Goal: Task Accomplishment & Management: Complete application form

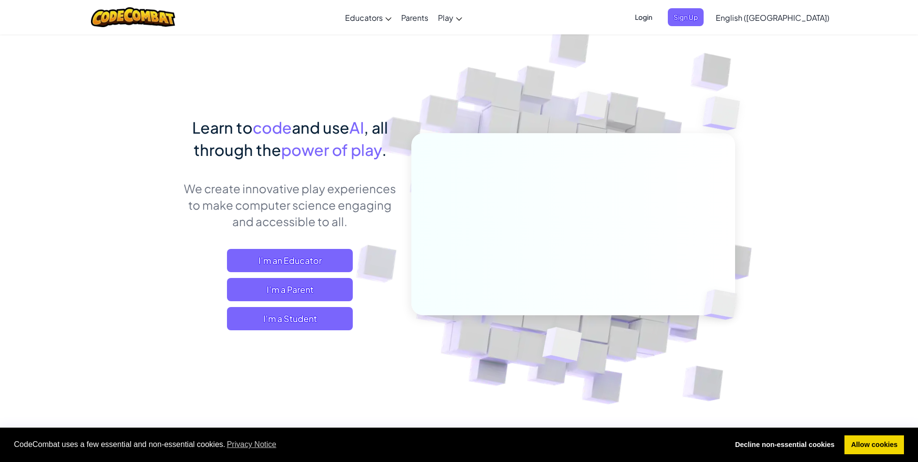
drag, startPoint x: 381, startPoint y: 333, endPoint x: 481, endPoint y: 399, distance: 119.8
drag, startPoint x: 481, startPoint y: 399, endPoint x: 336, endPoint y: 348, distance: 154.2
click at [336, 348] on div "Learn to code and use AI , all through the power of play . We create innovative…" at bounding box center [289, 232] width 213 height 233
click at [704, 10] on span "Sign Up" at bounding box center [686, 17] width 36 height 18
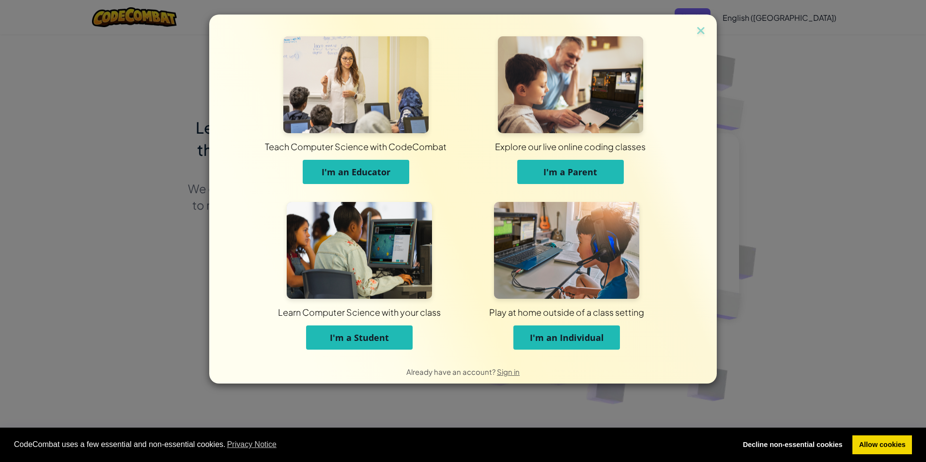
click at [380, 333] on span "I'm a Student" at bounding box center [359, 338] width 59 height 12
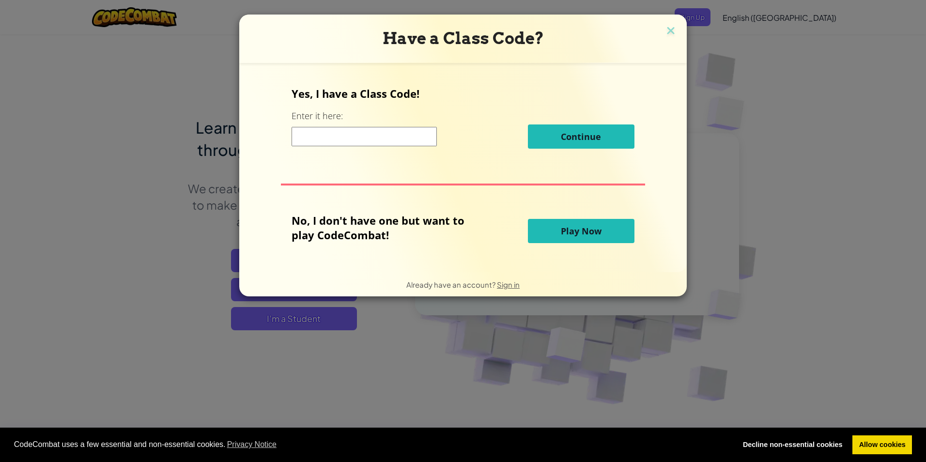
click at [340, 129] on input at bounding box center [363, 136] width 145 height 19
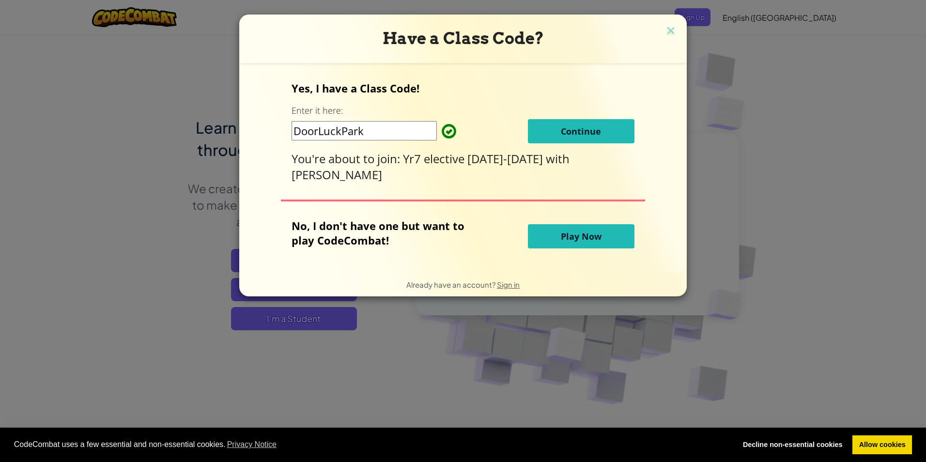
type input "DoorLuckPark"
click at [605, 134] on button "Continue" at bounding box center [581, 131] width 107 height 24
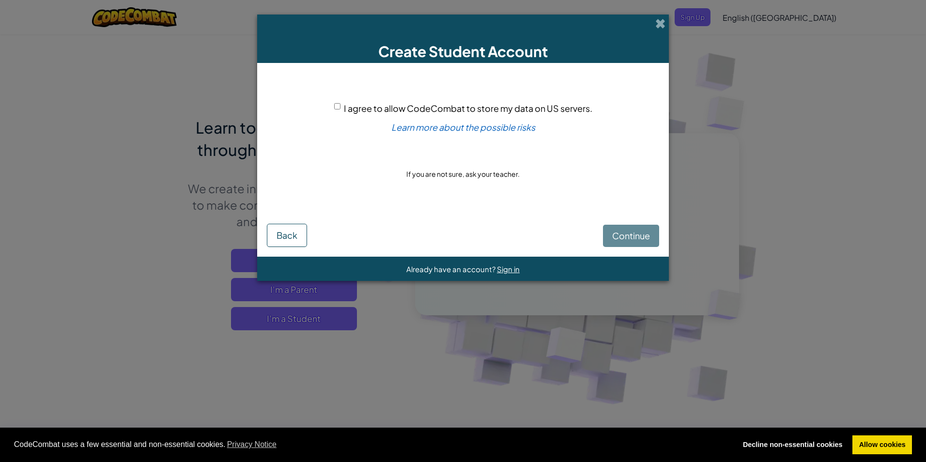
click at [621, 236] on div "Continue Back" at bounding box center [463, 228] width 392 height 37
click at [351, 104] on span "I agree to allow CodeCombat to store my data on US servers." at bounding box center [468, 108] width 248 height 11
click at [340, 104] on input "I agree to allow CodeCombat to store my data on US servers." at bounding box center [337, 106] width 6 height 6
checkbox input "true"
click at [626, 232] on span "Continue" at bounding box center [631, 235] width 38 height 11
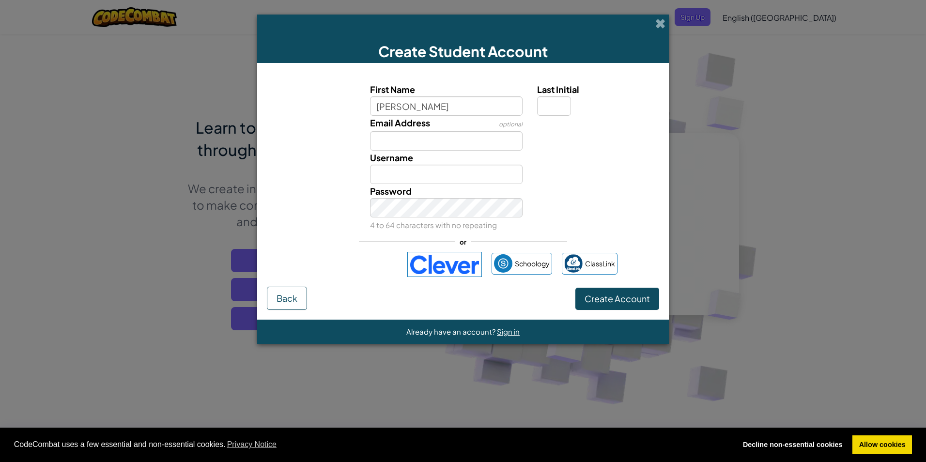
type input "Nicholas"
click at [549, 99] on input "Last Initial" at bounding box center [554, 105] width 34 height 19
type input "M"
type input "NicholasM"
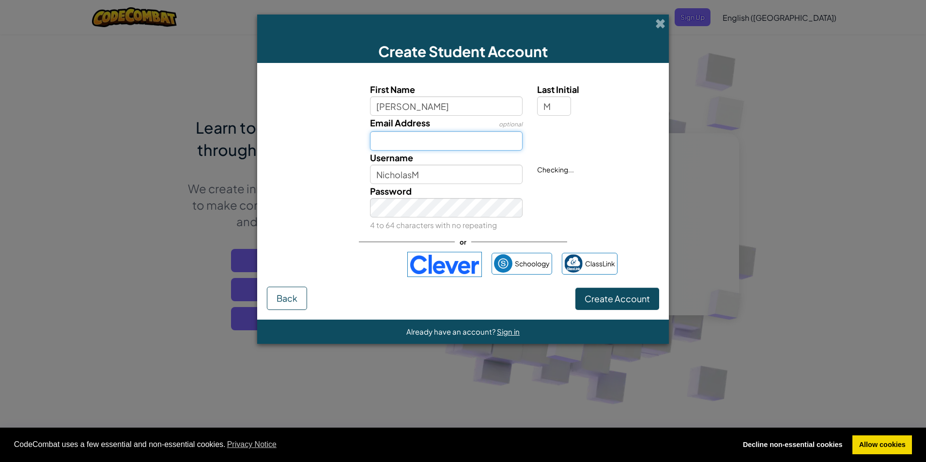
click at [443, 147] on input "Email Address" at bounding box center [446, 140] width 153 height 19
type input "25nmiller@tythy.school"
click at [573, 229] on div "Password 4 to 64 characters with no repeating" at bounding box center [463, 208] width 402 height 48
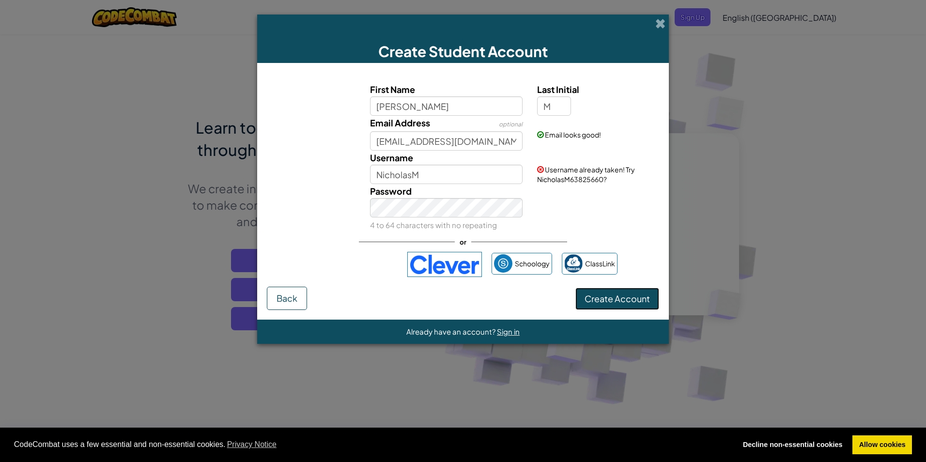
click at [623, 300] on span "Create Account" at bounding box center [616, 298] width 65 height 11
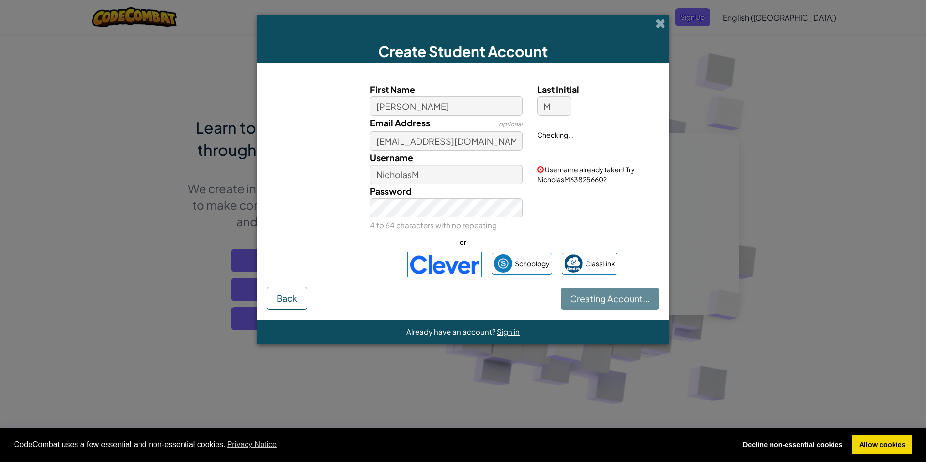
click at [569, 184] on div "Password 4 to 64 characters with no repeating" at bounding box center [463, 208] width 402 height 48
click at [572, 179] on span "Username already taken! Try NicholasM63825660?" at bounding box center [586, 174] width 98 height 18
click at [574, 179] on span "Username already taken! Try NicholasM63825660?" at bounding box center [586, 174] width 98 height 18
click at [570, 185] on div "Password 4 to 64 characters with no repeating" at bounding box center [463, 208] width 402 height 48
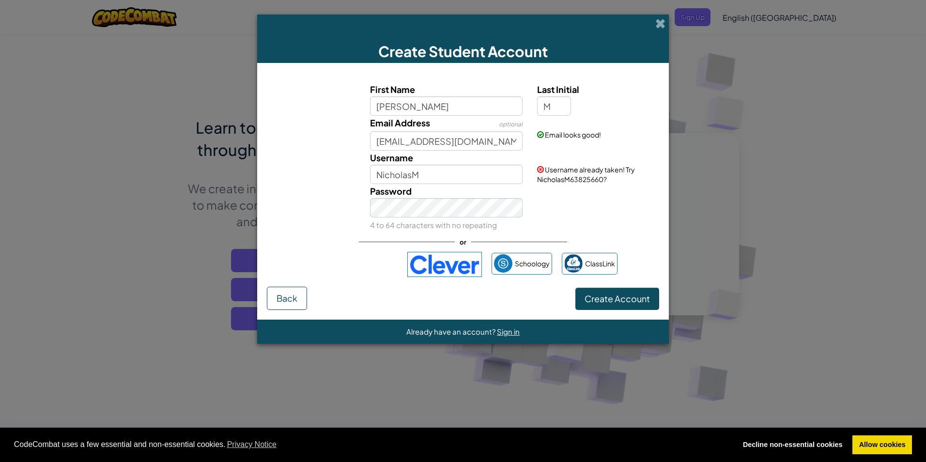
drag, startPoint x: 607, startPoint y: 180, endPoint x: 598, endPoint y: 178, distance: 9.5
click at [610, 177] on div "Username already taken! Try NicholasM63825660?" at bounding box center [597, 167] width 134 height 33
drag, startPoint x: 554, startPoint y: 180, endPoint x: 581, endPoint y: 182, distance: 27.7
click at [581, 182] on span "Username already taken! Try NicholasM63825660?" at bounding box center [586, 174] width 98 height 18
drag, startPoint x: 444, startPoint y: 107, endPoint x: 448, endPoint y: 111, distance: 5.1
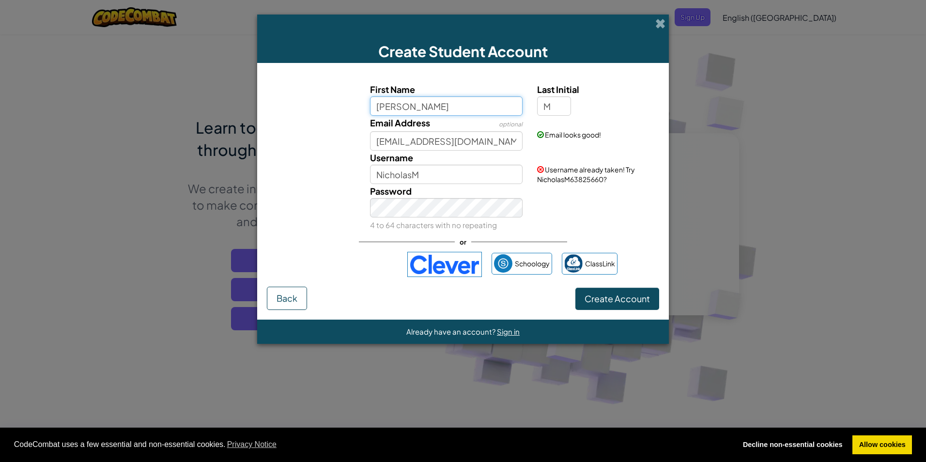
click at [444, 107] on input "Nicholas" at bounding box center [446, 105] width 153 height 19
type input "Nicky"
click at [575, 288] on button "Create Account" at bounding box center [617, 299] width 84 height 22
type input "NickyM"
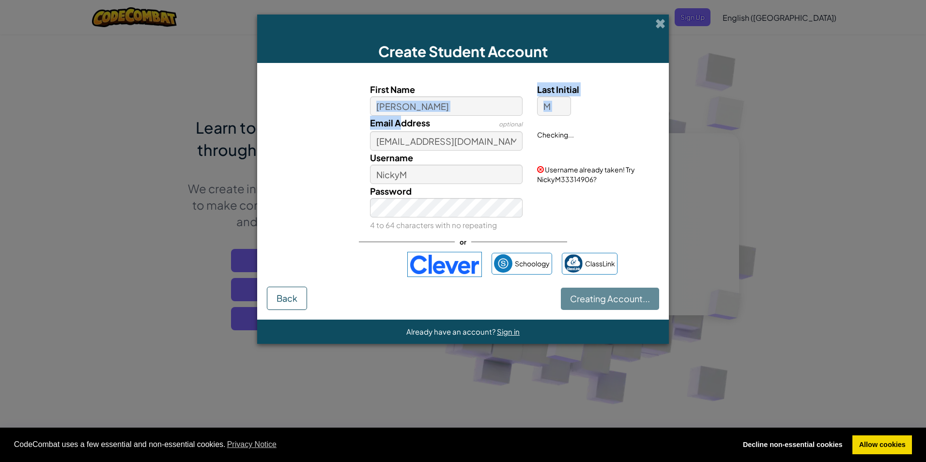
click at [403, 115] on div "First Name Nicky Last Initial M Email Address optional 25nmiller@tythy.school C…" at bounding box center [462, 157] width 387 height 150
click at [874, 442] on link "Allow cookies" at bounding box center [882, 444] width 60 height 19
click at [876, 443] on link "Allow cookies" at bounding box center [882, 444] width 60 height 19
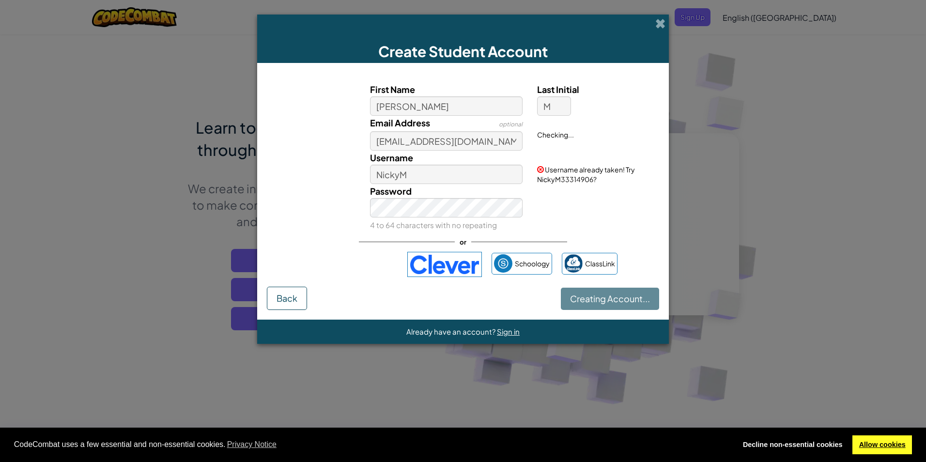
click at [876, 443] on link "Allow cookies" at bounding box center [882, 444] width 60 height 19
click at [786, 445] on link "Decline non-essential cookies" at bounding box center [792, 444] width 113 height 19
click at [908, 444] on link "Allow cookies" at bounding box center [882, 444] width 60 height 19
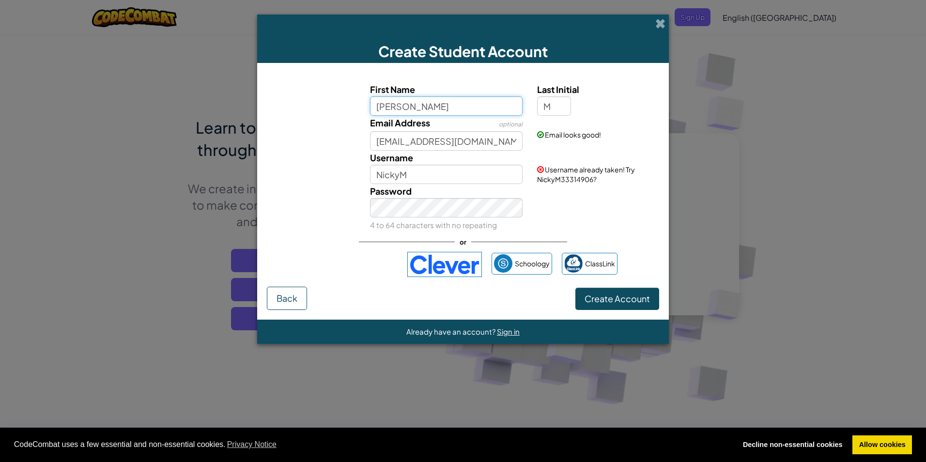
click at [396, 104] on input "Nicky" at bounding box center [446, 105] width 153 height 19
click at [405, 107] on input "Nicky" at bounding box center [446, 105] width 153 height 19
type input "Nicholass"
type input "NicholassM"
click at [617, 210] on div "Password 4 to 64 characters with no repeating" at bounding box center [463, 208] width 402 height 48
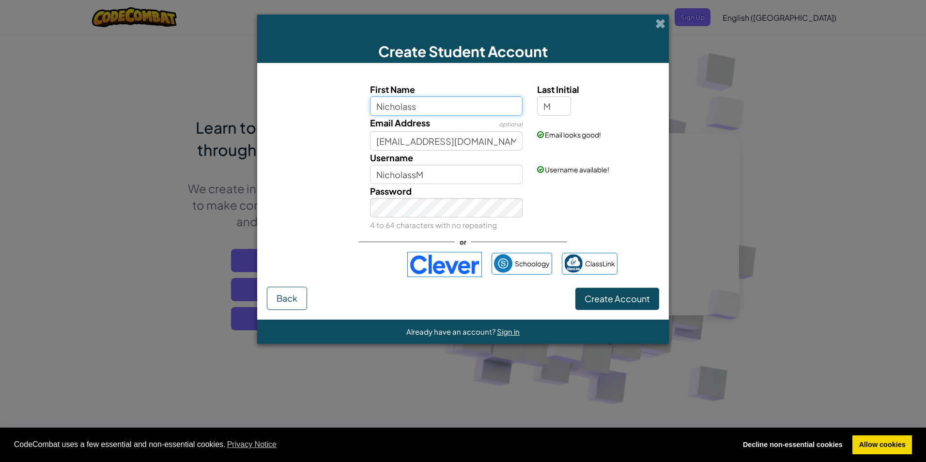
click at [452, 109] on input "Nicholass" at bounding box center [446, 105] width 153 height 19
type input "Nicholas"
click at [574, 224] on div "Password 4 to 64 characters with no repeating" at bounding box center [463, 208] width 402 height 48
click at [452, 168] on input "NicholasM" at bounding box center [446, 174] width 153 height 19
click at [632, 244] on div "First Name Nicholas Last Initial M Email Address optional 25nmiller@tythy.schoo…" at bounding box center [463, 180] width 392 height 214
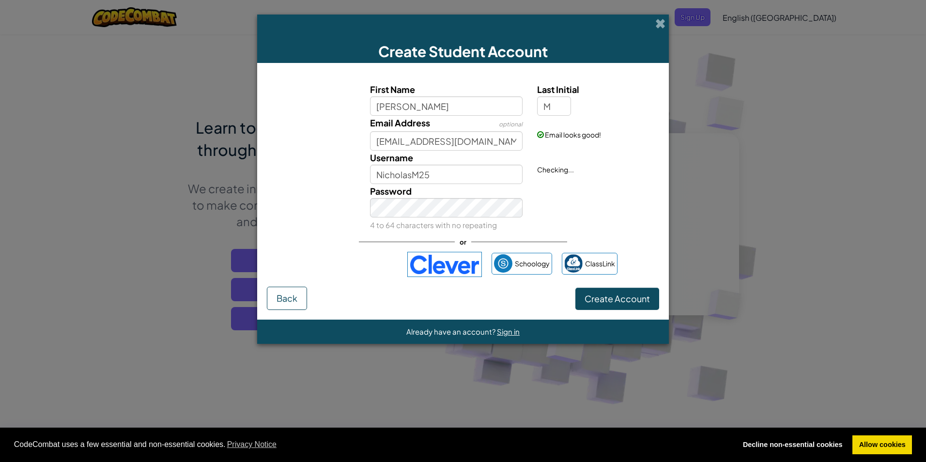
drag, startPoint x: 712, startPoint y: 281, endPoint x: 808, endPoint y: 219, distance: 114.1
drag, startPoint x: 808, startPoint y: 219, endPoint x: 835, endPoint y: 137, distance: 86.2
click at [835, 137] on div "Create Student Account First Name Nicholas Last Initial M Email Address optiona…" at bounding box center [463, 231] width 926 height 462
click at [446, 181] on input "NicholasM25" at bounding box center [446, 174] width 153 height 19
type input "N"
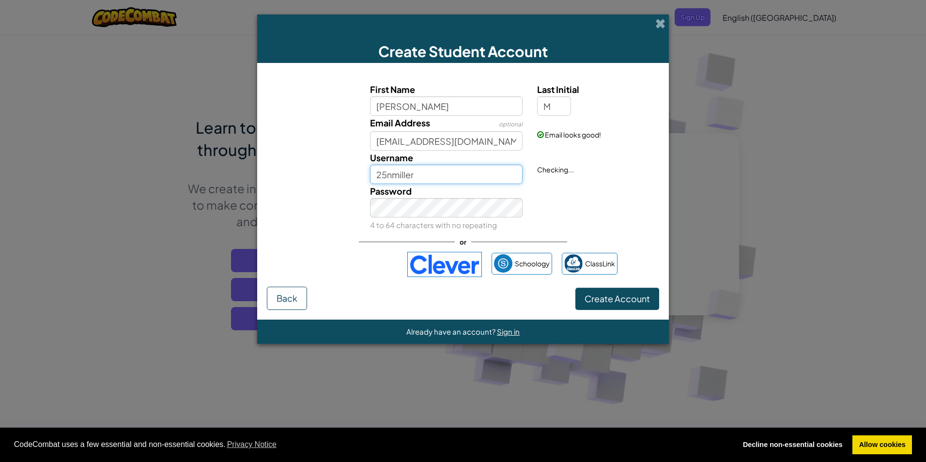
type input "25nmiller"
click at [623, 297] on button "Create Account" at bounding box center [617, 299] width 84 height 22
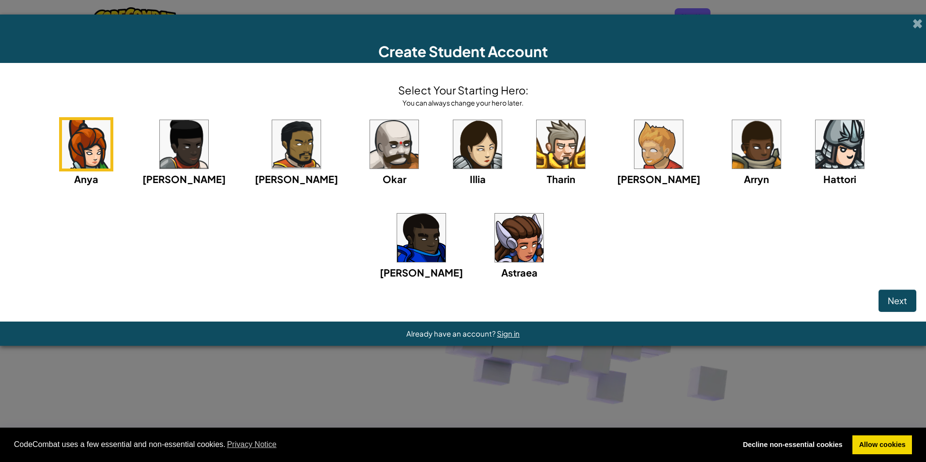
click at [634, 159] on img at bounding box center [658, 144] width 48 height 48
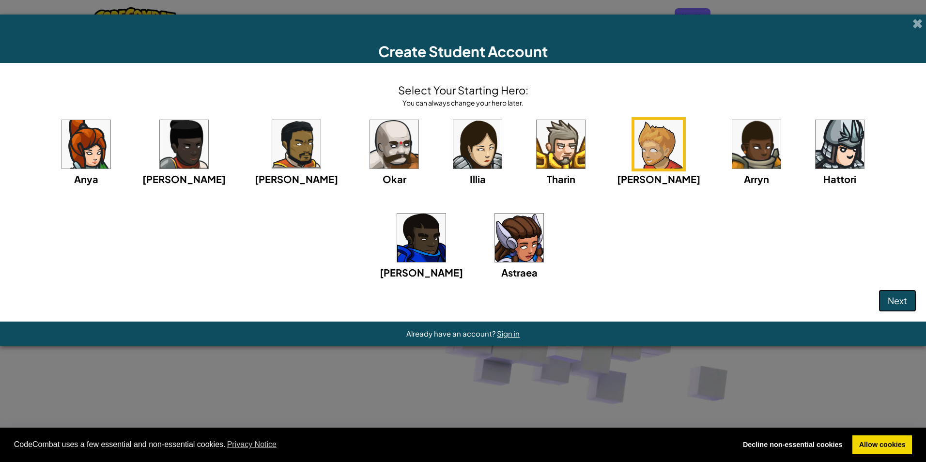
click at [886, 303] on button "Next" at bounding box center [897, 301] width 38 height 22
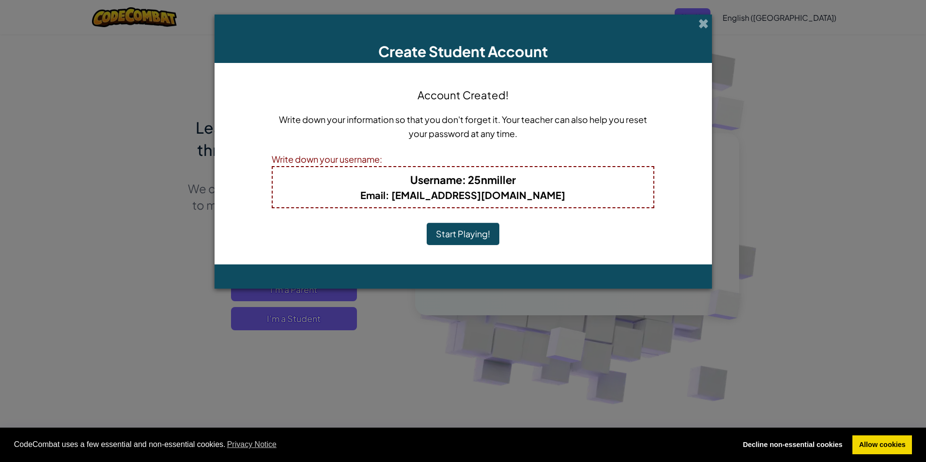
click at [480, 226] on button "Start Playing!" at bounding box center [463, 234] width 73 height 22
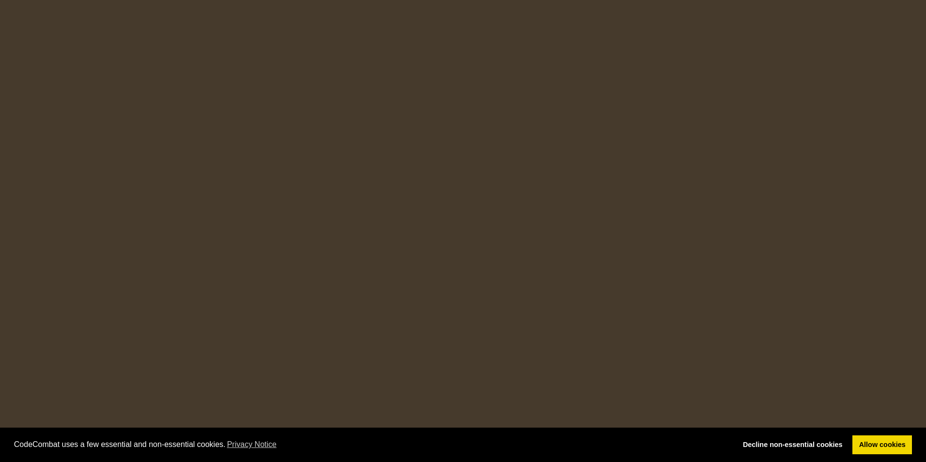
click at [469, 0] on html "Cookie Policy CodeCombat uses a few essential and non-essential cookies. Privac…" at bounding box center [463, 0] width 926 height 0
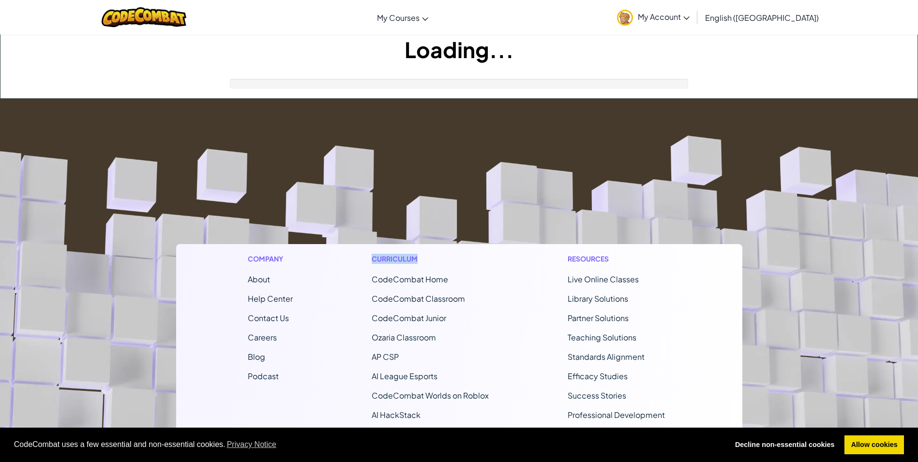
click at [470, 232] on footer "Company About Help Center Contact Us Careers Blog Podcast Curriculum CodeCombat…" at bounding box center [459, 361] width 918 height 524
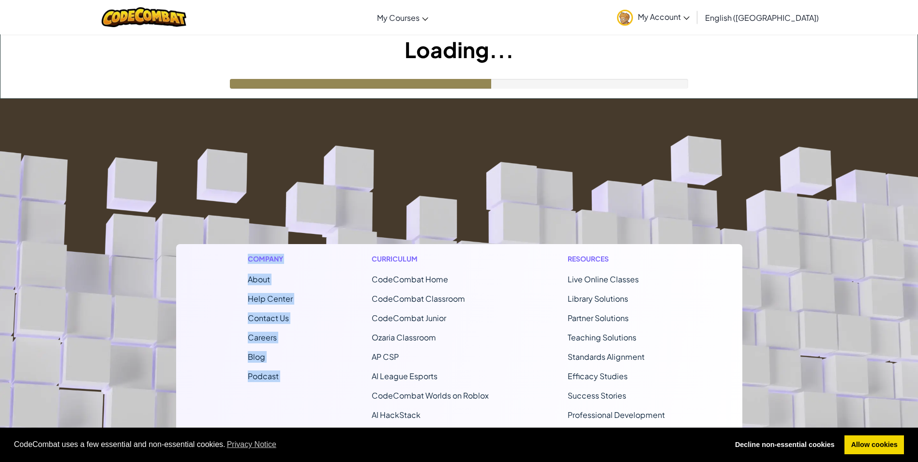
drag, startPoint x: 179, startPoint y: 249, endPoint x: 367, endPoint y: 238, distance: 188.6
click at [367, 238] on footer "Company About Help Center Contact Us Careers Blog Podcast Curriculum CodeCombat…" at bounding box center [459, 361] width 918 height 524
drag, startPoint x: 367, startPoint y: 238, endPoint x: 369, endPoint y: 218, distance: 20.4
click at [371, 216] on footer "Company About Help Center Contact Us Careers Blog Podcast Curriculum CodeCombat…" at bounding box center [459, 361] width 918 height 524
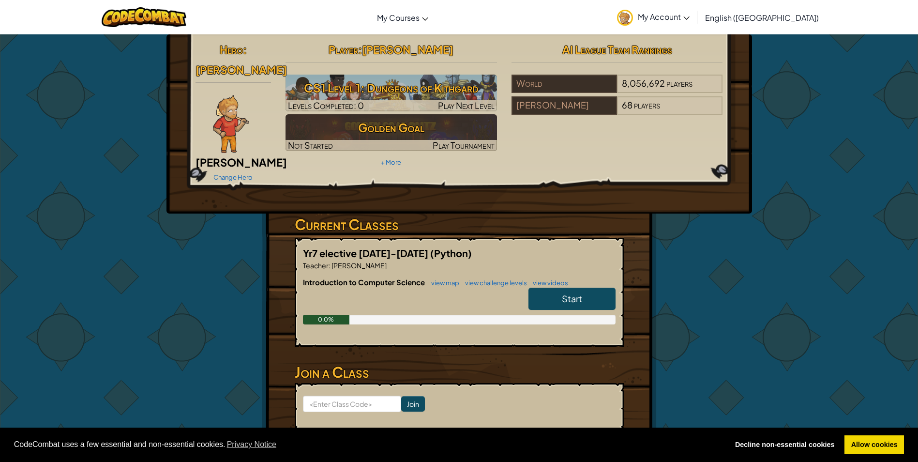
click at [580, 291] on link "Start" at bounding box center [572, 299] width 87 height 22
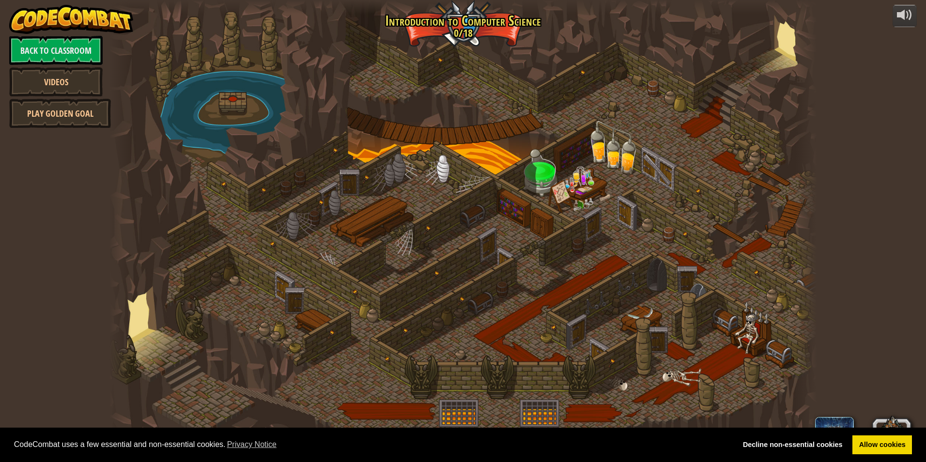
drag, startPoint x: 509, startPoint y: 379, endPoint x: 503, endPoint y: 405, distance: 26.4
click at [503, 405] on div at bounding box center [462, 231] width 707 height 462
click at [594, 372] on div at bounding box center [462, 231] width 707 height 462
drag, startPoint x: 688, startPoint y: 373, endPoint x: 632, endPoint y: 375, distance: 56.2
click at [632, 375] on div at bounding box center [462, 231] width 707 height 462
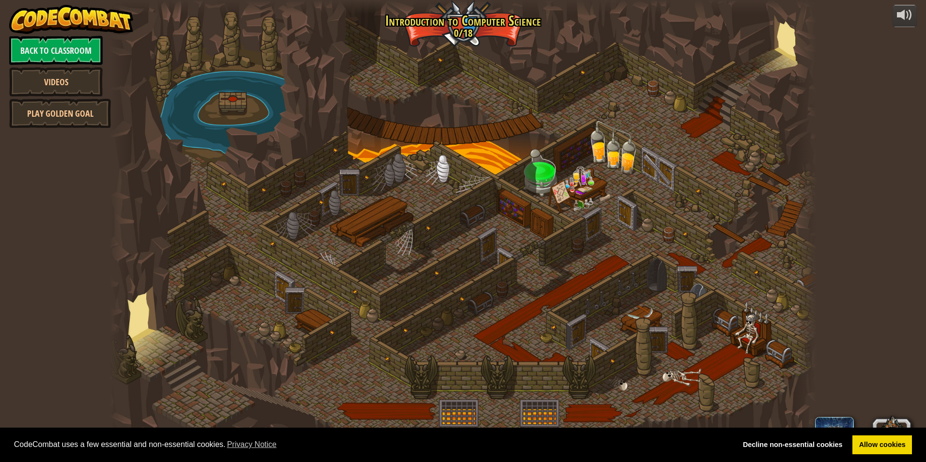
click at [827, 281] on div "powered by Back to Classroom Videos Play Golden Goal Golden Goal Battle against…" at bounding box center [463, 231] width 926 height 462
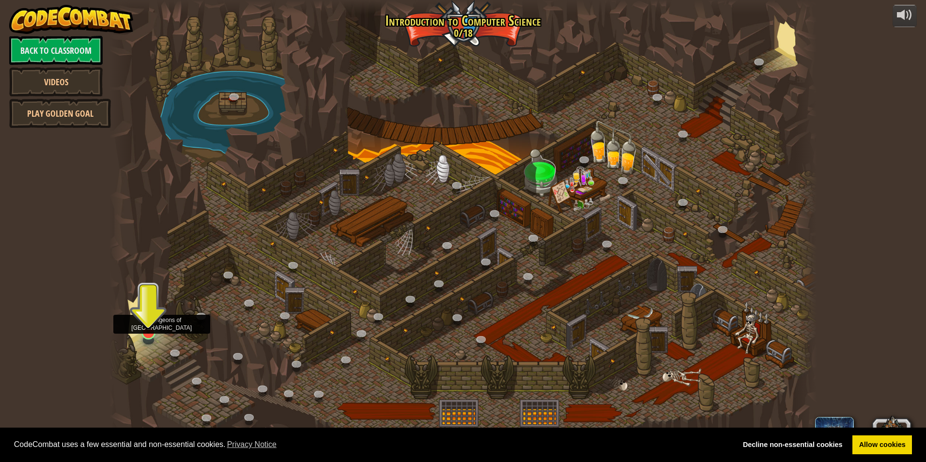
click at [147, 324] on img at bounding box center [148, 312] width 19 height 44
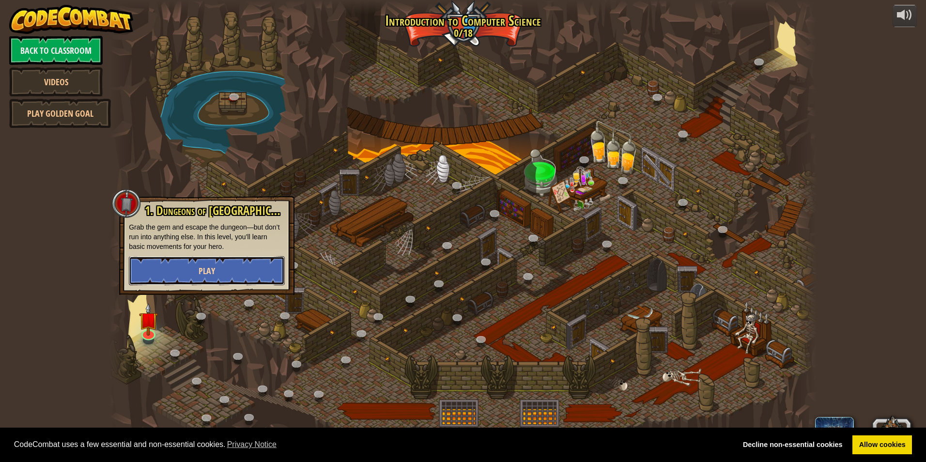
click at [201, 268] on span "Play" at bounding box center [206, 271] width 16 height 12
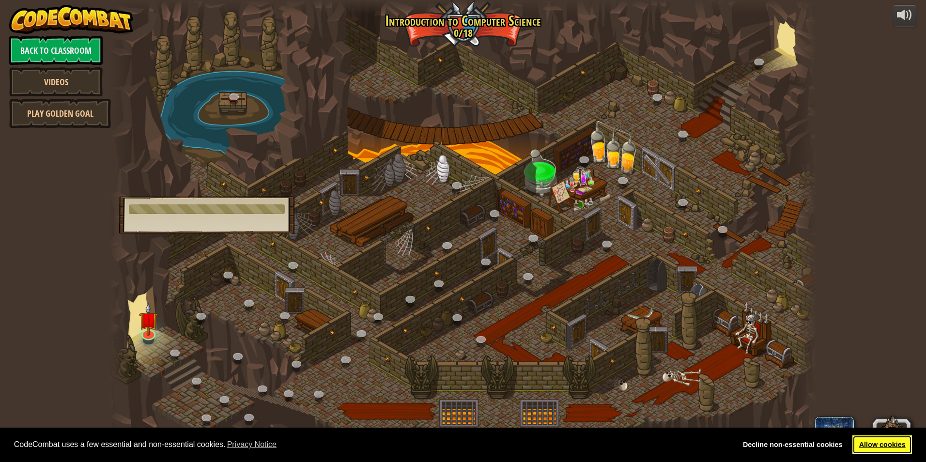
click at [879, 444] on link "Allow cookies" at bounding box center [882, 444] width 60 height 19
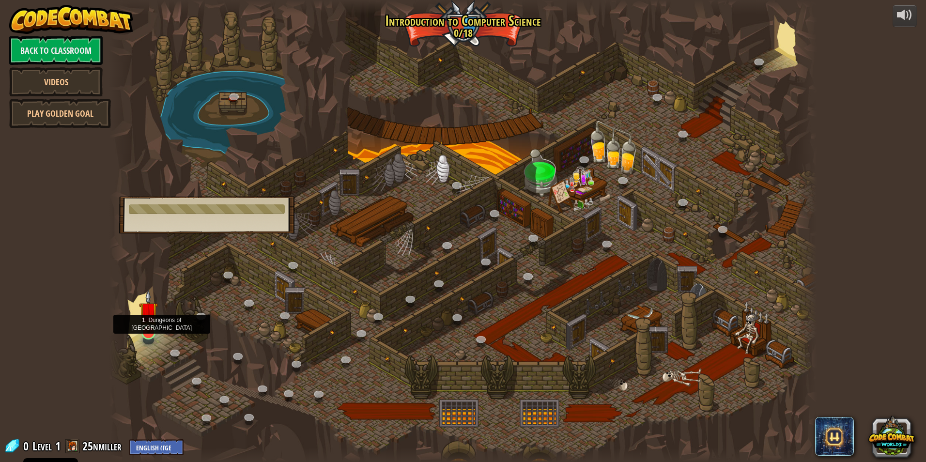
click at [152, 323] on img at bounding box center [148, 312] width 19 height 44
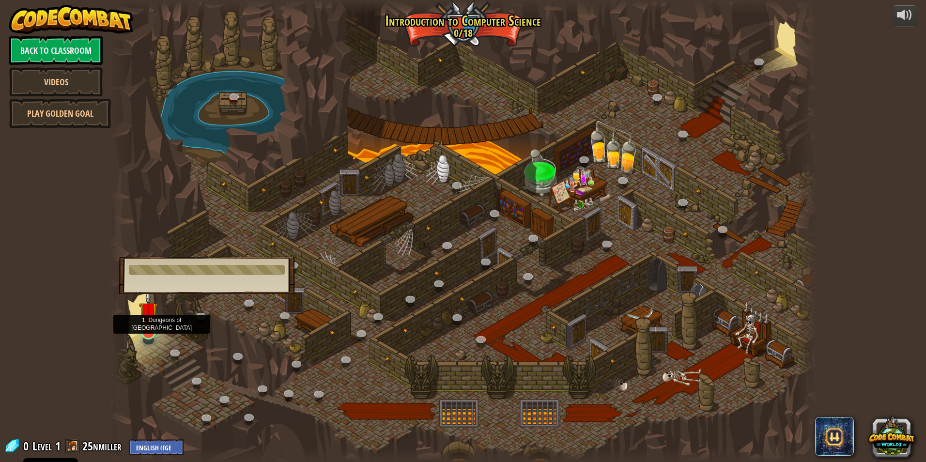
click at [145, 331] on img at bounding box center [148, 312] width 19 height 44
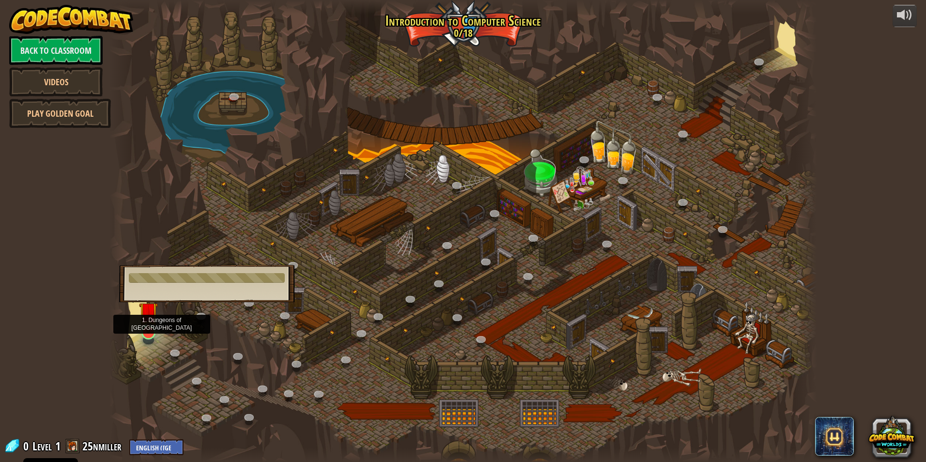
click at [145, 329] on img at bounding box center [148, 312] width 19 height 44
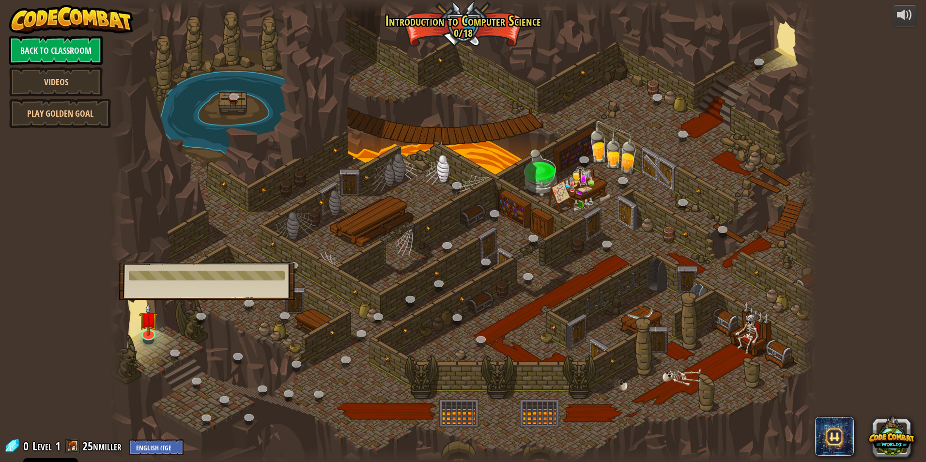
drag, startPoint x: 284, startPoint y: 287, endPoint x: 293, endPoint y: 289, distance: 9.3
click at [293, 289] on div "1. Dungeons of Kithgard Grab the gem and escape the dungeon—but don’t run into …" at bounding box center [206, 280] width 175 height 37
drag, startPoint x: 154, startPoint y: 296, endPoint x: 163, endPoint y: 313, distance: 19.1
drag, startPoint x: 163, startPoint y: 313, endPoint x: 210, endPoint y: 354, distance: 62.5
click at [210, 354] on div at bounding box center [462, 231] width 707 height 462
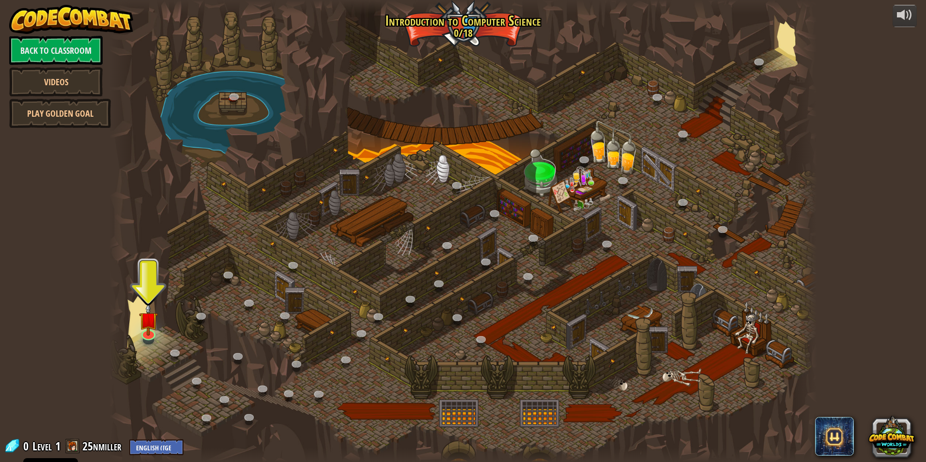
click at [142, 292] on div at bounding box center [462, 231] width 707 height 462
click at [143, 294] on div at bounding box center [462, 231] width 707 height 462
click at [145, 319] on img at bounding box center [148, 312] width 19 height 44
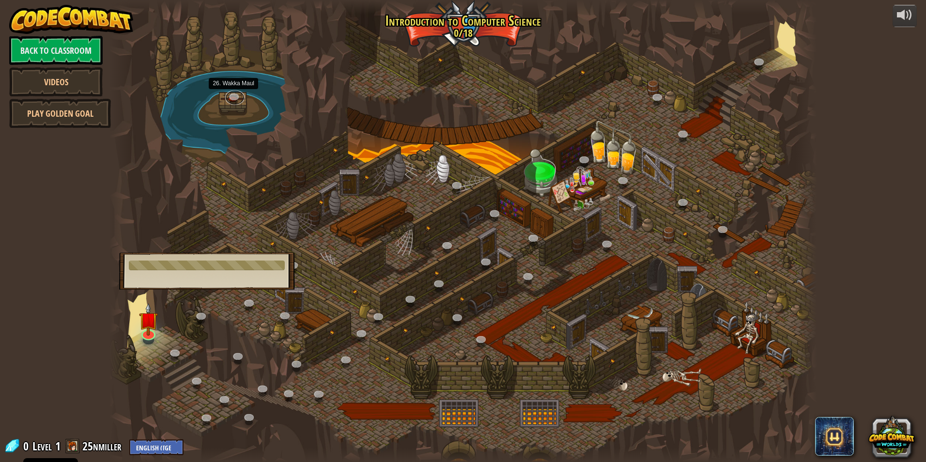
drag, startPoint x: 235, startPoint y: 94, endPoint x: 274, endPoint y: 150, distance: 68.1
drag, startPoint x: 274, startPoint y: 150, endPoint x: 332, endPoint y: 123, distance: 63.5
click at [332, 123] on div at bounding box center [462, 231] width 707 height 462
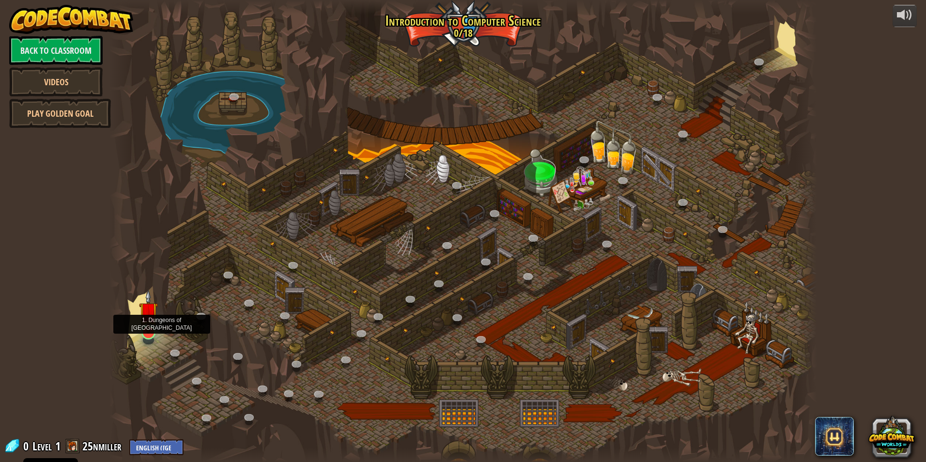
click at [153, 328] on img at bounding box center [148, 312] width 19 height 44
click at [148, 332] on img at bounding box center [148, 312] width 19 height 44
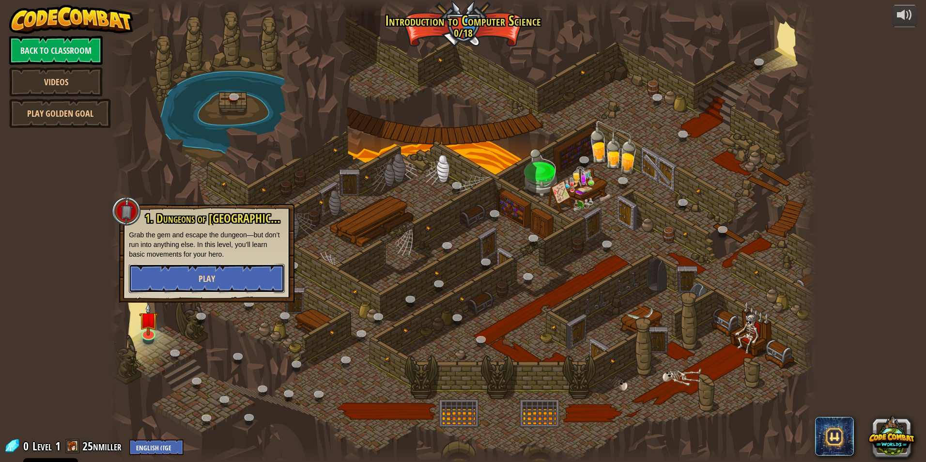
click at [201, 284] on span "Play" at bounding box center [206, 279] width 16 height 12
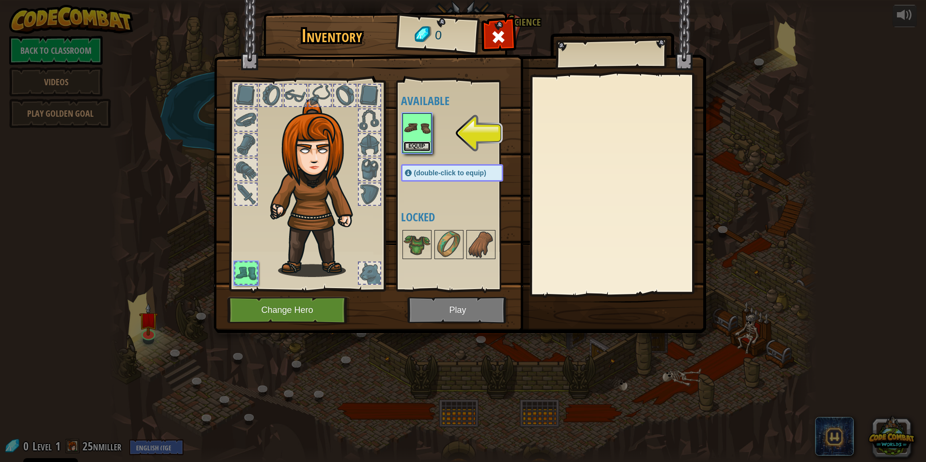
click at [424, 141] on button "Equip" at bounding box center [416, 146] width 27 height 10
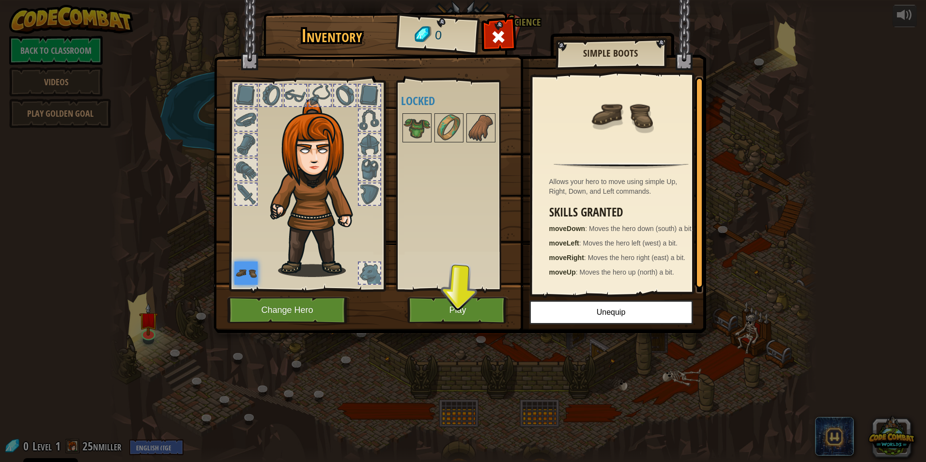
click at [244, 192] on div at bounding box center [245, 193] width 21 height 21
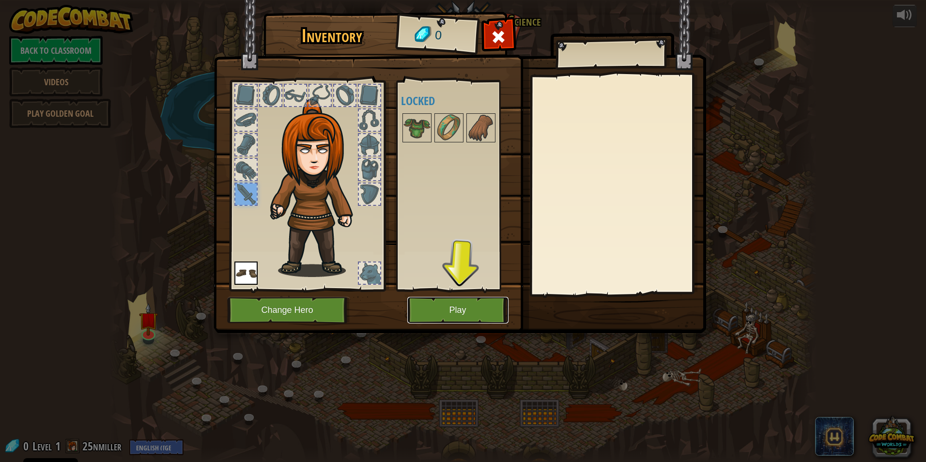
click at [453, 317] on button "Play" at bounding box center [457, 310] width 101 height 27
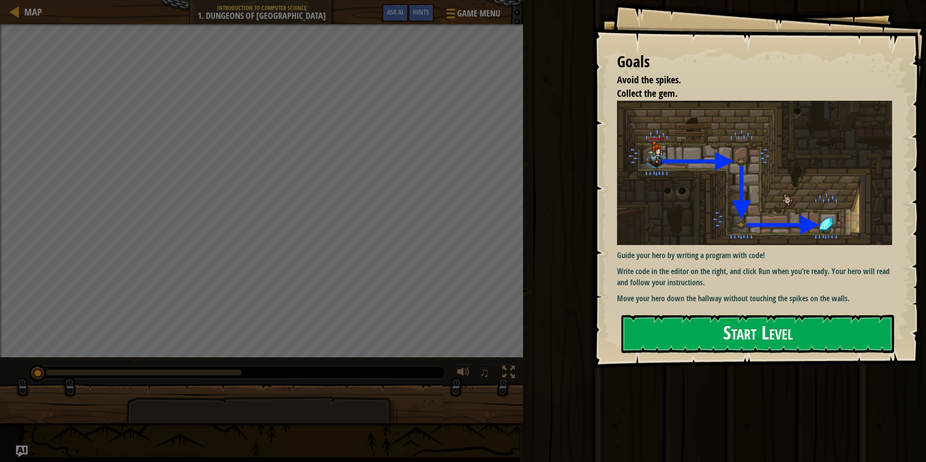
click at [685, 326] on button "Start Level" at bounding box center [757, 334] width 273 height 38
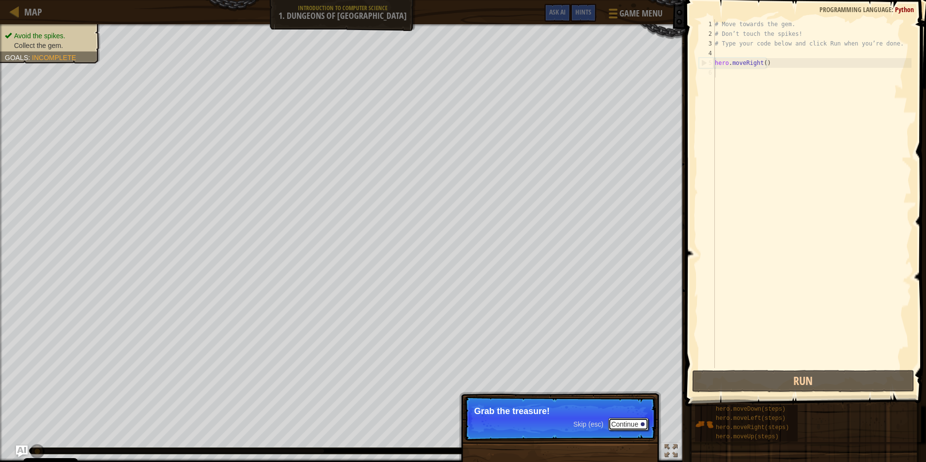
click at [639, 426] on button "Continue" at bounding box center [628, 424] width 40 height 13
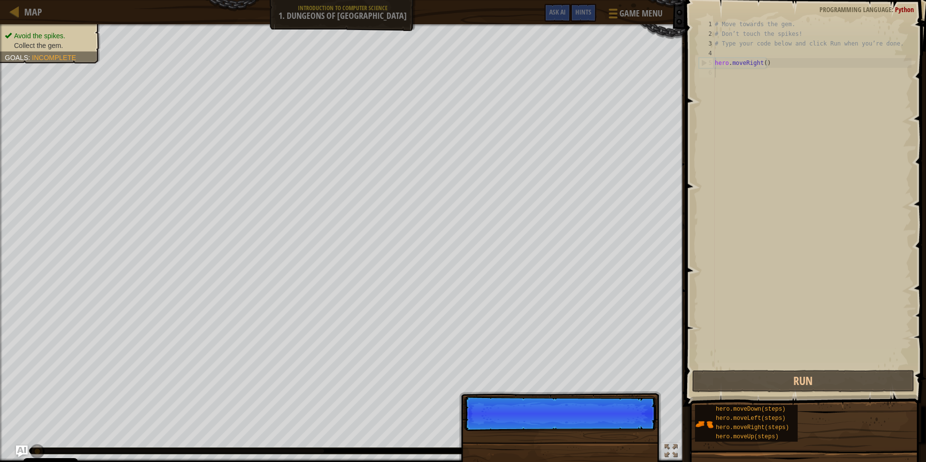
scroll to position [4, 0]
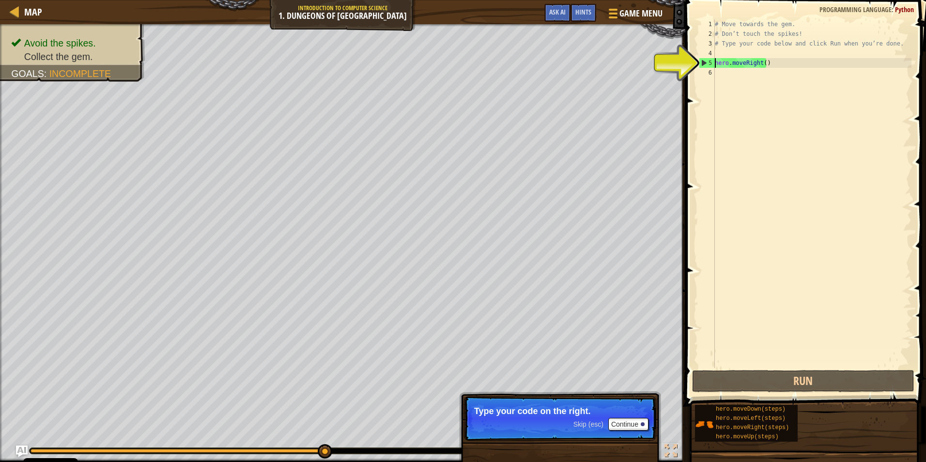
click at [715, 63] on div "# Move towards the gem. # Don’t touch the spikes! # Type your code below and cl…" at bounding box center [812, 203] width 198 height 368
type textarea "hero.moveRight()"
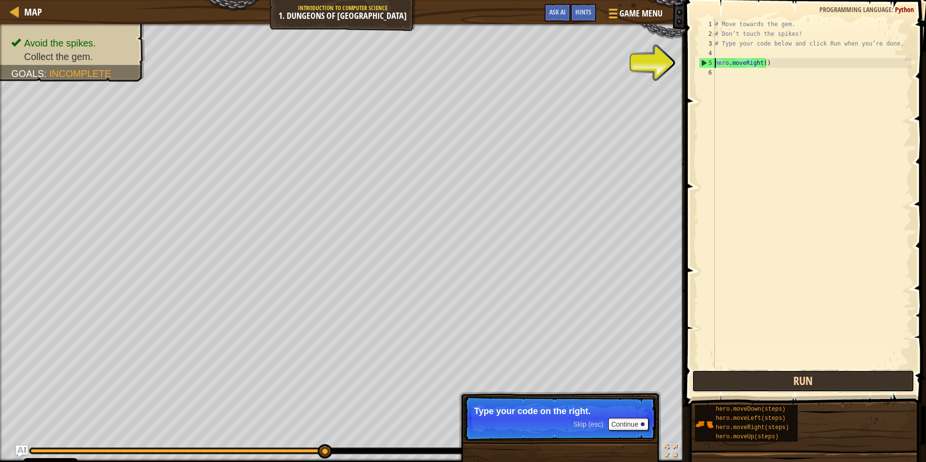
click at [781, 386] on button "Run" at bounding box center [803, 381] width 222 height 22
click at [715, 114] on div "# Move towards the gem. # Don’t touch the spikes! # Type your code below and cl…" at bounding box center [812, 203] width 198 height 368
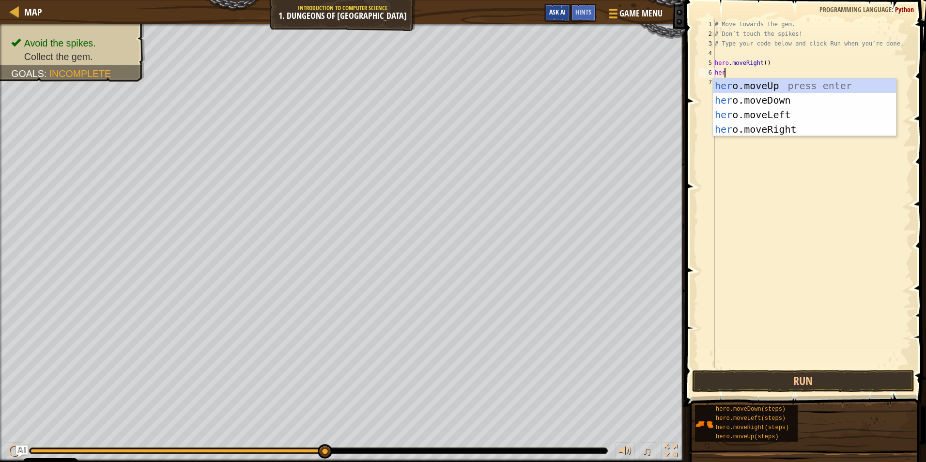
type textarea "hero"
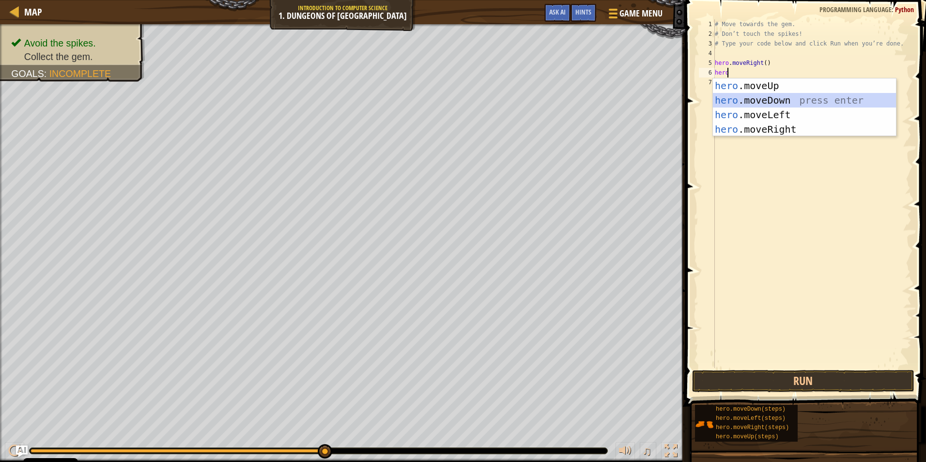
click at [812, 100] on div "hero .moveUp press enter hero .moveDown press enter hero .moveLeft press enter …" at bounding box center [804, 121] width 183 height 87
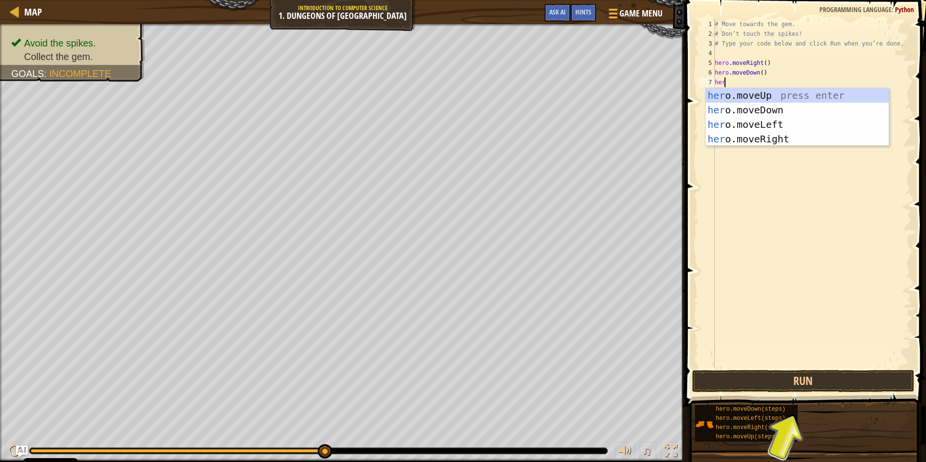
type textarea "hero"
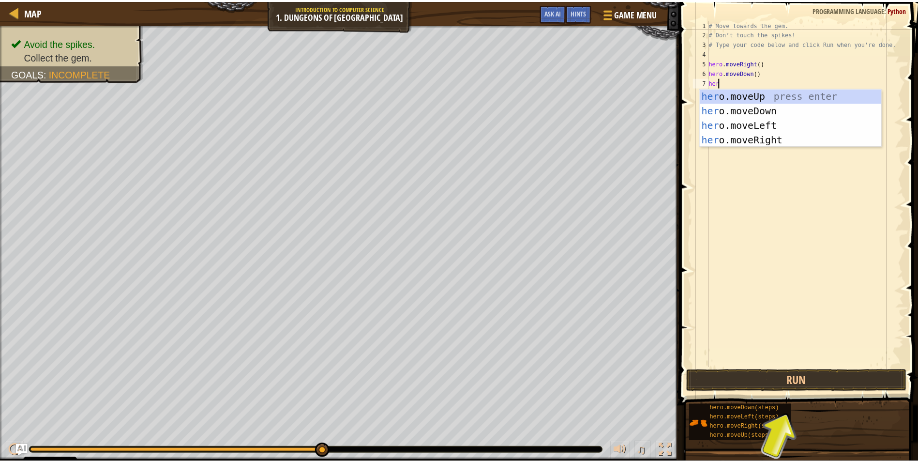
scroll to position [4, 0]
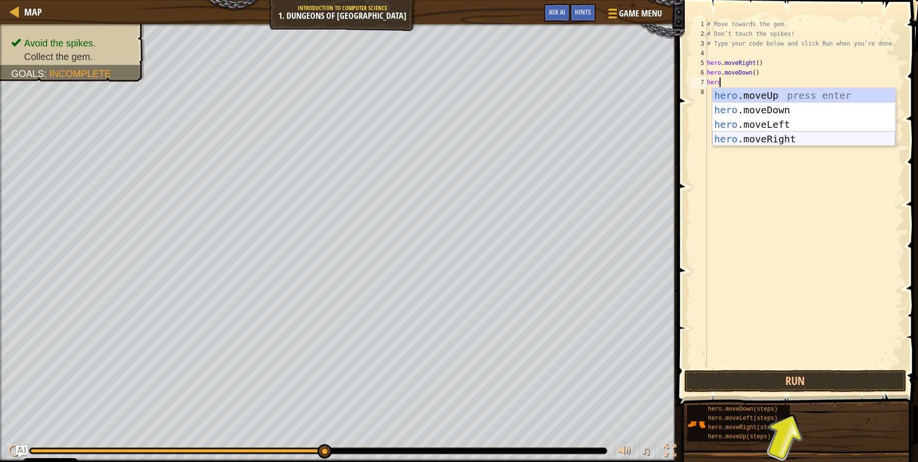
click at [735, 133] on div "hero .moveUp press enter hero .moveDown press enter hero .moveLeft press enter …" at bounding box center [804, 131] width 183 height 87
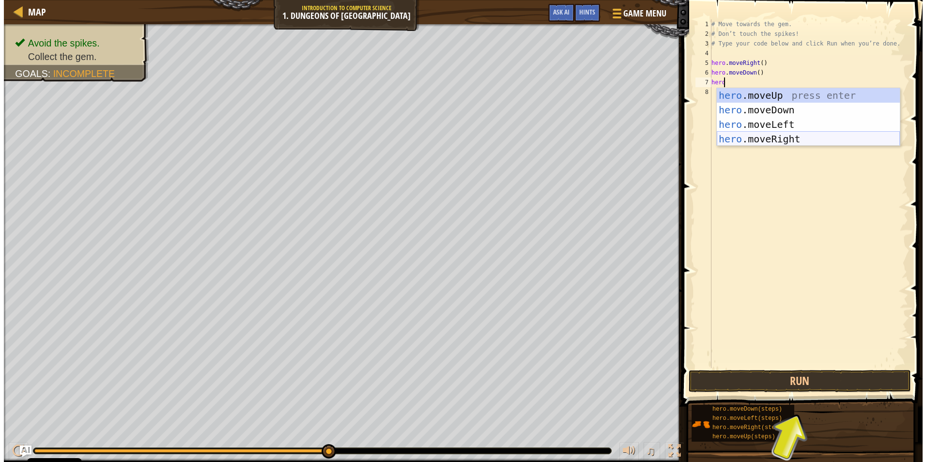
scroll to position [4, 0]
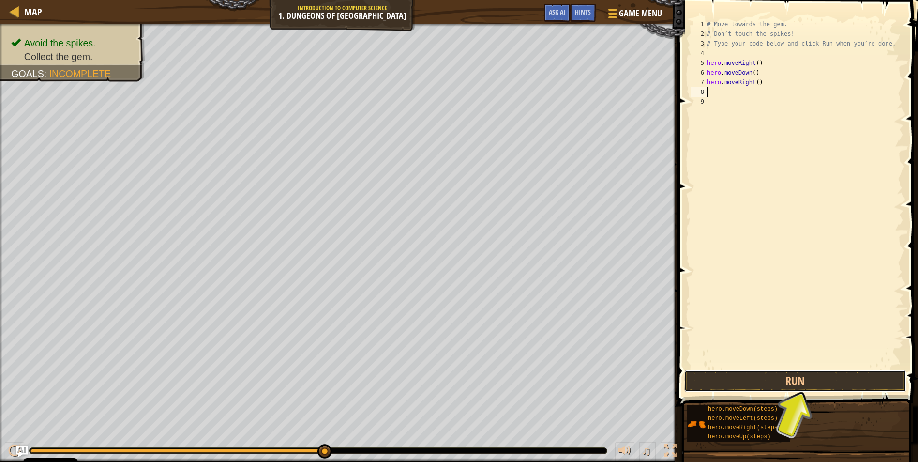
drag, startPoint x: 809, startPoint y: 385, endPoint x: 816, endPoint y: 383, distance: 7.7
click at [809, 385] on button "Run" at bounding box center [796, 381] width 222 height 22
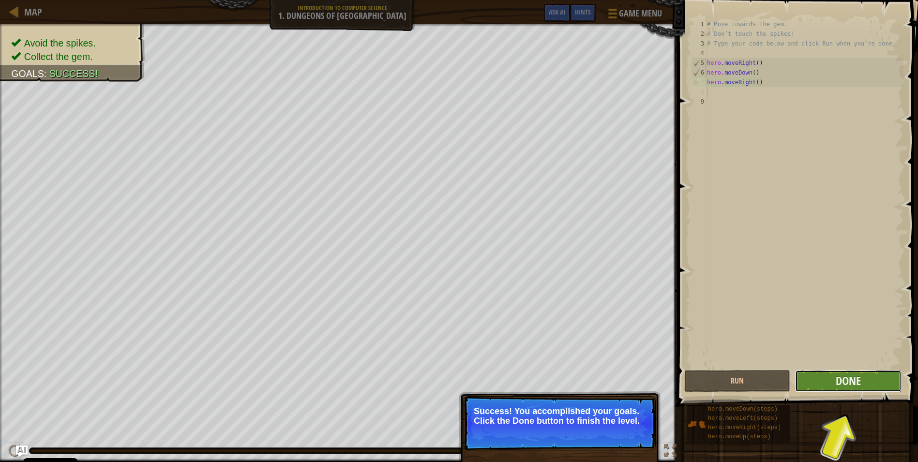
click at [838, 386] on span "Done" at bounding box center [848, 380] width 25 height 15
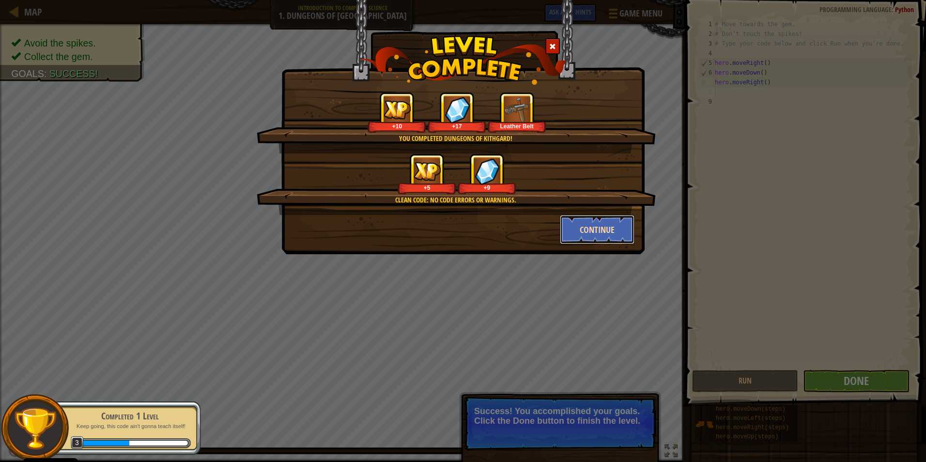
click at [583, 231] on button "Continue" at bounding box center [597, 229] width 75 height 29
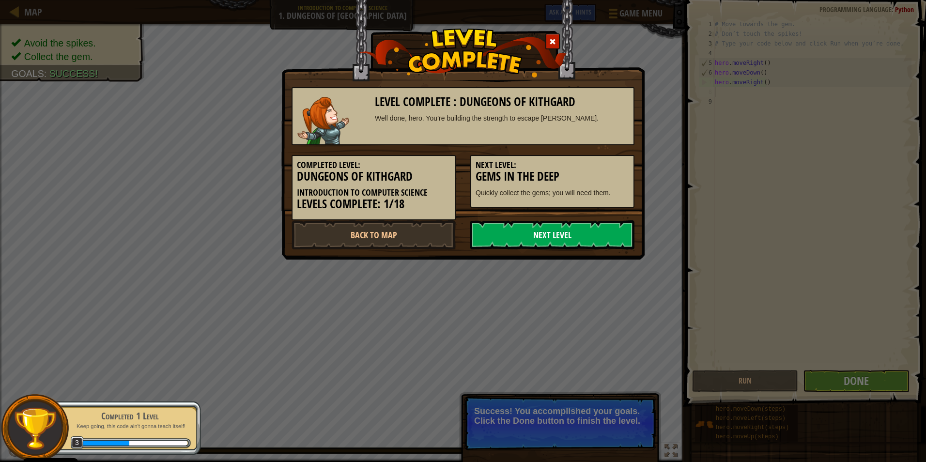
click at [514, 240] on link "Next Level" at bounding box center [552, 234] width 164 height 29
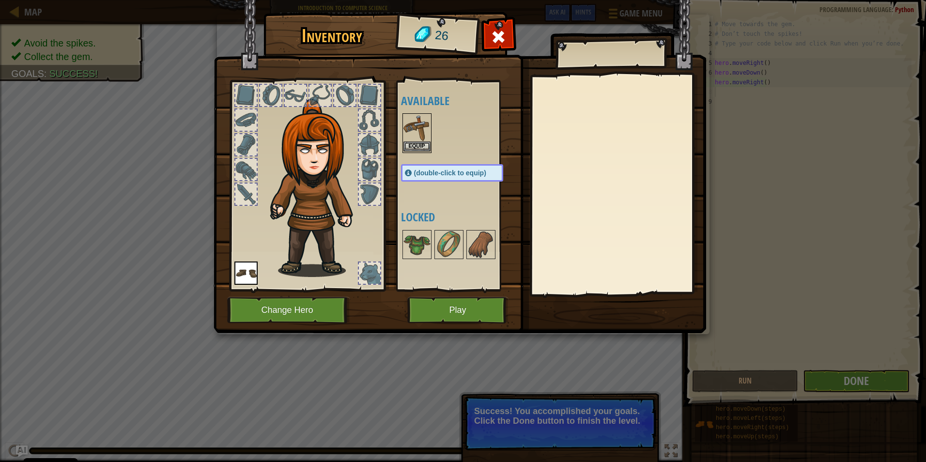
click at [414, 137] on img at bounding box center [416, 127] width 27 height 27
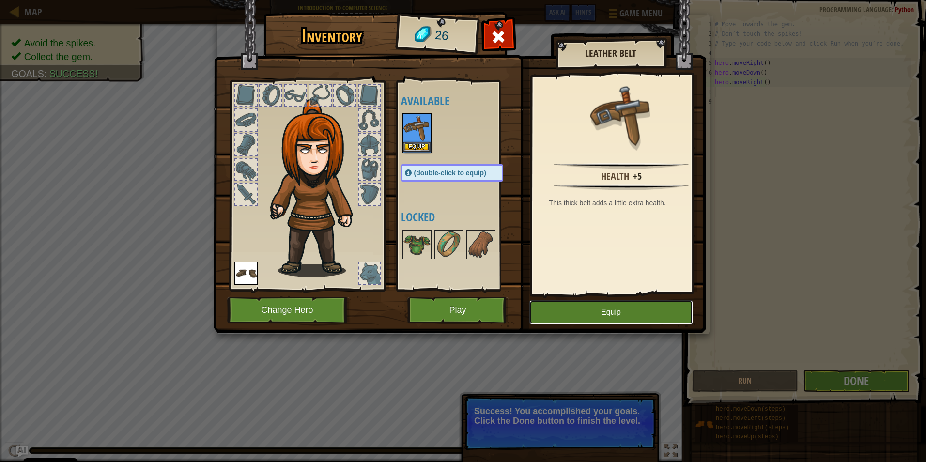
click at [580, 311] on button "Equip" at bounding box center [611, 312] width 164 height 24
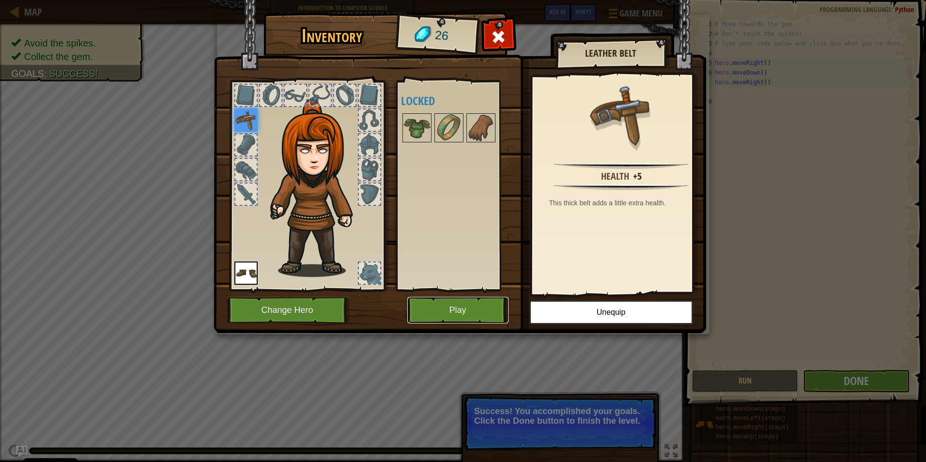
click at [466, 307] on button "Play" at bounding box center [457, 310] width 101 height 27
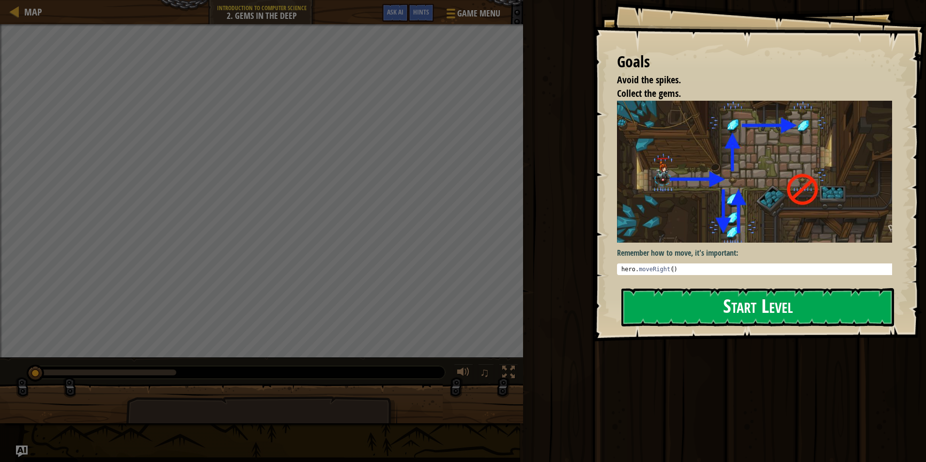
click at [721, 312] on button "Start Level" at bounding box center [757, 307] width 273 height 38
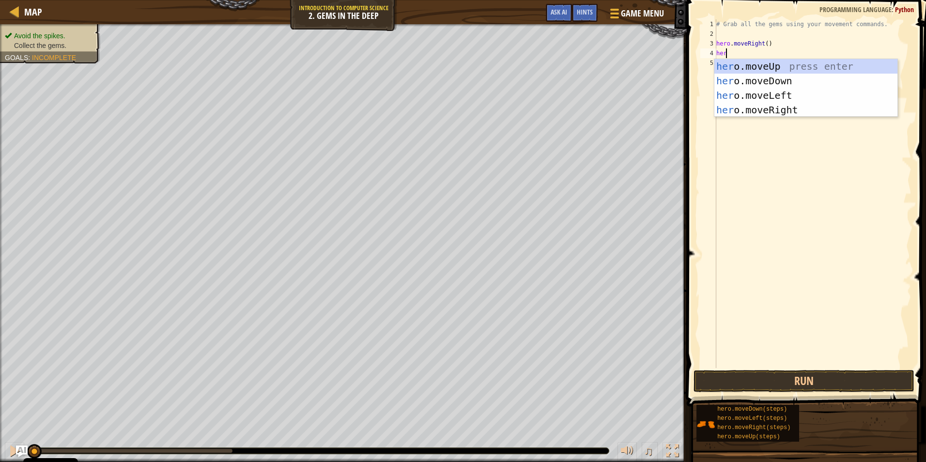
scroll to position [4, 0]
type textarea "hero"
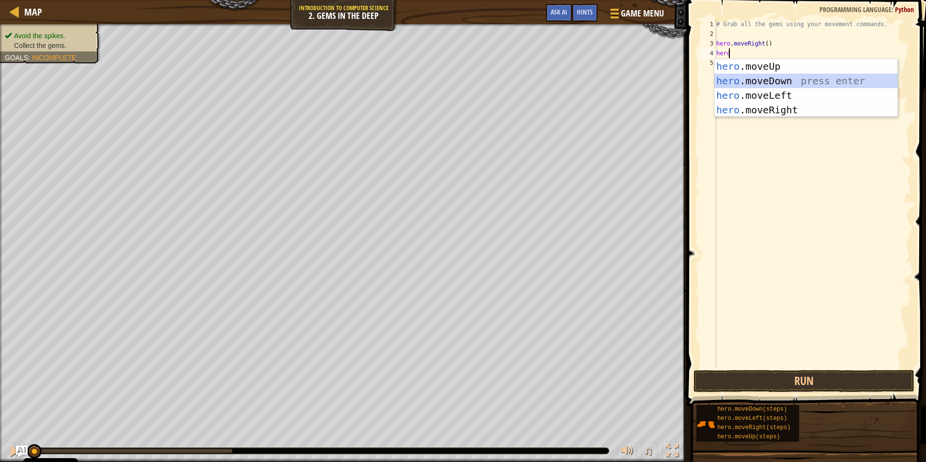
click at [755, 81] on div "hero .moveUp press enter hero .moveDown press enter hero .moveLeft press enter …" at bounding box center [805, 102] width 183 height 87
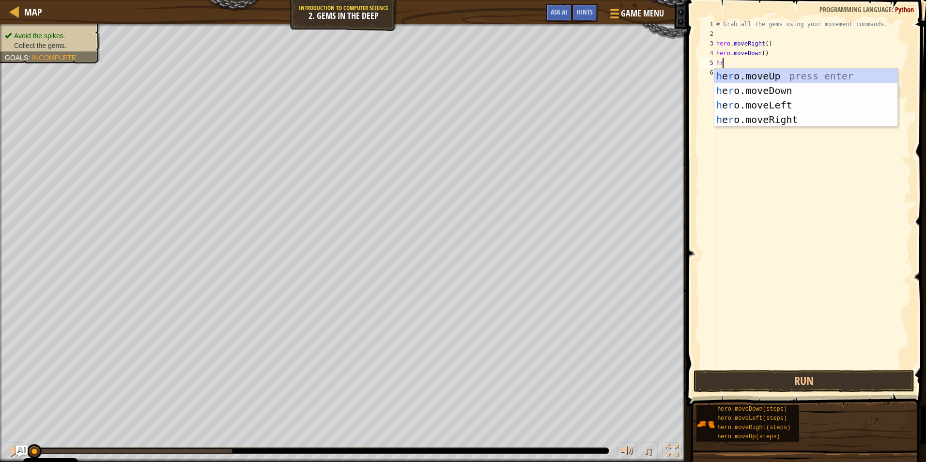
type textarea "hro"
click at [784, 78] on div "h e ro .moveUp press enter h e ro .moveDown press enter h e ro .moveLeft press …" at bounding box center [805, 112] width 183 height 87
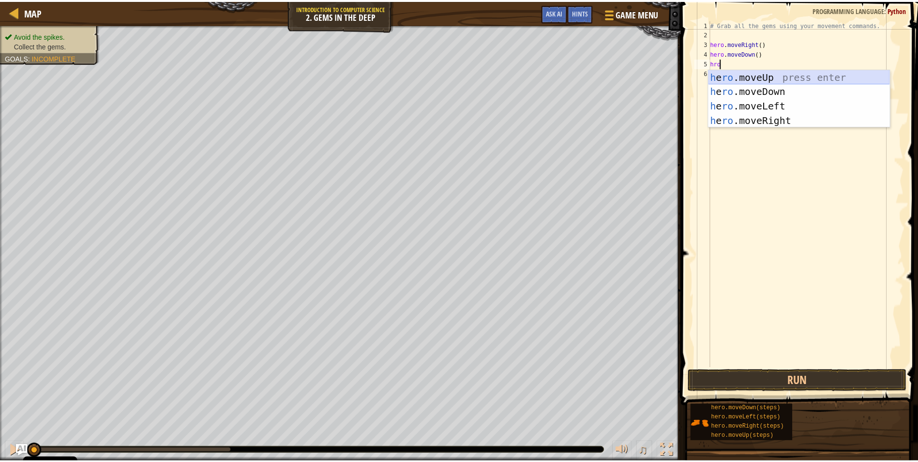
scroll to position [4, 0]
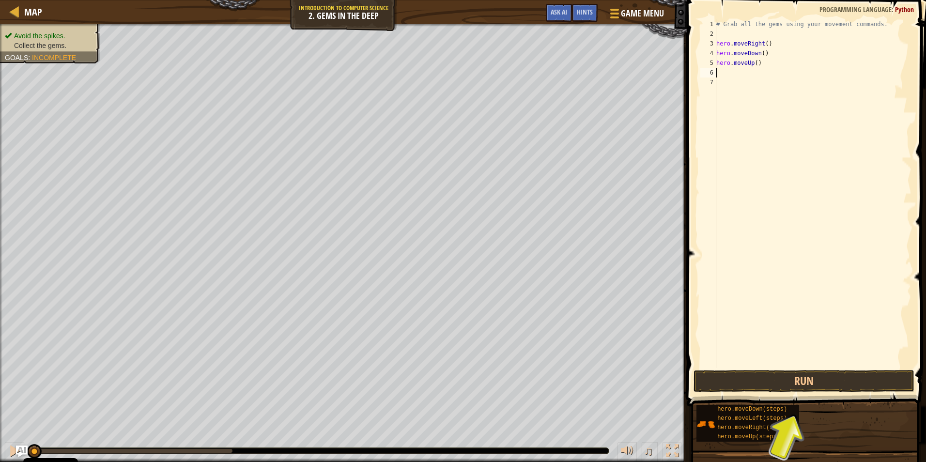
click at [730, 70] on div "# Grab all the gems using your movement commands. hero . moveRight ( ) hero . m…" at bounding box center [812, 203] width 197 height 368
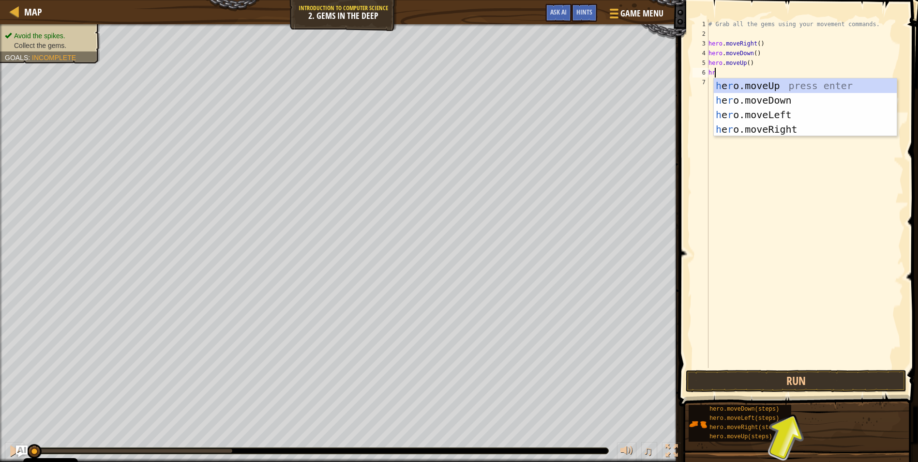
type textarea "hr"
click at [794, 83] on div "h e r o.moveUp press enter h e r o.moveDown press enter h e r o.moveLeft press …" at bounding box center [805, 121] width 183 height 87
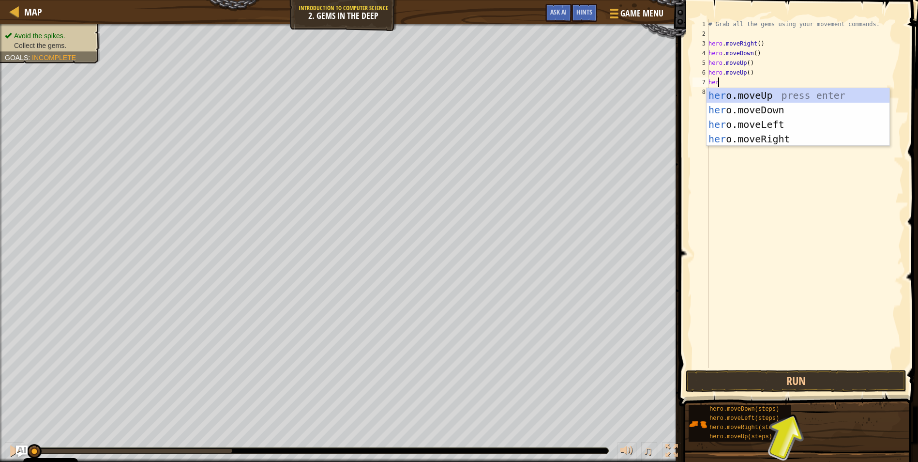
scroll to position [4, 0]
type textarea "hero"
click at [759, 137] on div "hero .moveUp press enter hero .moveDown press enter hero .moveLeft press enter …" at bounding box center [798, 131] width 183 height 87
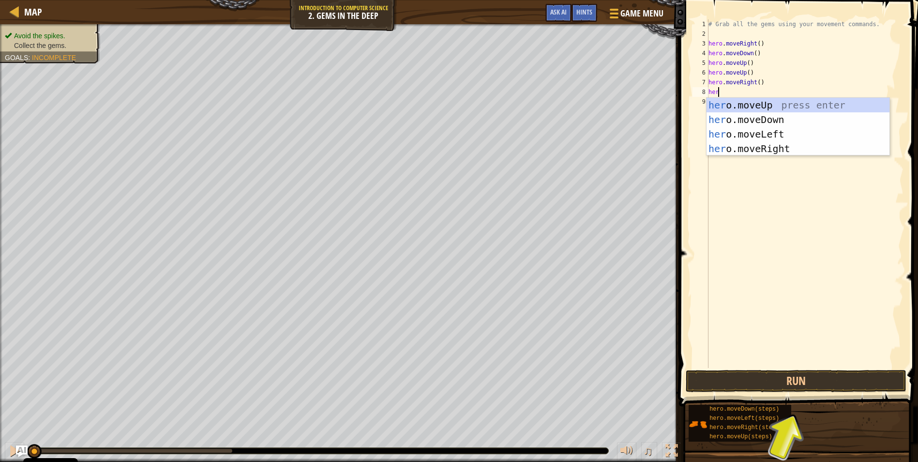
type textarea "hero"
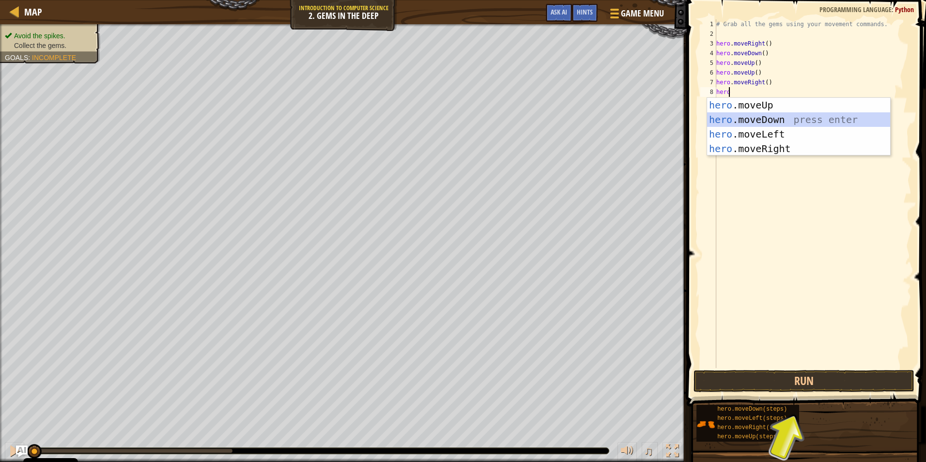
click at [759, 124] on div "hero .moveUp press enter hero .moveDown press enter hero .moveLeft press enter …" at bounding box center [798, 141] width 183 height 87
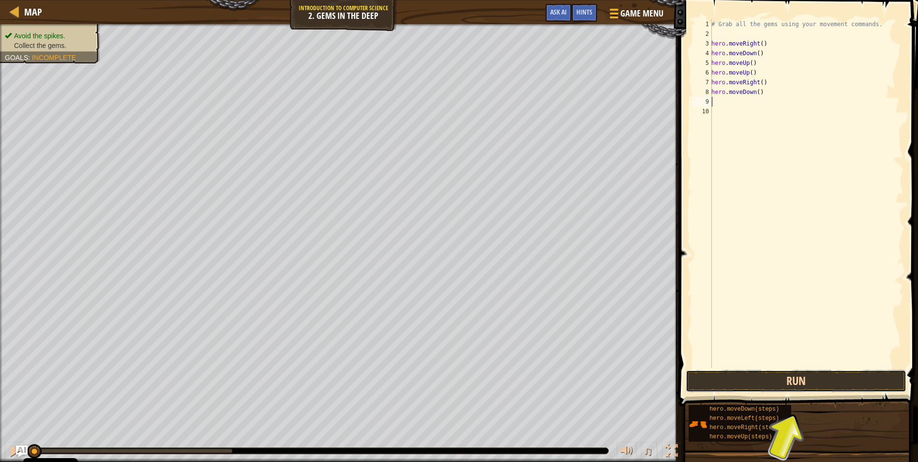
click at [860, 377] on button "Run" at bounding box center [796, 381] width 221 height 22
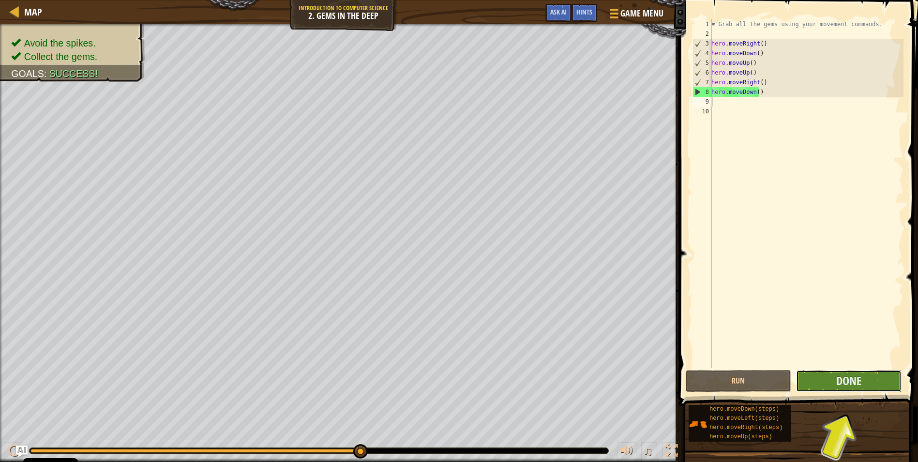
click at [870, 377] on button "Done" at bounding box center [849, 381] width 106 height 22
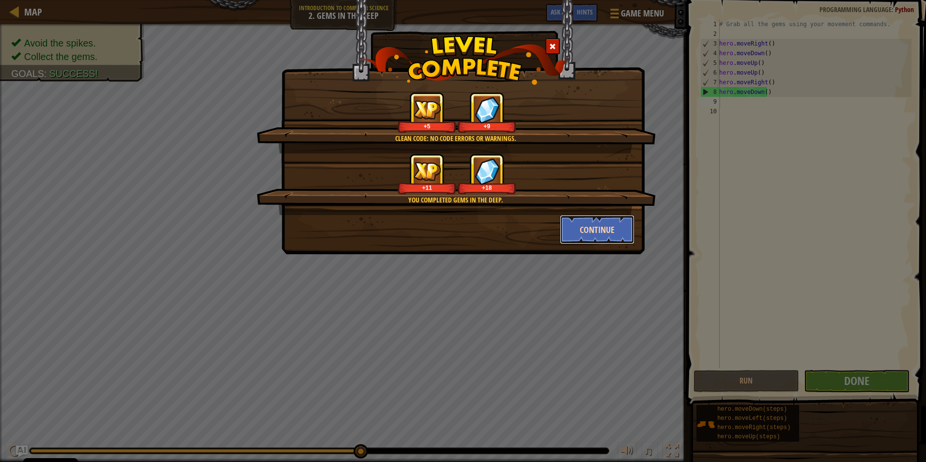
click at [581, 234] on button "Continue" at bounding box center [597, 229] width 75 height 29
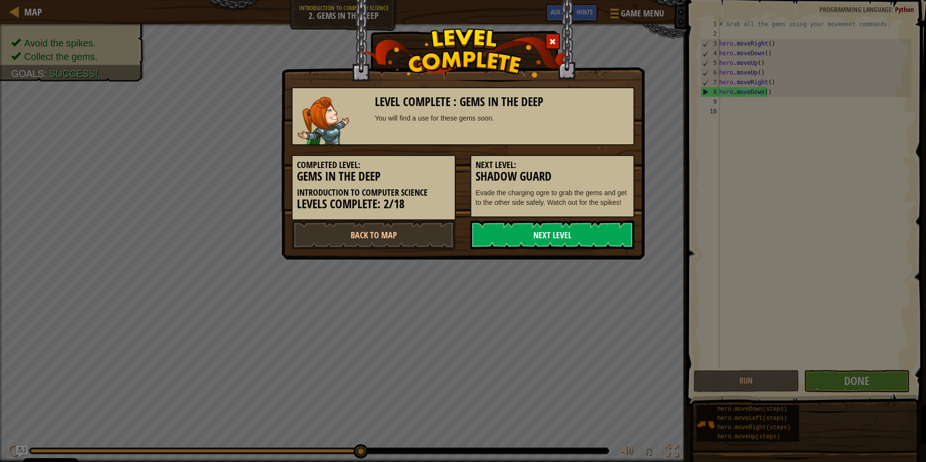
click at [532, 237] on link "Next Level" at bounding box center [552, 234] width 164 height 29
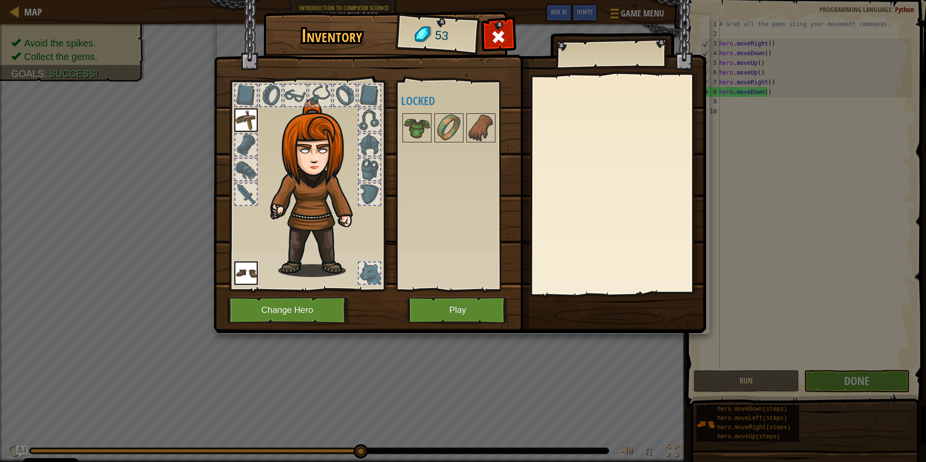
click at [376, 276] on div at bounding box center [369, 272] width 21 height 21
click at [376, 273] on div at bounding box center [369, 272] width 21 height 21
click at [480, 313] on button "Play" at bounding box center [457, 310] width 101 height 27
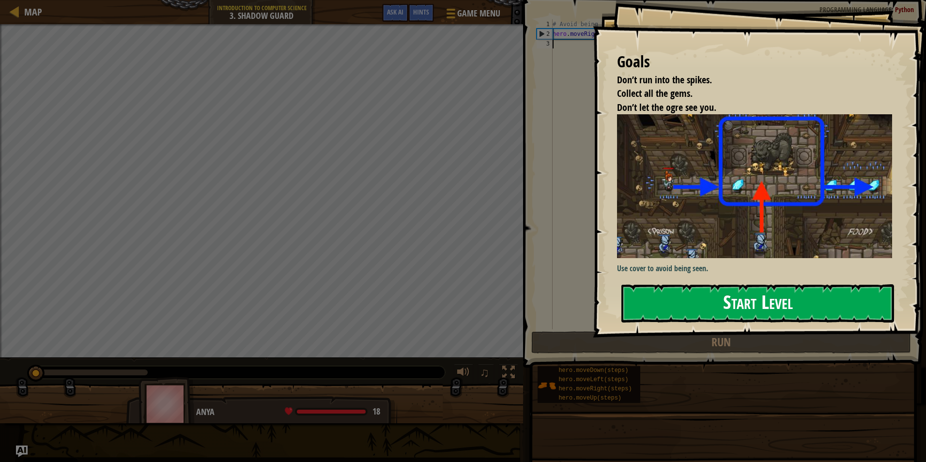
click at [695, 306] on button "Start Level" at bounding box center [757, 303] width 273 height 38
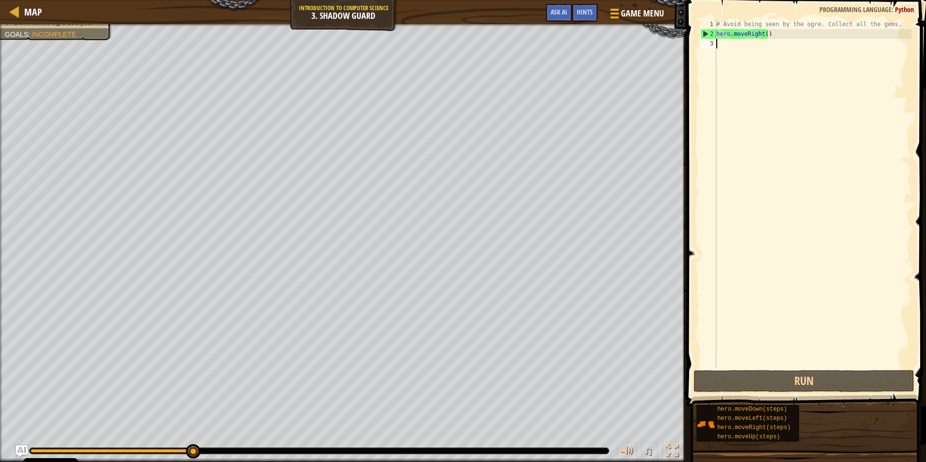
scroll to position [4, 0]
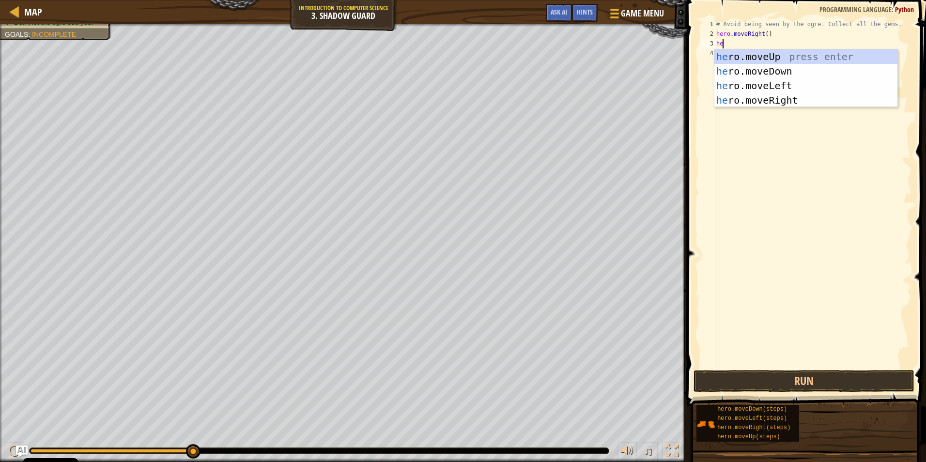
type textarea "heo"
click at [762, 57] on div "he r o .moveUp press enter he r o .moveDown press enter he r o .moveLeft press …" at bounding box center [805, 92] width 183 height 87
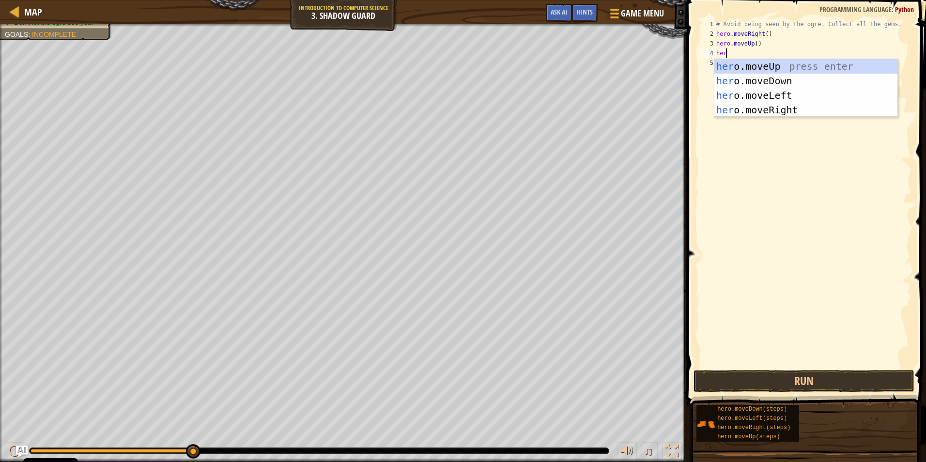
type textarea "hero"
click at [785, 100] on div "hero .moveUp press enter hero .moveDown press enter hero .moveLeft press enter …" at bounding box center [805, 102] width 183 height 87
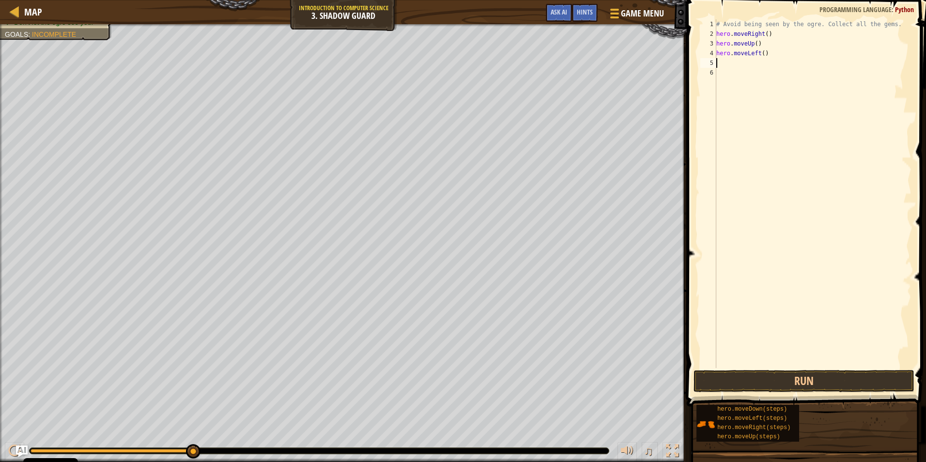
scroll to position [4, 0]
click at [755, 57] on div "# Avoid being seen by the ogre. Collect all the gems. hero . moveRight ( ) hero…" at bounding box center [812, 203] width 197 height 368
drag, startPoint x: 770, startPoint y: 54, endPoint x: 747, endPoint y: 57, distance: 22.4
click at [747, 57] on div "# Avoid being seen by the ogre. Collect all the gems. hero . moveRight ( ) hero…" at bounding box center [812, 203] width 197 height 368
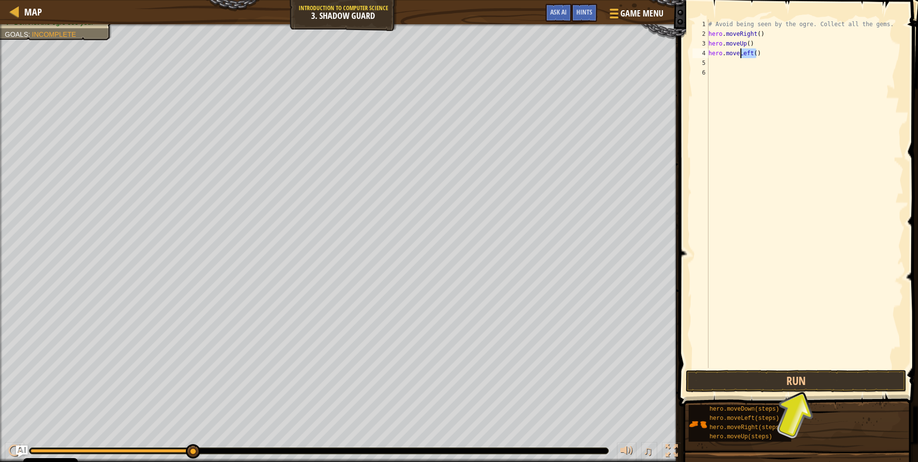
type textarea "hero.moveLeft()"
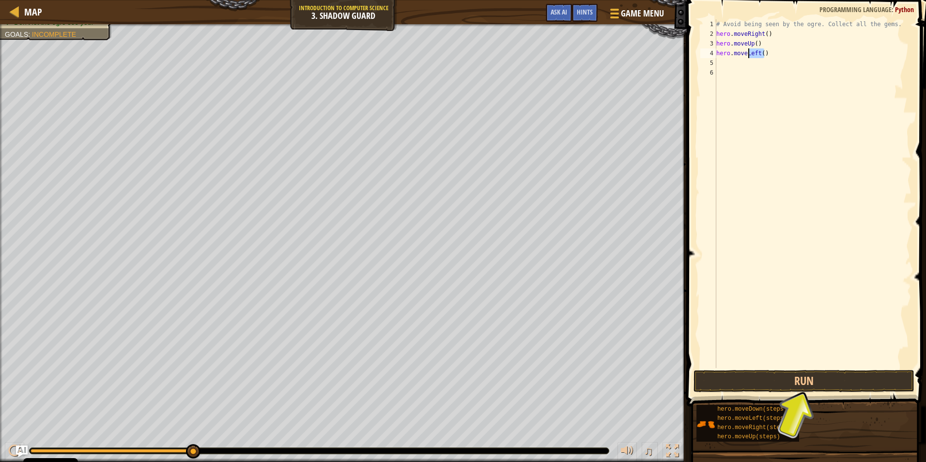
click at [750, 53] on div "# Avoid being seen by the ogre. Collect all the gems. hero . moveRight ( ) hero…" at bounding box center [812, 193] width 197 height 349
click at [750, 54] on div "# Avoid being seen by the ogre. Collect all the gems. hero . moveRight ( ) hero…" at bounding box center [812, 203] width 197 height 368
click at [751, 54] on div "# Avoid being seen by the ogre. Collect all the gems. hero . moveRight ( ) hero…" at bounding box center [812, 203] width 197 height 368
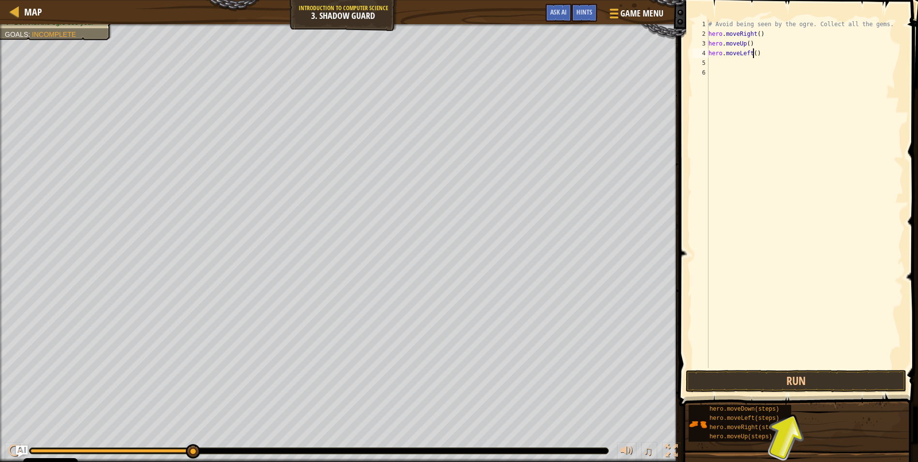
click at [755, 54] on div "# Avoid being seen by the ogre. Collect all the gems. hero . moveRight ( ) hero…" at bounding box center [805, 203] width 197 height 368
drag, startPoint x: 767, startPoint y: 54, endPoint x: 700, endPoint y: 52, distance: 67.8
click at [700, 52] on div "hero.moveLeft() 1 2 3 4 5 6 # Avoid being seen by the ogre. Collect all the gem…" at bounding box center [797, 193] width 213 height 349
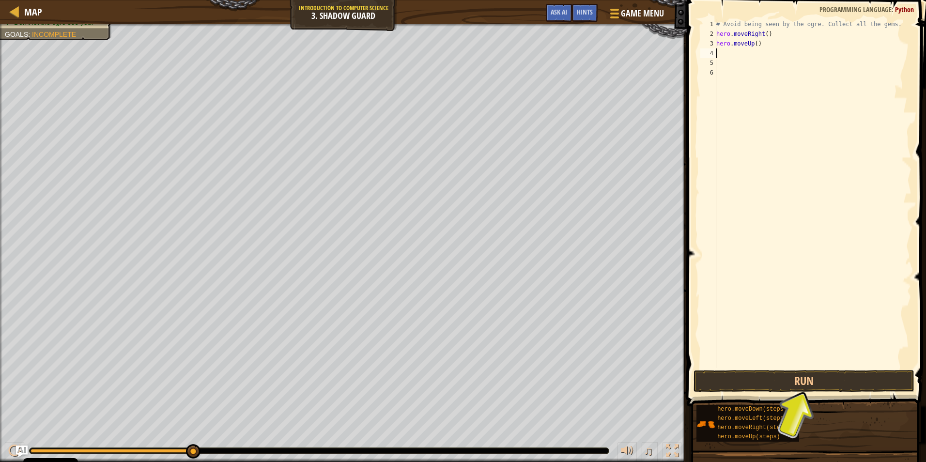
type textarea "h"
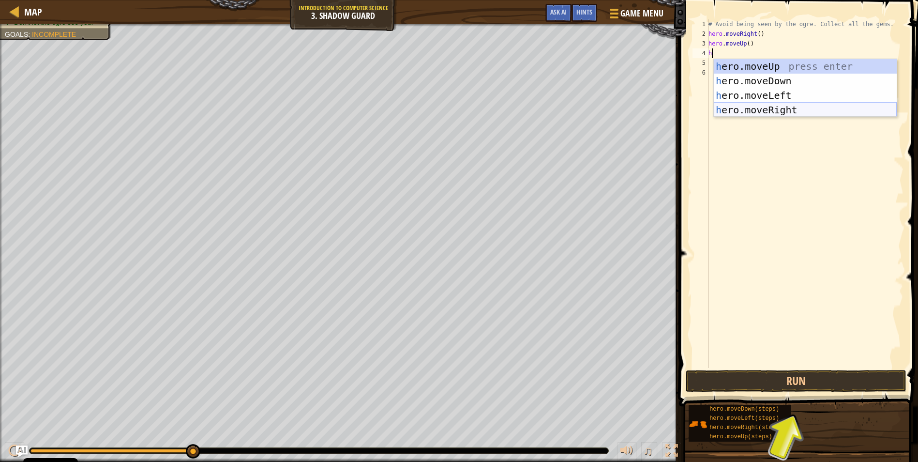
click at [791, 108] on div "h ero.moveUp press enter h ero.moveDown press enter h ero.moveLeft press enter …" at bounding box center [805, 102] width 183 height 87
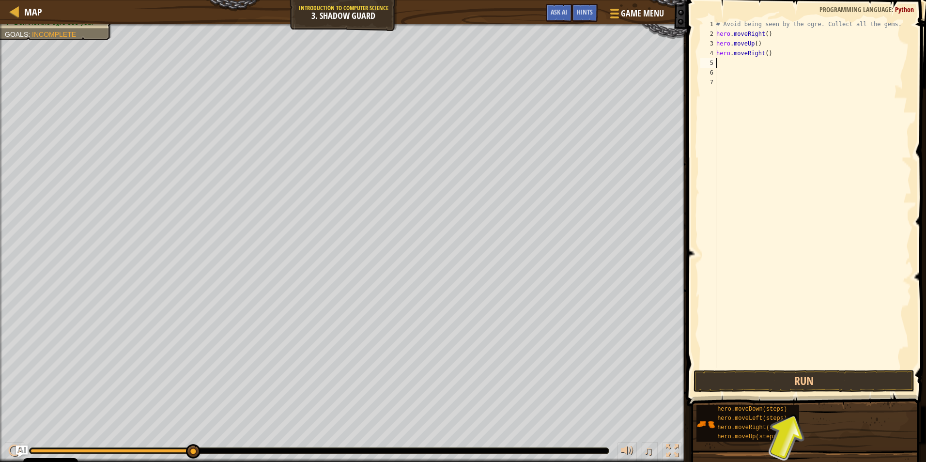
type textarea "h"
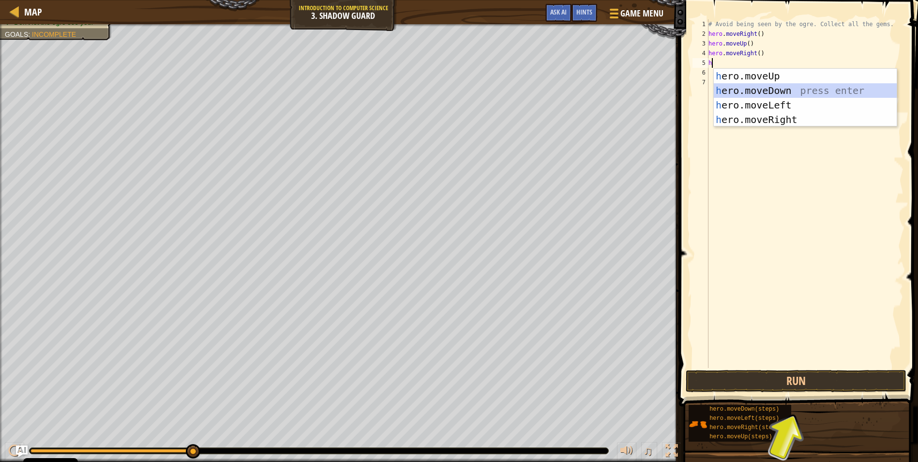
click at [765, 91] on div "h ero.moveUp press enter h ero.moveDown press enter h ero.moveLeft press enter …" at bounding box center [805, 112] width 183 height 87
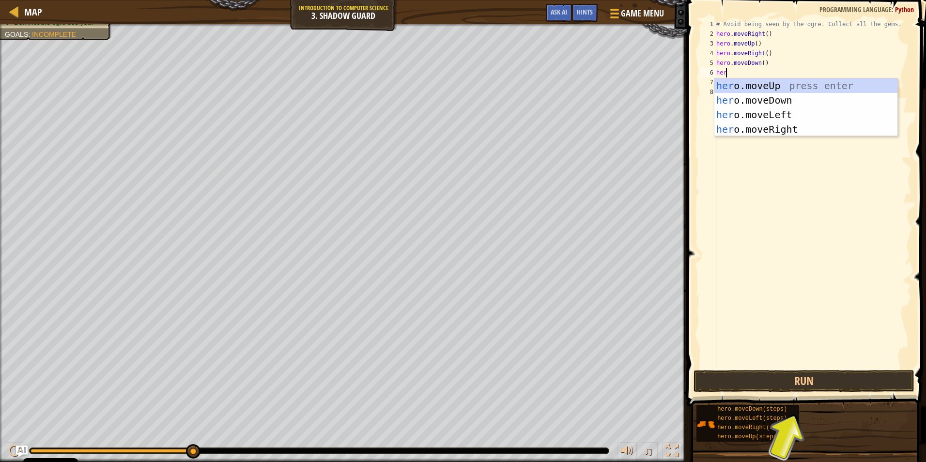
scroll to position [4, 0]
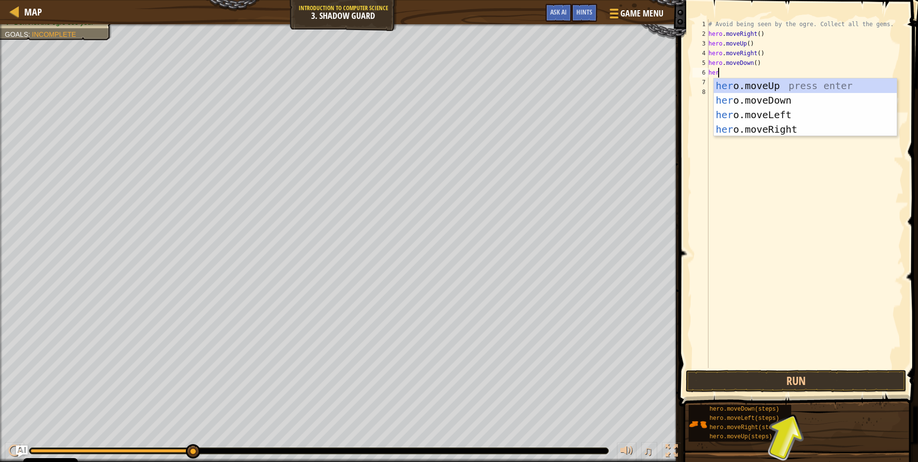
type textarea "hero"
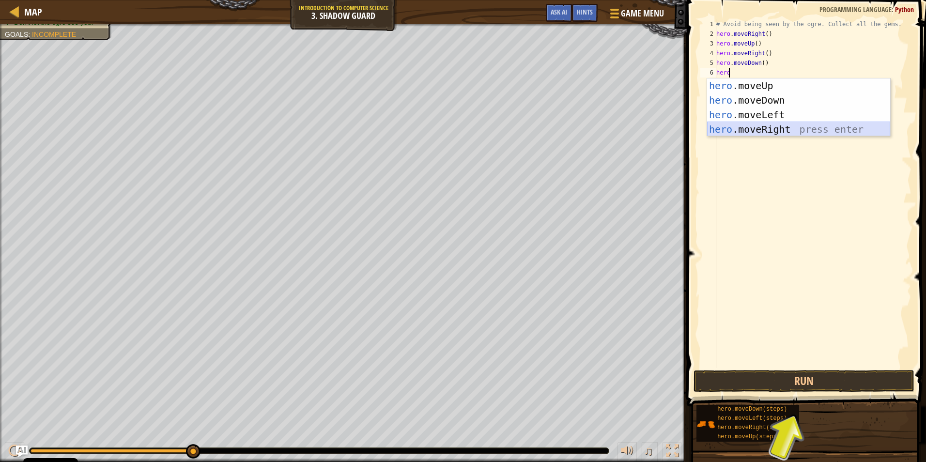
click at [780, 125] on div "hero .moveUp press enter hero .moveDown press enter hero .moveLeft press enter …" at bounding box center [798, 121] width 183 height 87
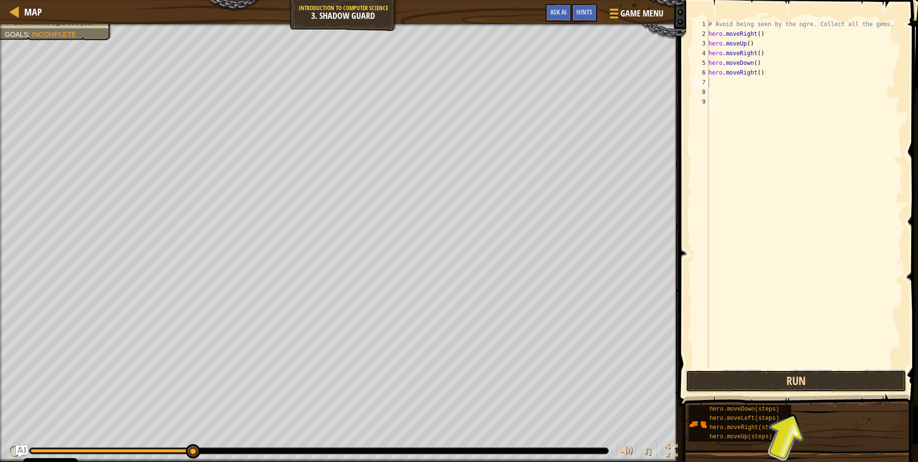
click at [820, 379] on button "Run" at bounding box center [796, 381] width 221 height 22
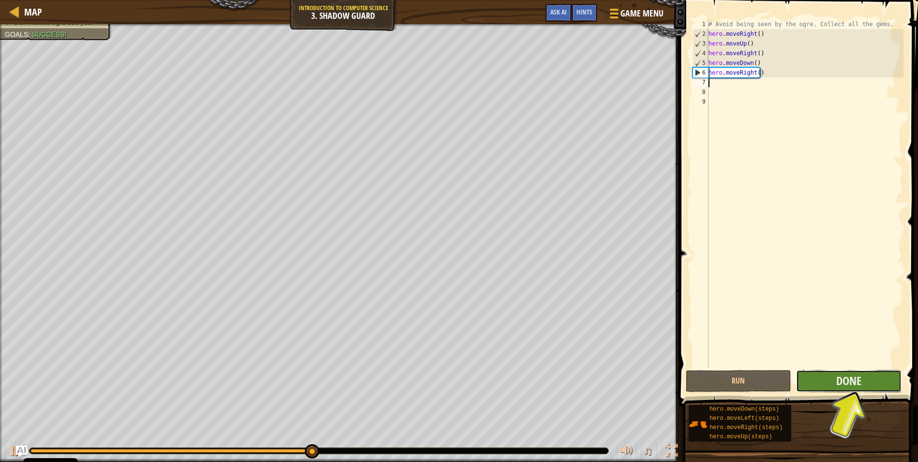
click at [872, 386] on button "Done" at bounding box center [849, 381] width 106 height 22
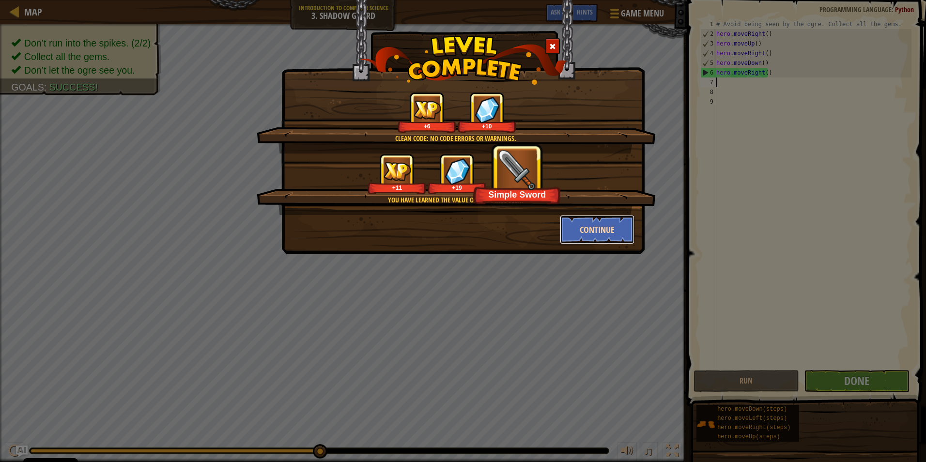
click at [585, 229] on button "Continue" at bounding box center [597, 229] width 75 height 29
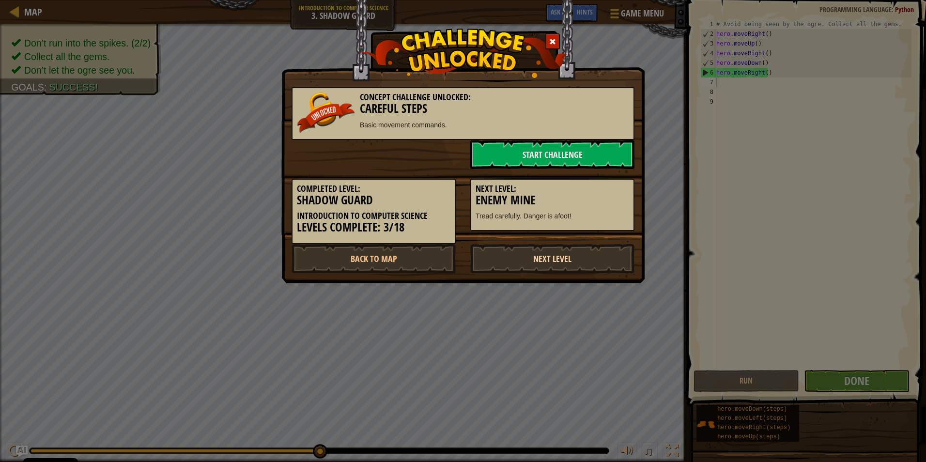
drag, startPoint x: 541, startPoint y: 257, endPoint x: 542, endPoint y: 262, distance: 5.1
click at [542, 257] on link "Next Level" at bounding box center [552, 258] width 164 height 29
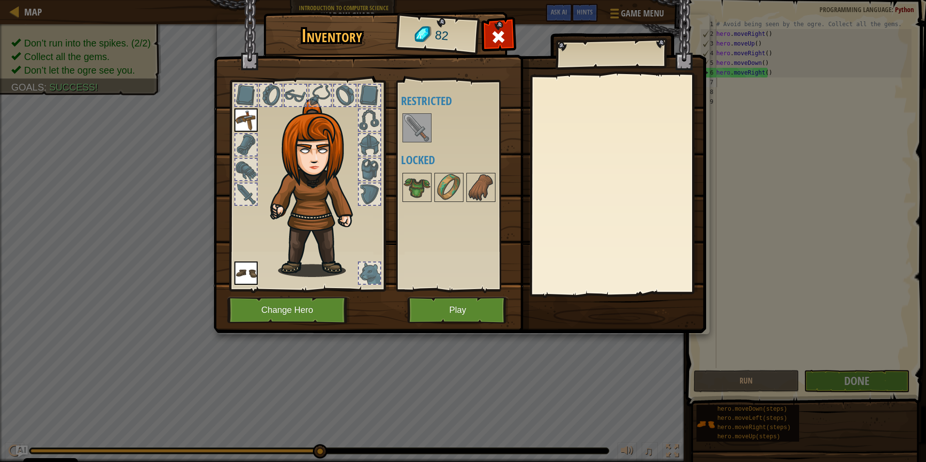
click at [423, 123] on img at bounding box center [416, 127] width 27 height 27
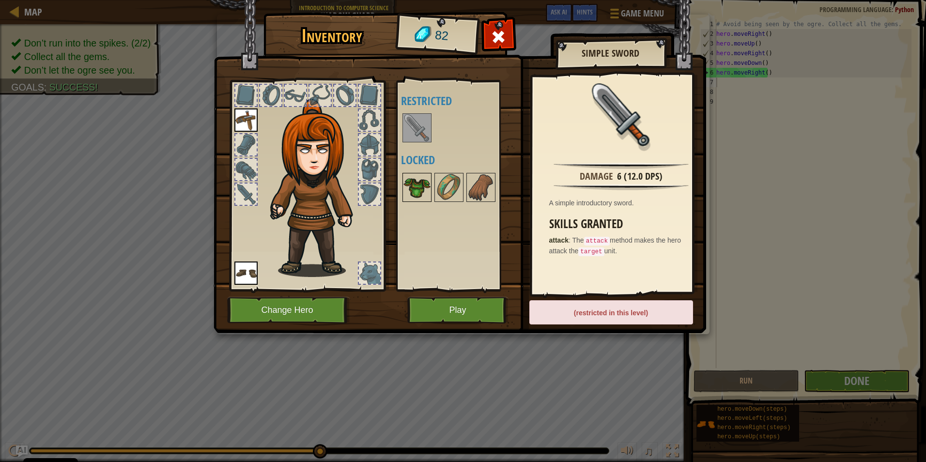
click at [412, 186] on img at bounding box center [416, 187] width 27 height 27
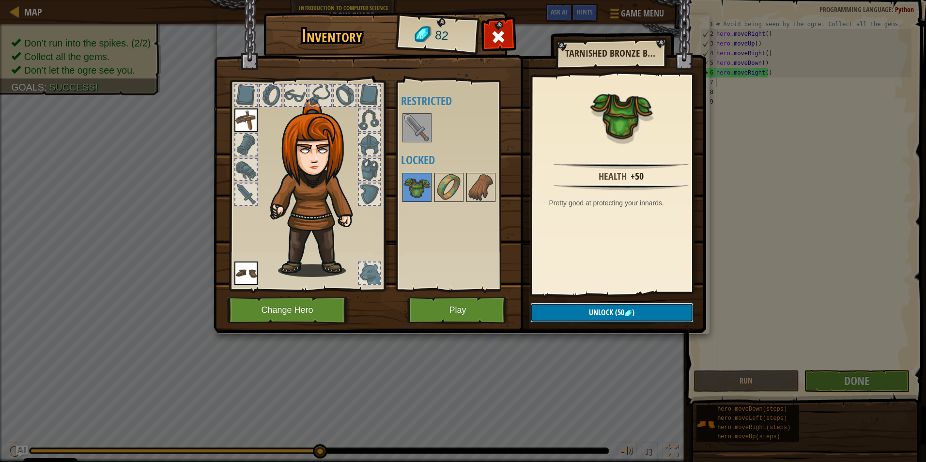
click at [607, 307] on span "Unlock" at bounding box center [601, 312] width 24 height 11
drag, startPoint x: 610, startPoint y: 311, endPoint x: 573, endPoint y: 297, distance: 39.2
click at [609, 311] on button "Confirm" at bounding box center [611, 313] width 163 height 20
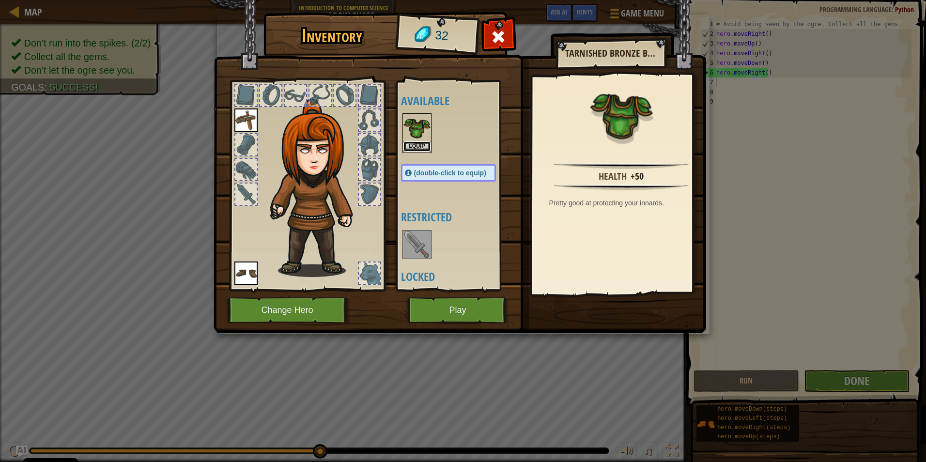
click at [407, 145] on button "Equip" at bounding box center [416, 146] width 27 height 10
click at [407, 1] on body "Cookie Policy CodeCombat uses a few essential and non-essential cookies. Privac…" at bounding box center [463, 0] width 926 height 1
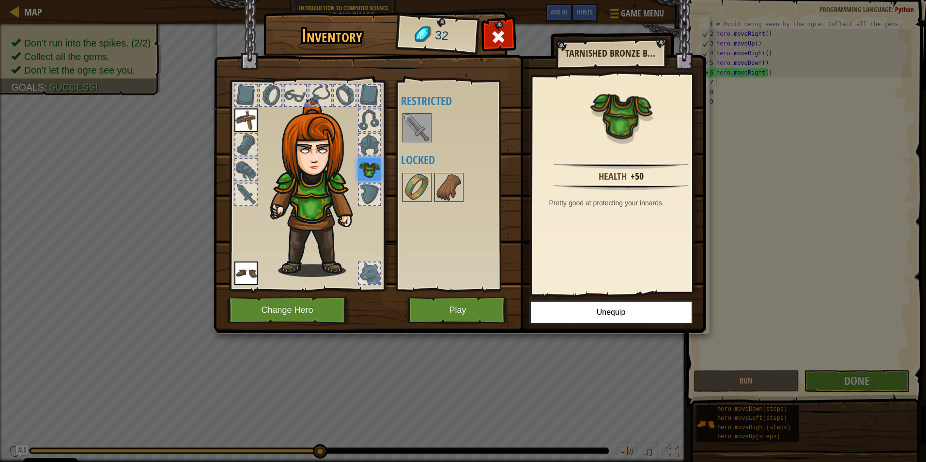
click at [415, 127] on img at bounding box center [416, 127] width 27 height 27
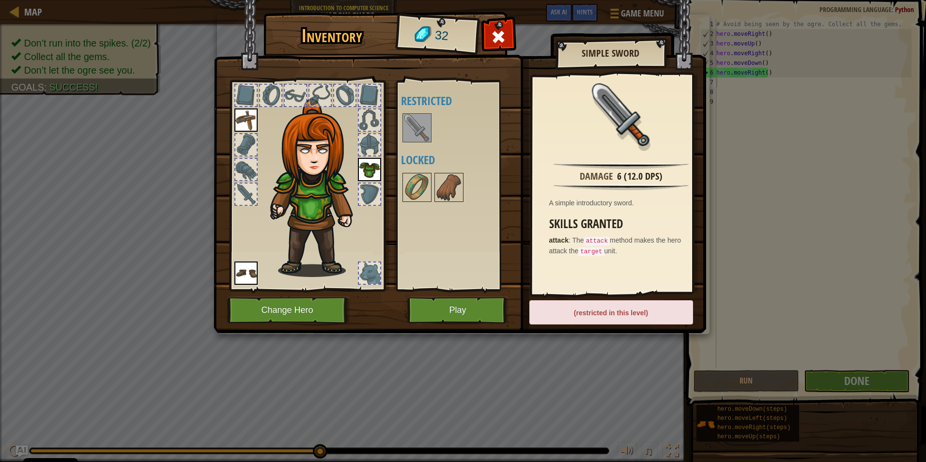
click at [744, 147] on div "Inventory 32 Available Equip Equip Equip (double-click to equip) Restricted Loc…" at bounding box center [463, 231] width 926 height 462
click at [446, 309] on button "Play" at bounding box center [457, 310] width 101 height 27
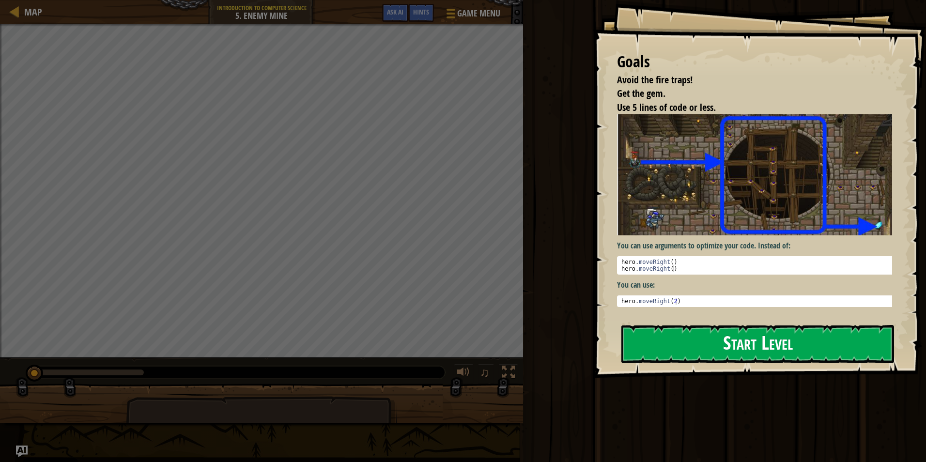
click at [679, 204] on img at bounding box center [758, 174] width 282 height 121
click at [707, 335] on button "Start Level" at bounding box center [757, 344] width 273 height 38
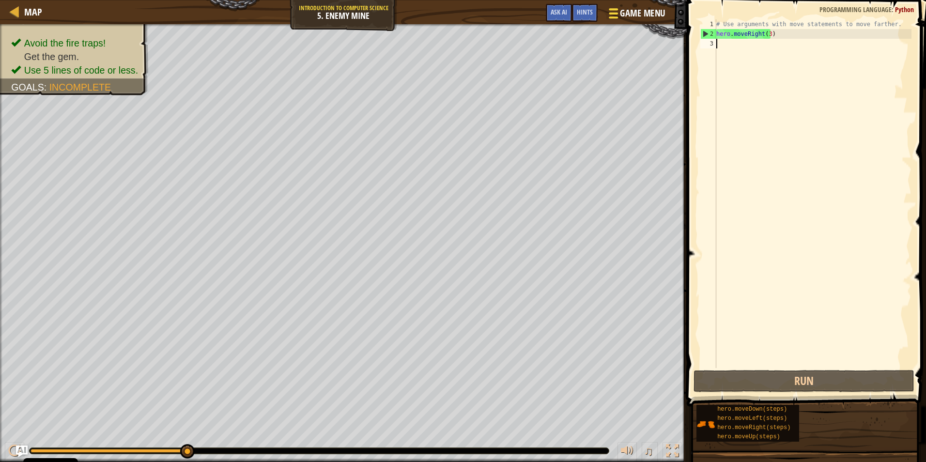
type textarea "h"
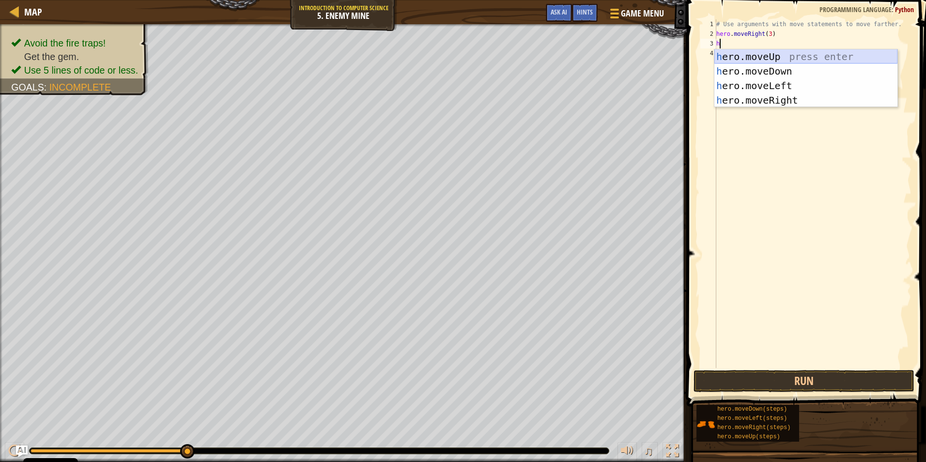
click at [864, 53] on div "h ero.moveUp press enter h ero.moveDown press enter h ero.moveLeft press enter …" at bounding box center [805, 92] width 183 height 87
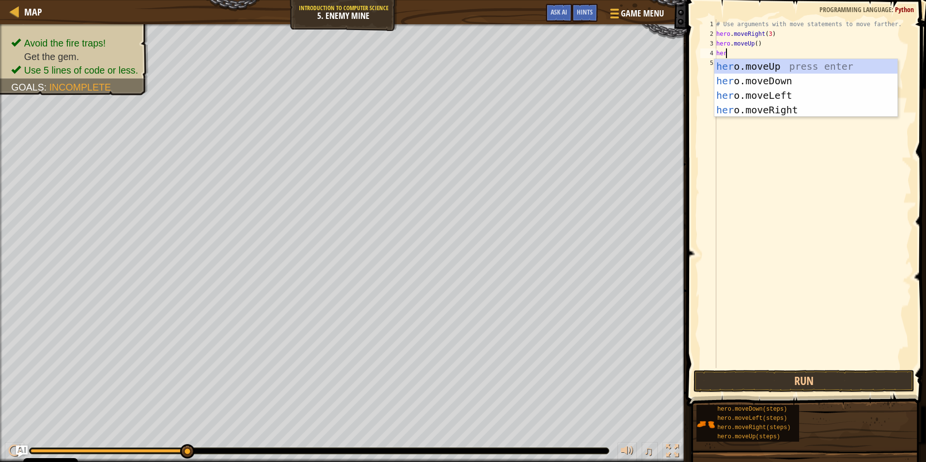
scroll to position [4, 0]
type textarea "hero"
click at [764, 108] on div "hero .moveUp press enter hero .moveDown press enter hero .moveLeft press enter …" at bounding box center [805, 102] width 183 height 87
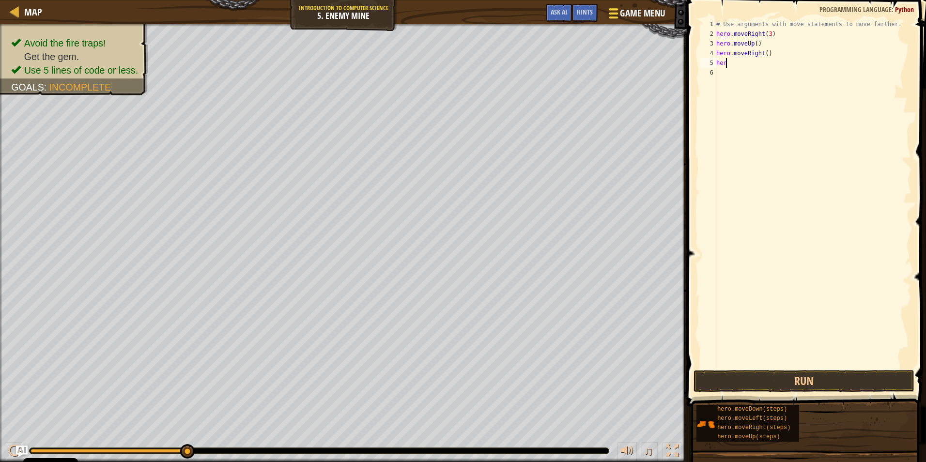
type textarea "hero"
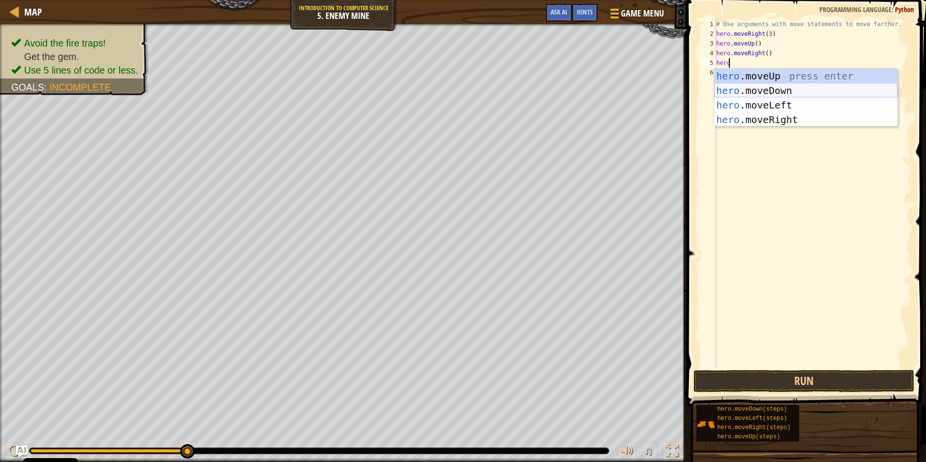
click at [822, 89] on div "hero .moveUp press enter hero .moveDown press enter hero .moveLeft press enter …" at bounding box center [805, 112] width 183 height 87
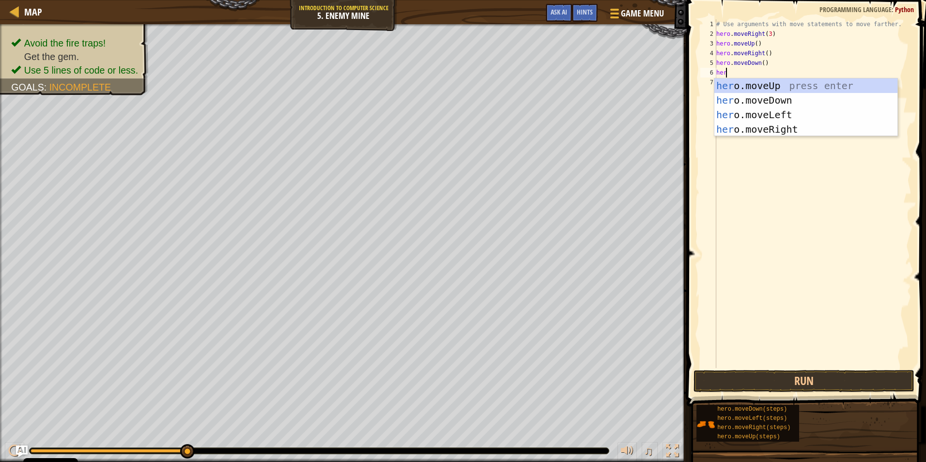
type textarea "hero"
click at [777, 117] on div "hero .moveUp press enter hero .moveDown press enter hero .moveLeft press enter …" at bounding box center [805, 121] width 183 height 87
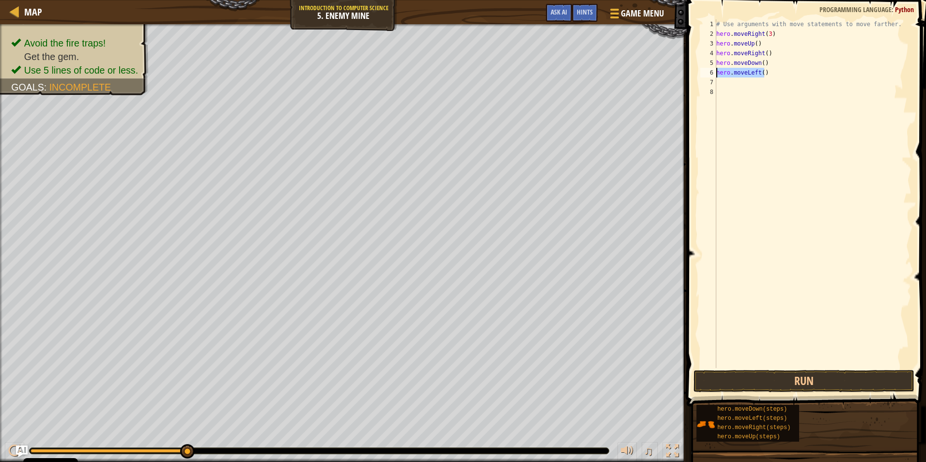
drag, startPoint x: 759, startPoint y: 74, endPoint x: 694, endPoint y: 77, distance: 64.5
click at [694, 77] on div "1 2 3 4 5 6 7 8 # Use arguments with move statements to move farther. hero . mo…" at bounding box center [805, 222] width 242 height 435
type textarea "hero.moveLeft()"
click at [760, 62] on div "# Use arguments with move statements to move farther. hero . moveRight ( 3 ) he…" at bounding box center [812, 203] width 197 height 368
type textarea "hero.moveDown(3)"
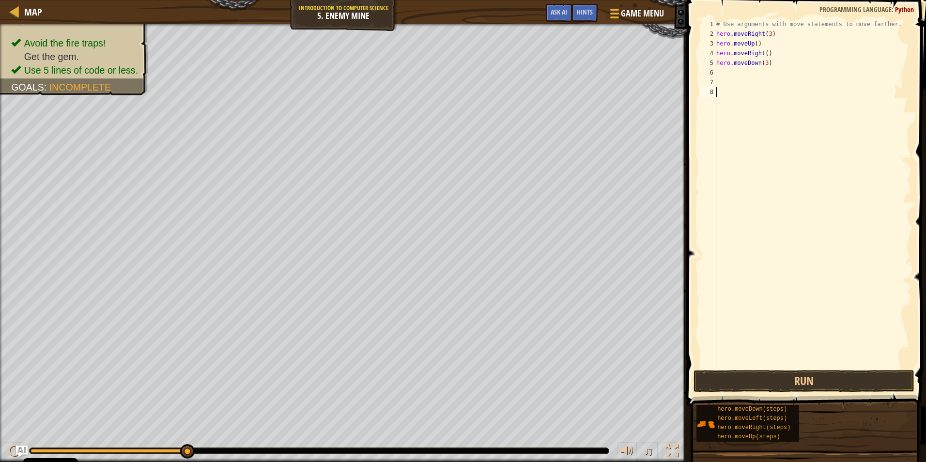
click at [720, 75] on div "# Use arguments with move statements to move farther. hero . moveRight ( 3 ) he…" at bounding box center [812, 203] width 197 height 368
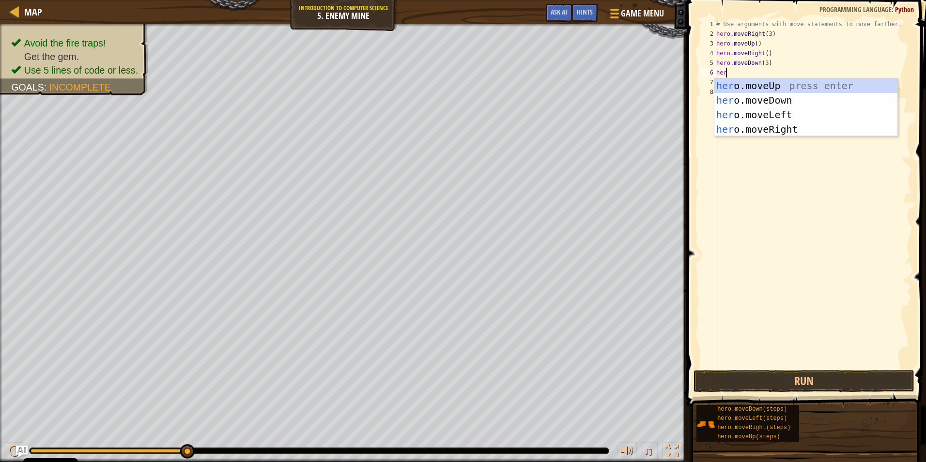
scroll to position [4, 0]
type textarea "hero"
click at [838, 131] on div "hero .moveUp press enter hero .moveDown press enter hero .moveLeft press enter …" at bounding box center [805, 121] width 183 height 87
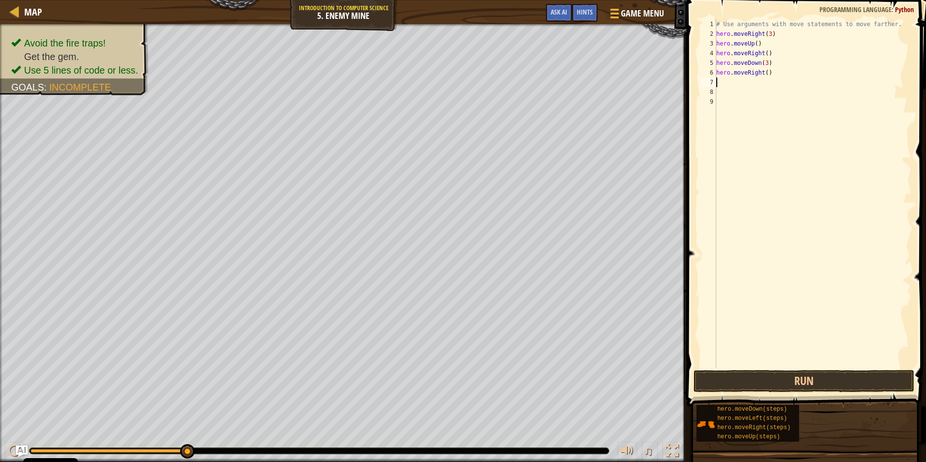
scroll to position [4, 0]
click at [764, 73] on div "# Use arguments with move statements to move farther. hero . moveRight ( 3 ) he…" at bounding box center [812, 203] width 197 height 368
type textarea "hero.moveRight(3)"
click at [812, 373] on button "Run" at bounding box center [803, 381] width 221 height 22
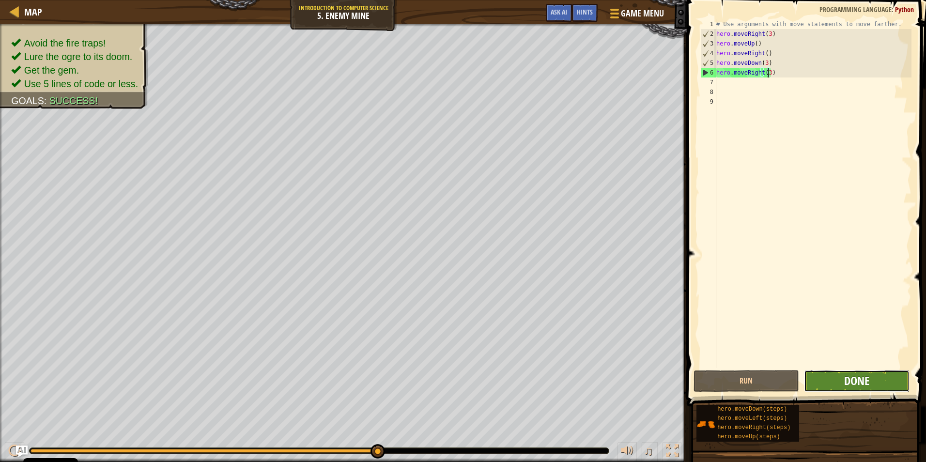
click at [854, 375] on span "Done" at bounding box center [856, 380] width 25 height 15
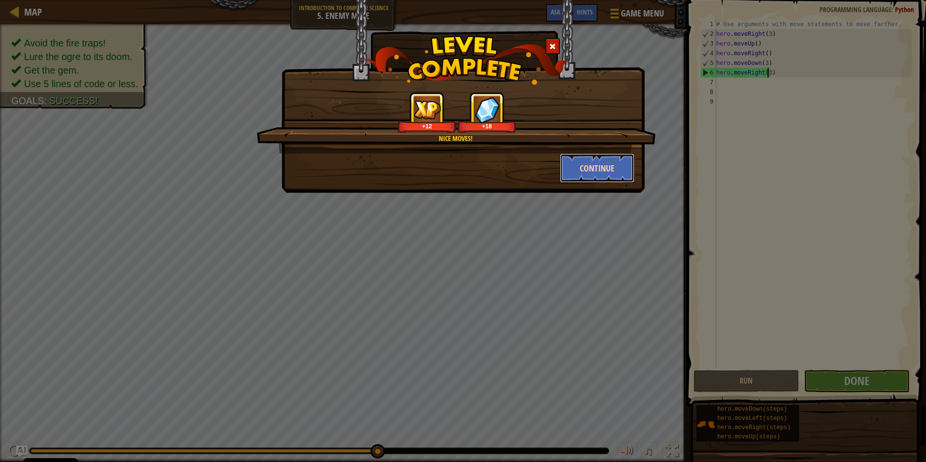
click at [585, 170] on button "Continue" at bounding box center [597, 167] width 75 height 29
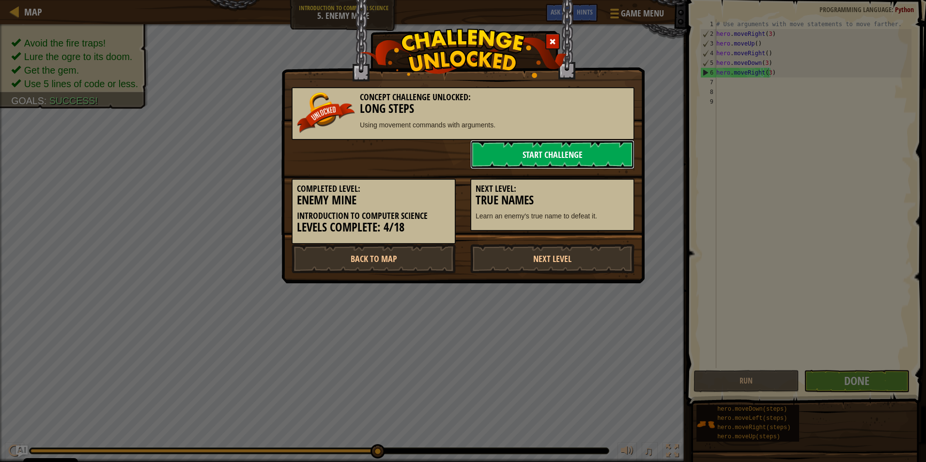
click at [554, 157] on link "Start Challenge" at bounding box center [552, 154] width 164 height 29
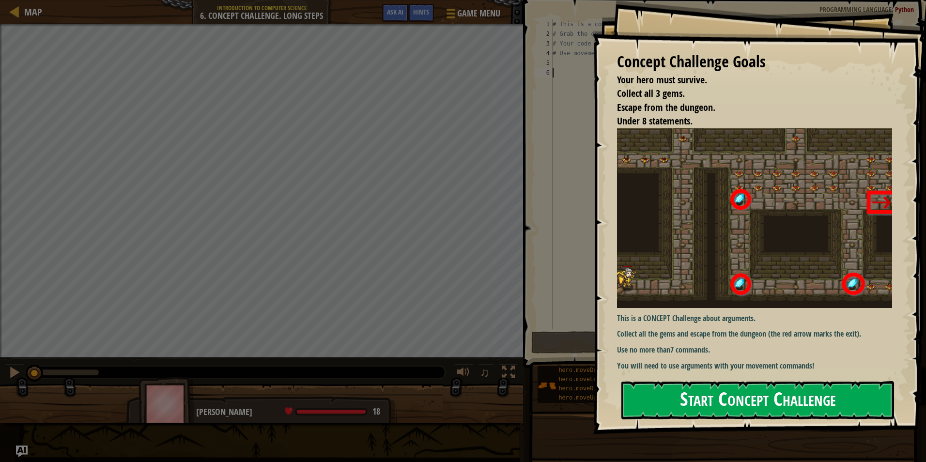
click at [787, 402] on button "Start Concept Challenge" at bounding box center [757, 400] width 273 height 38
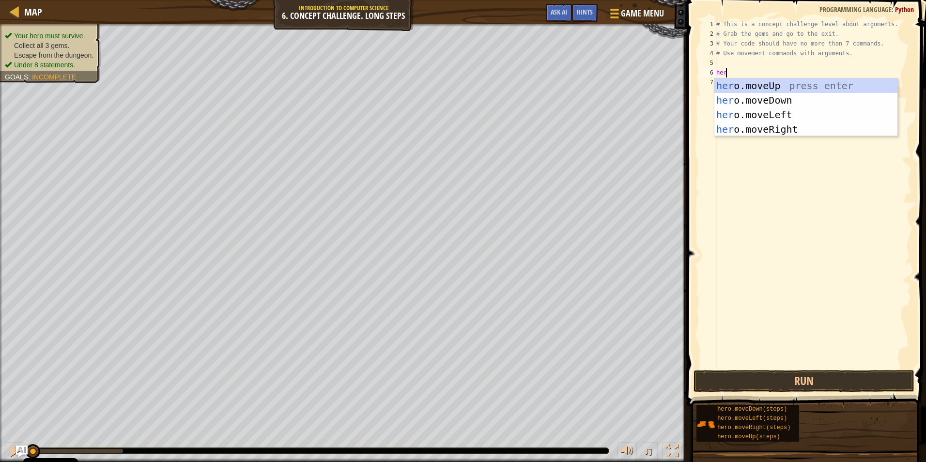
scroll to position [4, 0]
type textarea "hero"
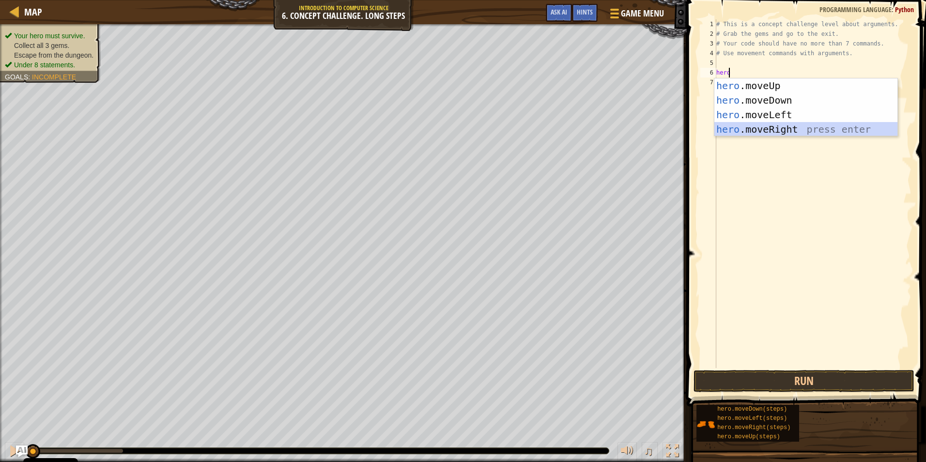
click at [765, 133] on div "hero .moveUp press enter hero .moveDown press enter hero .moveLeft press enter …" at bounding box center [805, 121] width 183 height 87
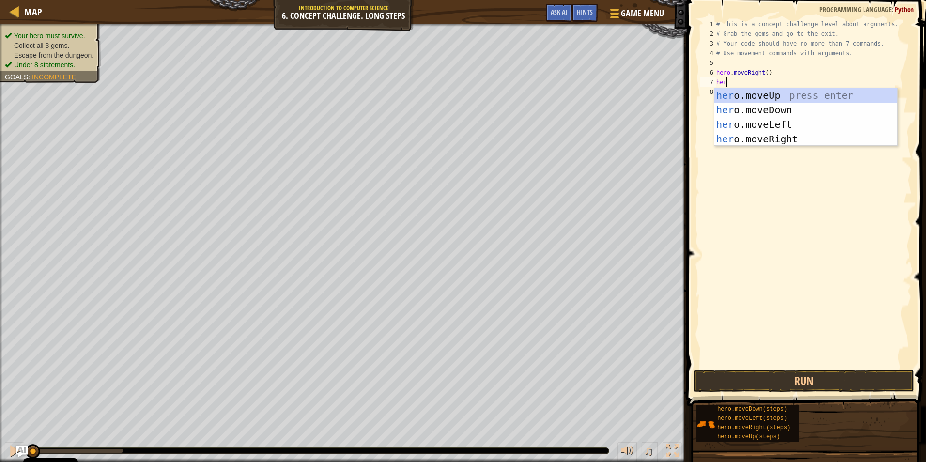
type textarea "hero"
click at [803, 95] on div "hero .moveUp press enter hero .moveDown press enter hero .moveLeft press enter …" at bounding box center [805, 131] width 183 height 87
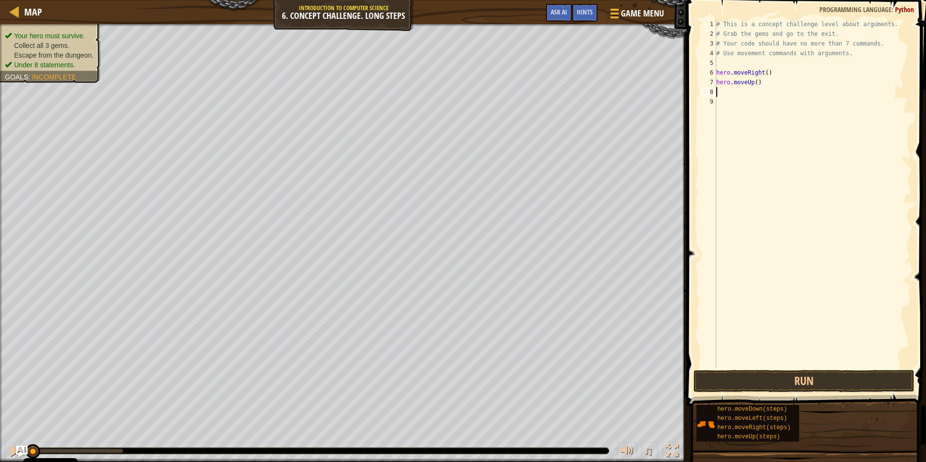
click at [756, 82] on div "# This is a concept challenge level about arguments. # Grab the gems and go to …" at bounding box center [812, 203] width 197 height 368
type textarea "hero.moveUp(3)"
click at [723, 97] on div "# This is a concept challenge level about arguments. # Grab the gems and go to …" at bounding box center [812, 203] width 197 height 368
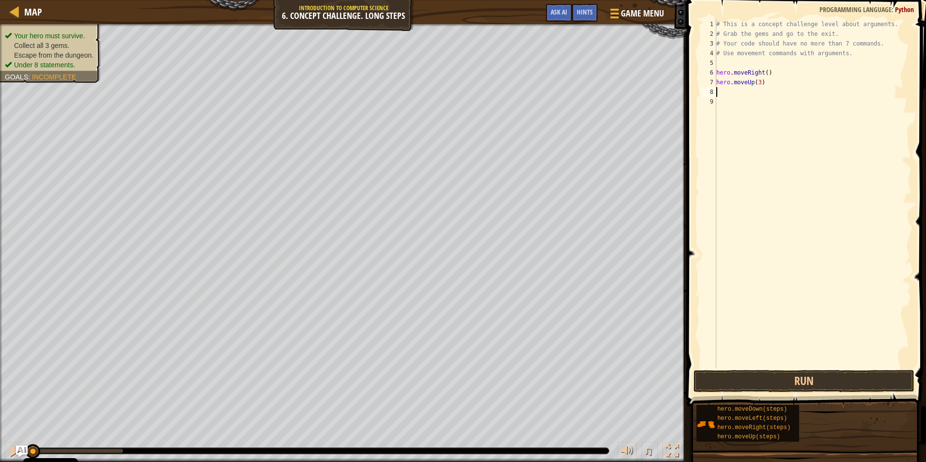
click at [726, 95] on div "# This is a concept challenge level about arguments. # Grab the gems and go to …" at bounding box center [812, 203] width 197 height 368
type textarea "r"
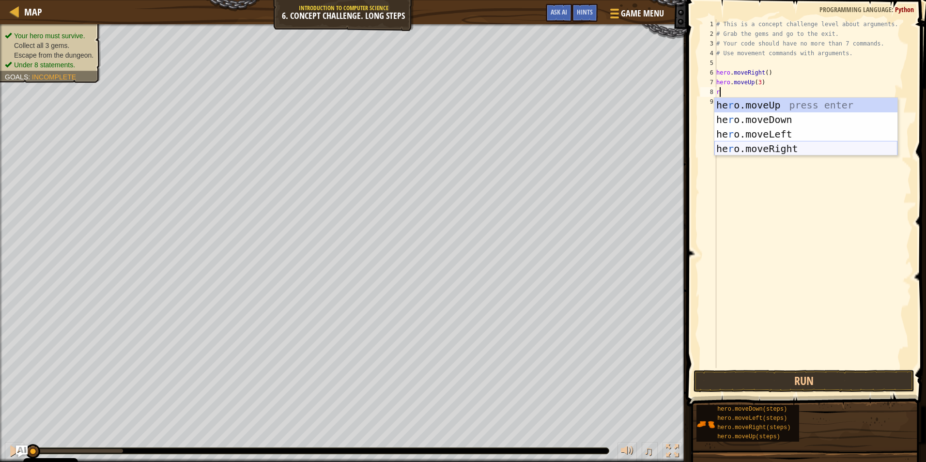
click at [766, 145] on div "he r o.moveUp press enter he r o.moveDown press enter he r o.moveLeft press ent…" at bounding box center [805, 141] width 183 height 87
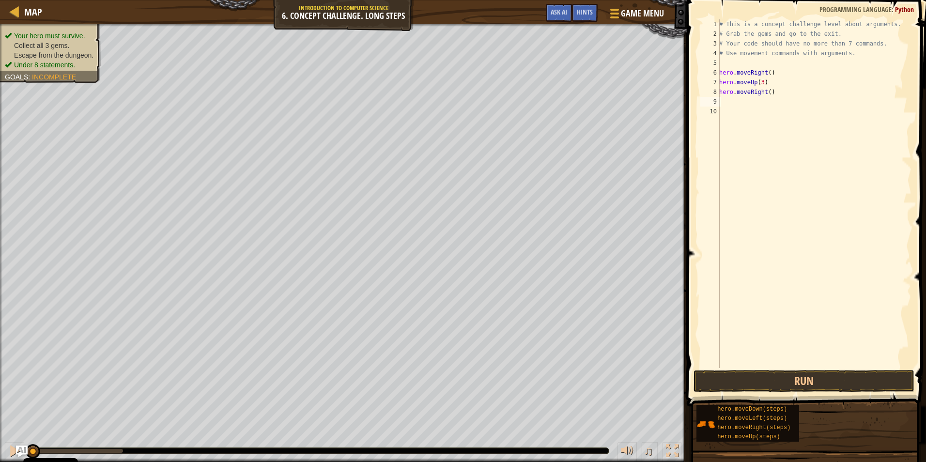
click at [767, 92] on div "# This is a concept challenge level about arguments. # Grab the gems and go to …" at bounding box center [814, 203] width 194 height 368
type textarea "hero.moveRight(2)"
click at [734, 94] on div "# This is a concept challenge level about arguments. # Grab the gems and go to …" at bounding box center [814, 203] width 194 height 368
click at [732, 98] on div "# This is a concept challenge level about arguments. # Grab the gems and go to …" at bounding box center [814, 203] width 194 height 368
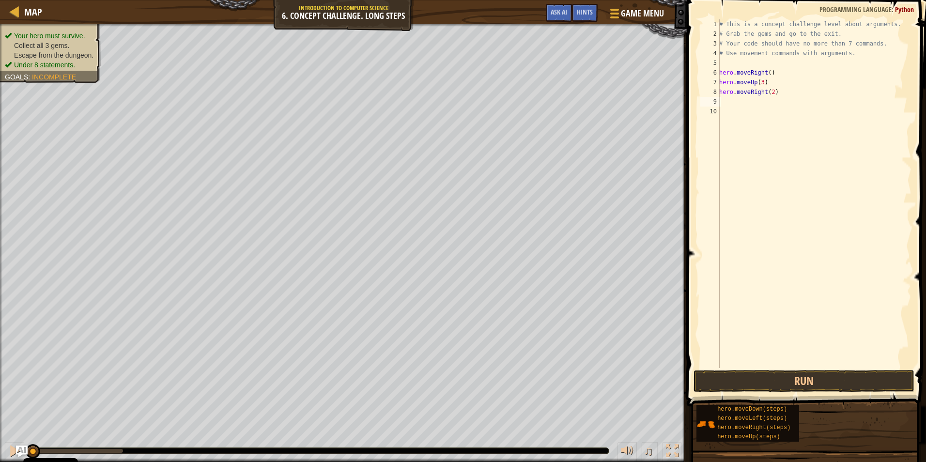
scroll to position [4, 0]
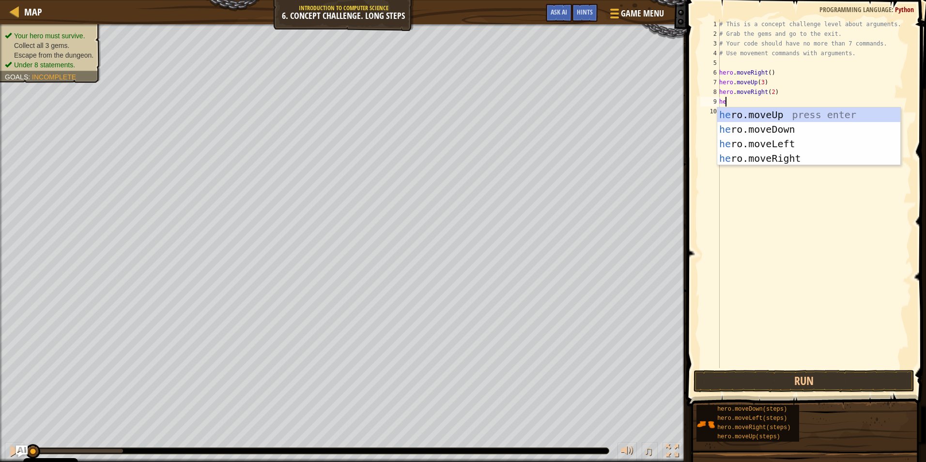
type textarea "her"
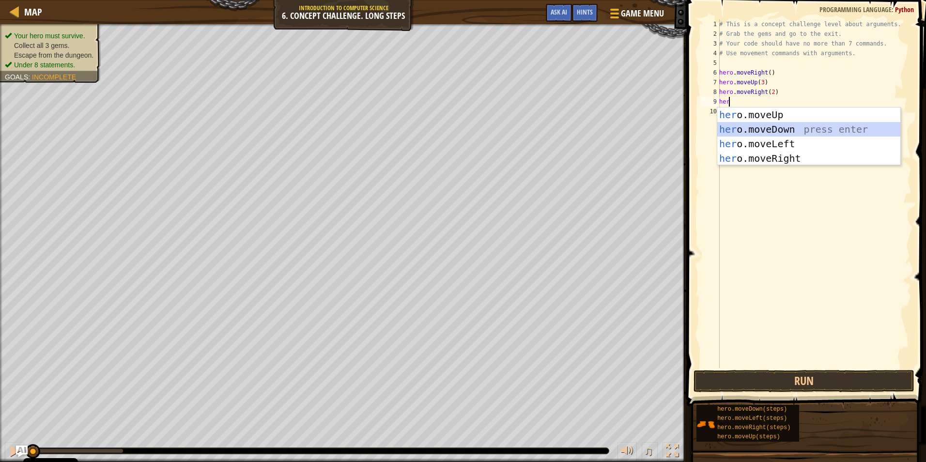
click at [768, 129] on div "her o.moveUp press enter her o.moveDown press enter her o.moveLeft press enter …" at bounding box center [808, 150] width 183 height 87
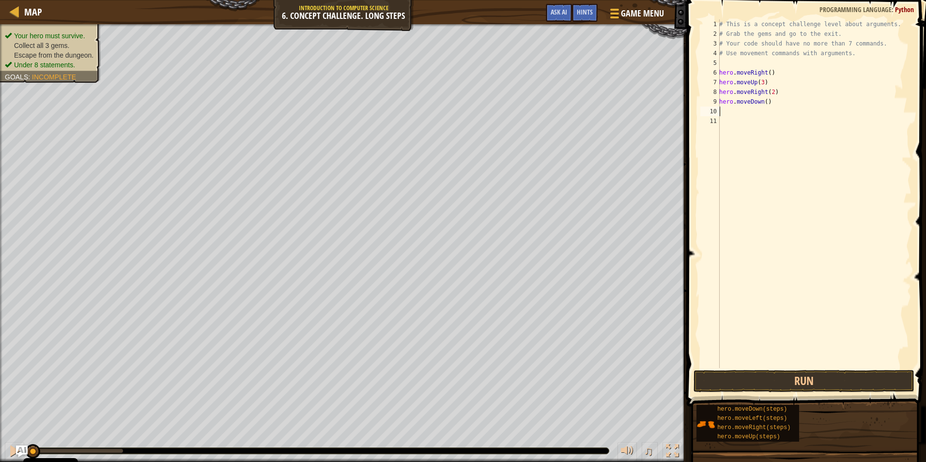
click at [763, 103] on div "# This is a concept challenge level about arguments. # Grab the gems and go to …" at bounding box center [814, 203] width 194 height 368
type textarea "hero.moveDown(3)"
click at [732, 115] on div "# This is a concept challenge level about arguments. # Grab the gems and go to …" at bounding box center [814, 203] width 194 height 368
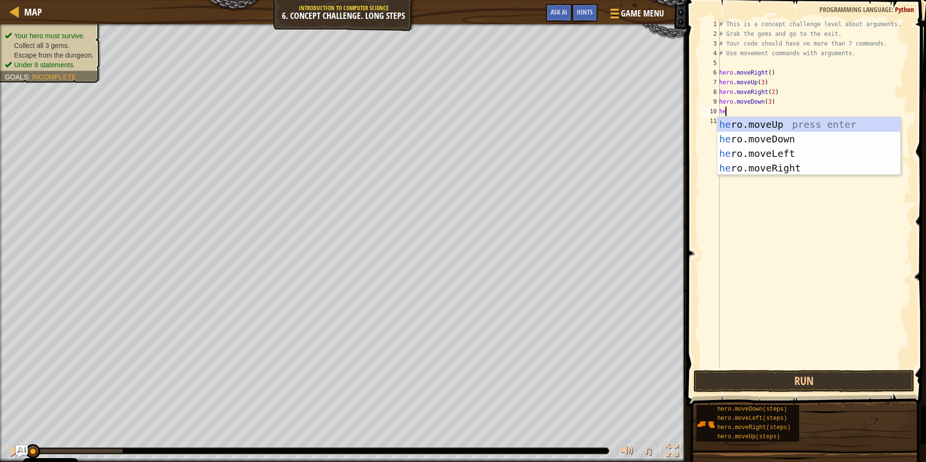
type textarea "her"
click at [807, 272] on div "# This is a concept challenge level about arguments. # Grab the gems and go to …" at bounding box center [814, 203] width 194 height 368
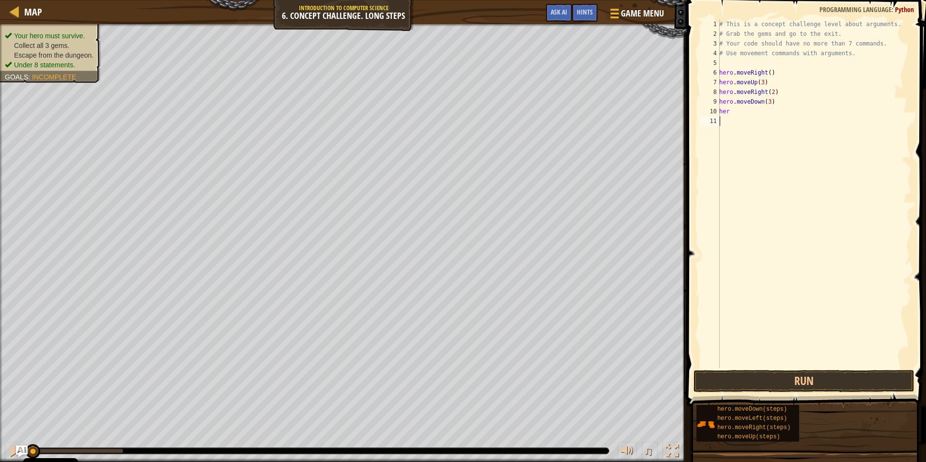
click at [727, 62] on div "# This is a concept challenge level about arguments. # Grab the gems and go to …" at bounding box center [814, 203] width 194 height 368
type textarea "r"
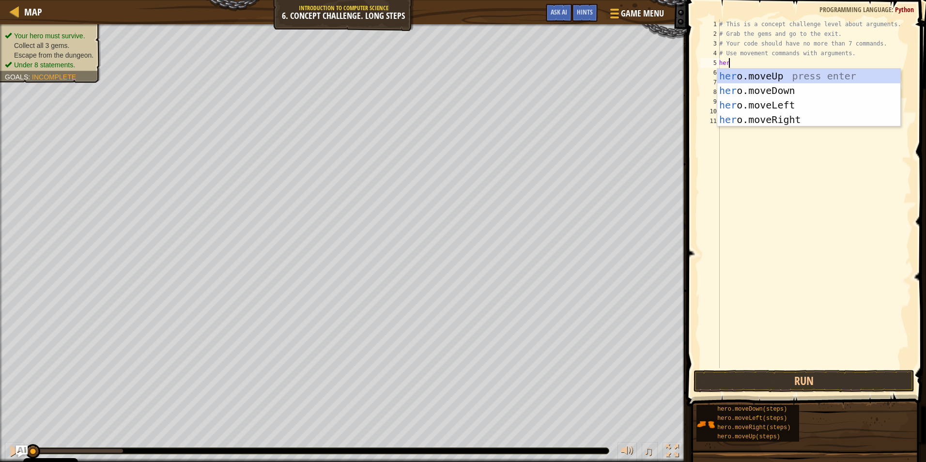
scroll to position [4, 0]
type textarea "hero"
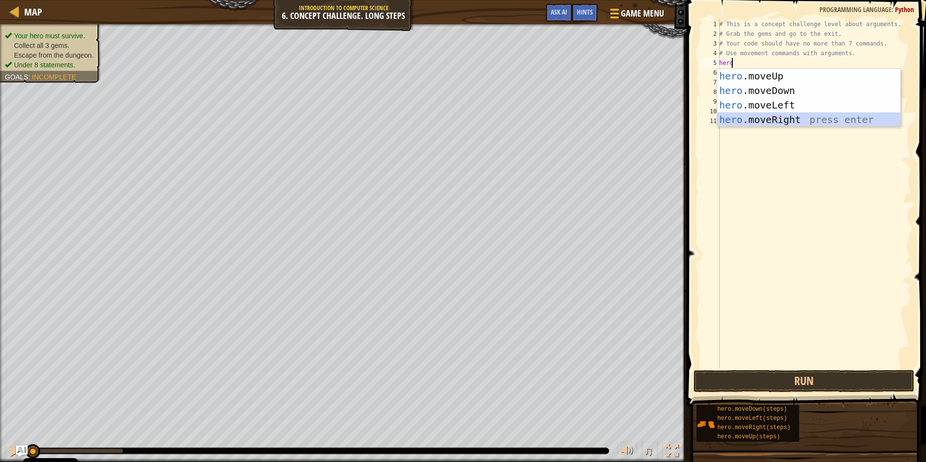
click at [790, 114] on div "hero .moveUp press enter hero .moveDown press enter hero .moveLeft press enter …" at bounding box center [808, 112] width 183 height 87
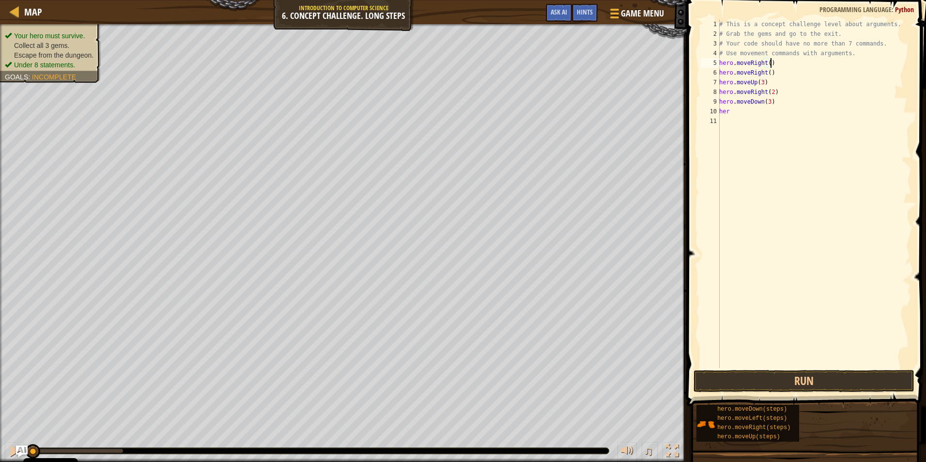
click at [770, 74] on div "# This is a concept challenge level about arguments. # Grab the gems and go to …" at bounding box center [814, 203] width 194 height 368
type textarea "h"
click at [735, 105] on div "# This is a concept challenge level about arguments. # Grab the gems and go to …" at bounding box center [814, 203] width 194 height 368
type textarea "hero"
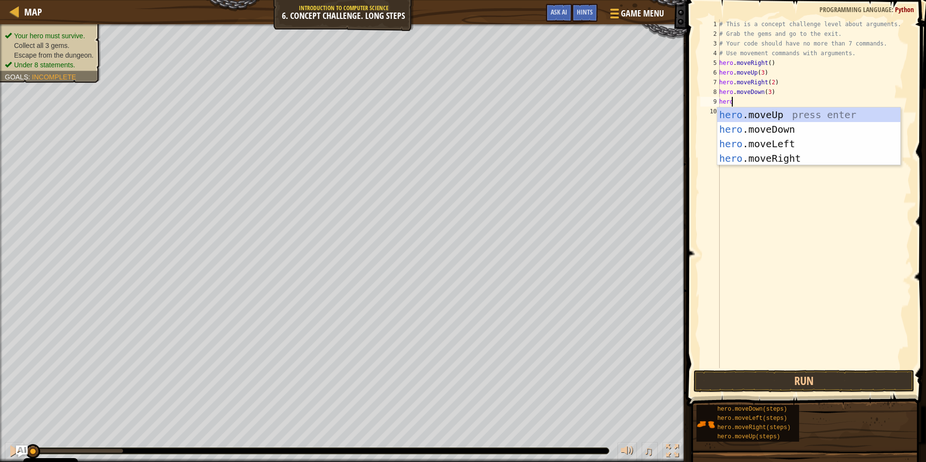
drag, startPoint x: 706, startPoint y: 323, endPoint x: 879, endPoint y: 309, distance: 173.0
click at [879, 309] on div "# This is a concept challenge level about arguments. # Grab the gems and go to …" at bounding box center [814, 203] width 194 height 368
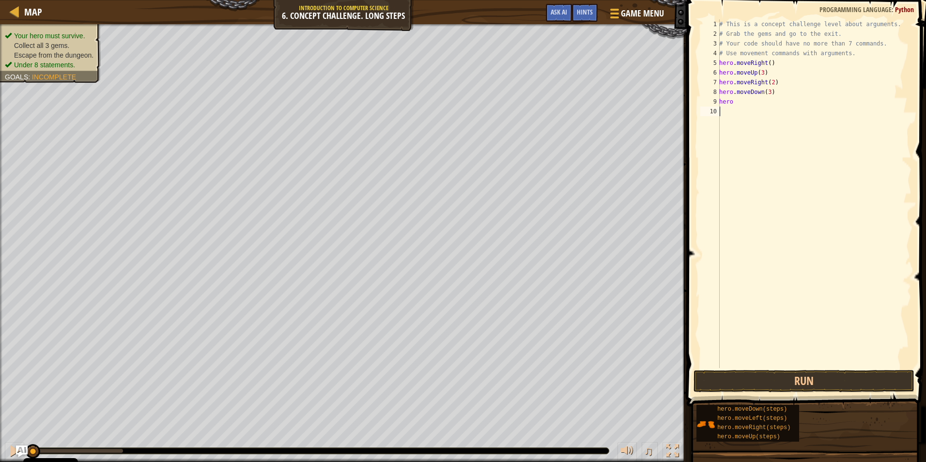
scroll to position [4, 0]
click at [736, 101] on div "# This is a concept challenge level about arguments. # Grab the gems and go to …" at bounding box center [814, 203] width 194 height 368
type textarea "hero"
drag, startPoint x: 752, startPoint y: 106, endPoint x: 736, endPoint y: 133, distance: 31.6
click at [736, 133] on div "# This is a concept challenge level about arguments. # Grab the gems and go to …" at bounding box center [814, 203] width 194 height 368
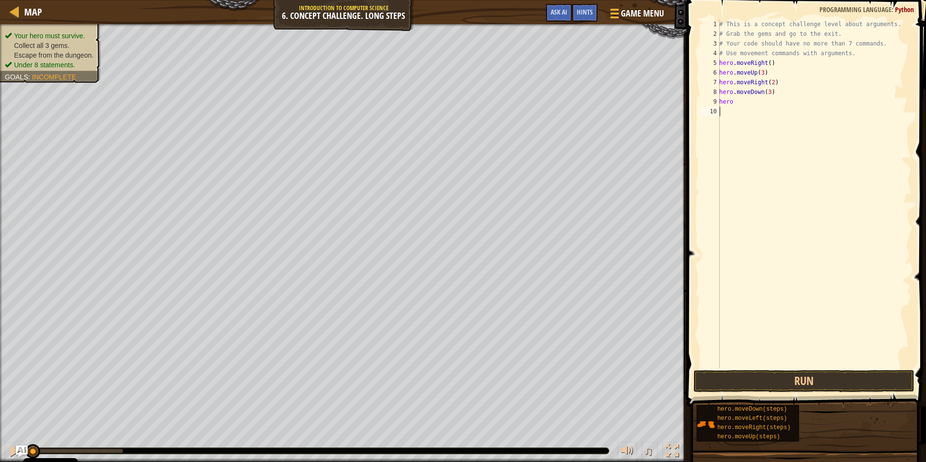
type textarea "hero"
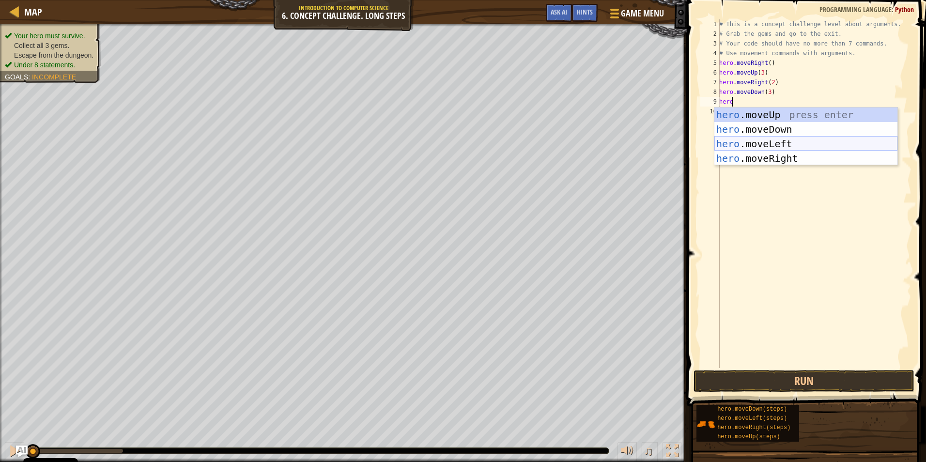
click at [766, 141] on div "hero .moveUp press enter hero .moveDown press enter hero .moveLeft press enter …" at bounding box center [805, 150] width 183 height 87
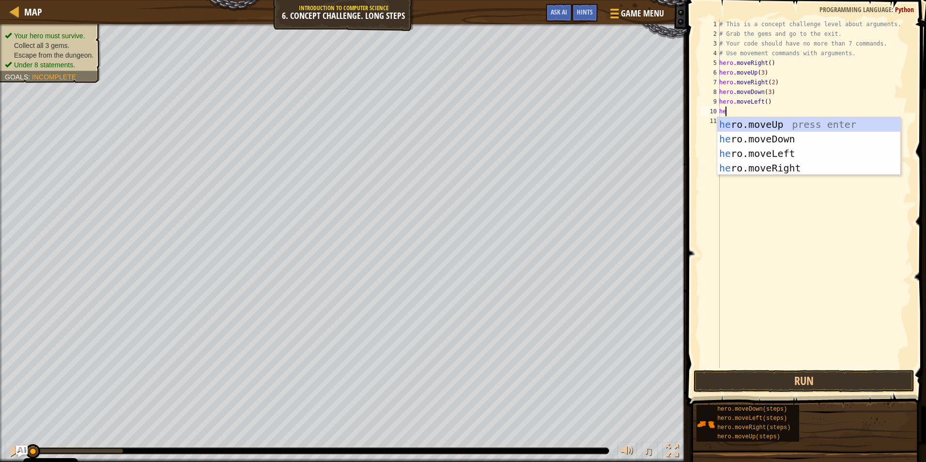
scroll to position [4, 0]
type textarea "hero"
click at [767, 129] on div "hero .moveUp press enter hero .moveDown press enter hero .moveLeft press enter …" at bounding box center [808, 160] width 183 height 87
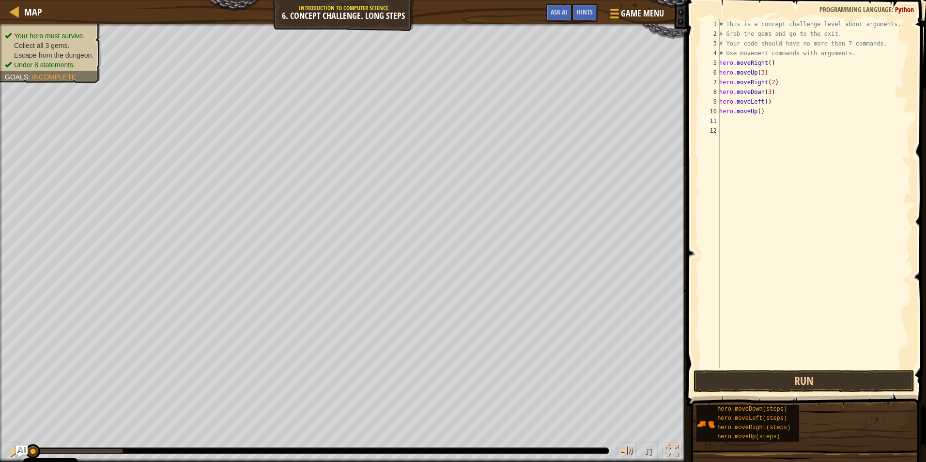
click at [757, 114] on div "# This is a concept challenge level about arguments. # Grab the gems and go to …" at bounding box center [814, 203] width 194 height 368
type textarea "hero.moveUp(2)"
click at [738, 126] on div "# This is a concept challenge level about arguments. # Grab the gems and go to …" at bounding box center [814, 203] width 194 height 368
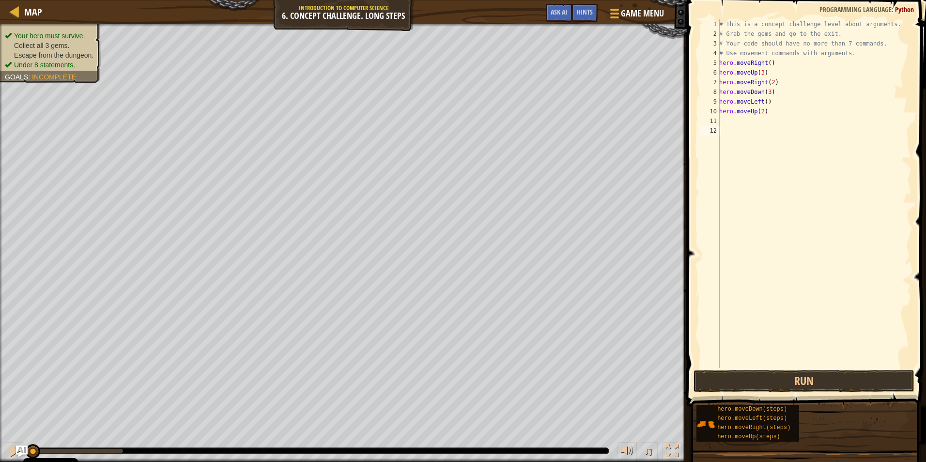
click at [726, 121] on div "# This is a concept challenge level about arguments. # Grab the gems and go to …" at bounding box center [814, 203] width 194 height 368
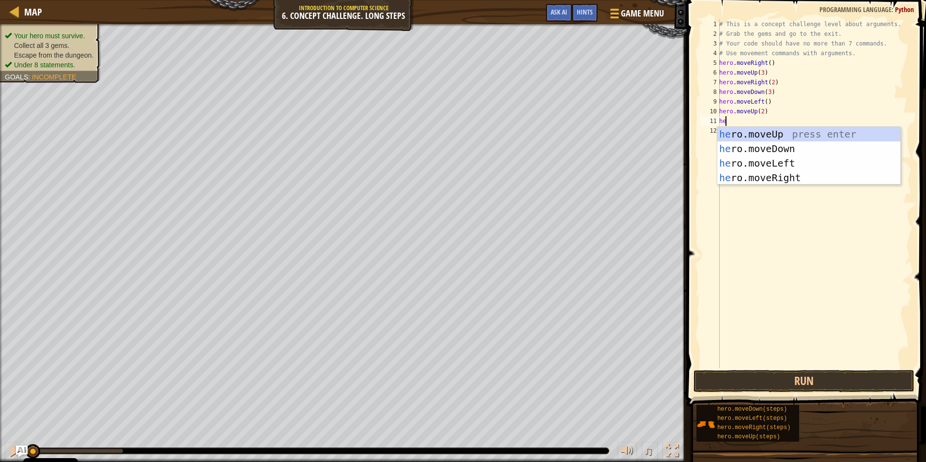
type textarea "her"
drag, startPoint x: 771, startPoint y: 173, endPoint x: 738, endPoint y: 207, distance: 47.2
click at [769, 177] on div "her o.moveUp press enter her o.moveDown press enter her o.moveLeft press enter …" at bounding box center [808, 170] width 183 height 87
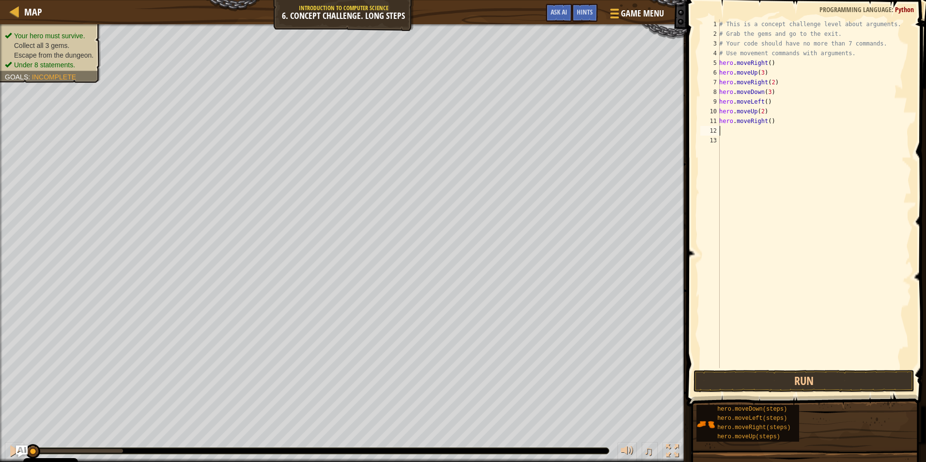
scroll to position [4, 0]
click at [766, 124] on div "# This is a concept challenge level about arguments. # Grab the gems and go to …" at bounding box center [814, 203] width 194 height 368
type textarea "hero.moveRight(3)"
click at [803, 382] on button "Run" at bounding box center [803, 381] width 221 height 22
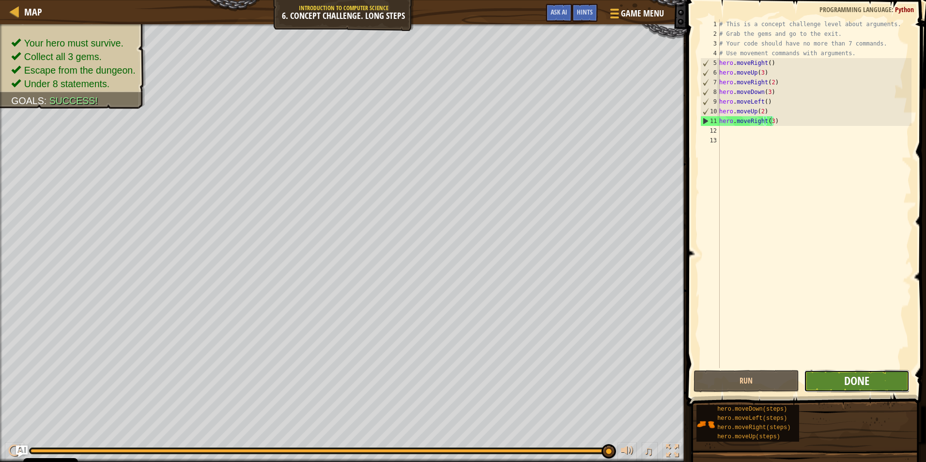
click at [855, 383] on span "Done" at bounding box center [856, 380] width 25 height 15
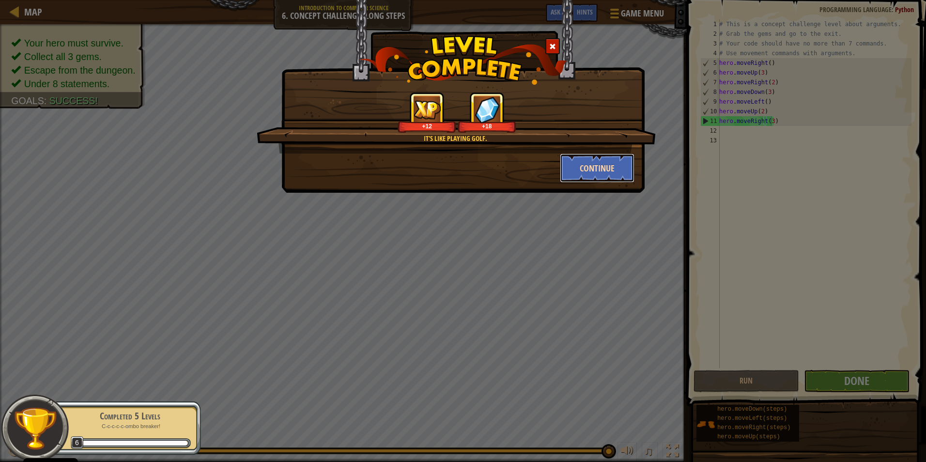
click at [602, 167] on button "Continue" at bounding box center [597, 167] width 75 height 29
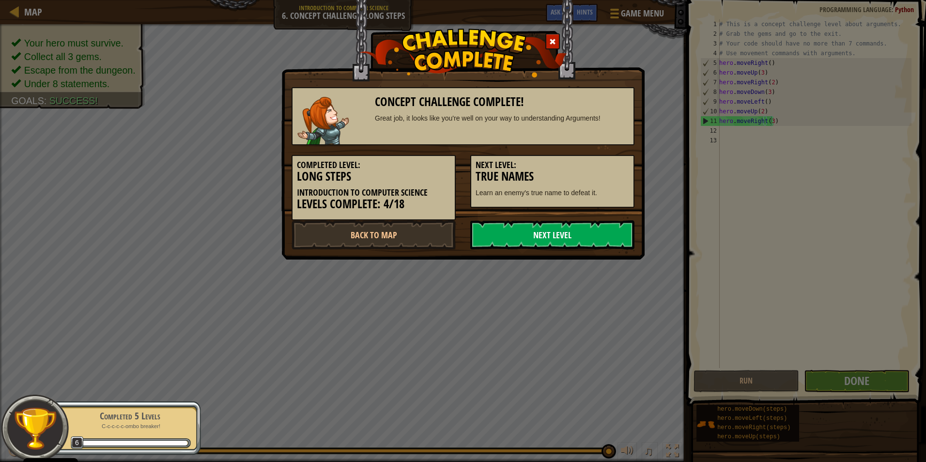
click at [515, 235] on link "Next Level" at bounding box center [552, 234] width 164 height 29
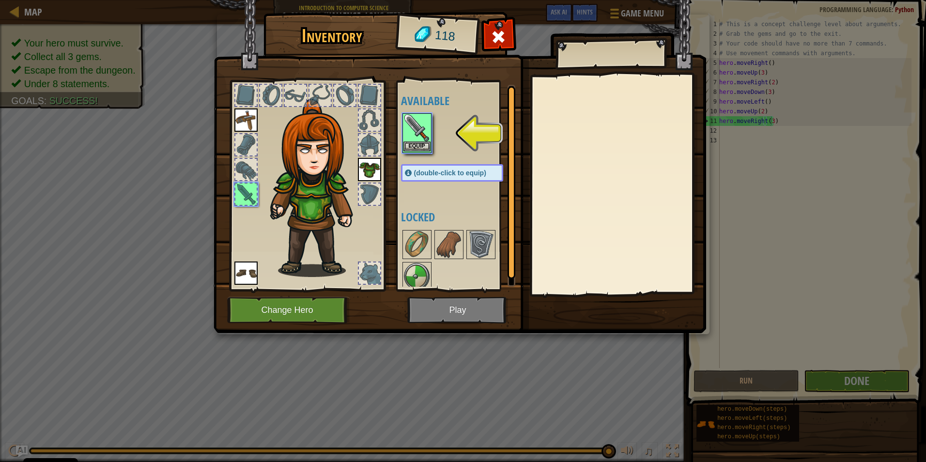
click at [411, 120] on img at bounding box center [416, 127] width 27 height 27
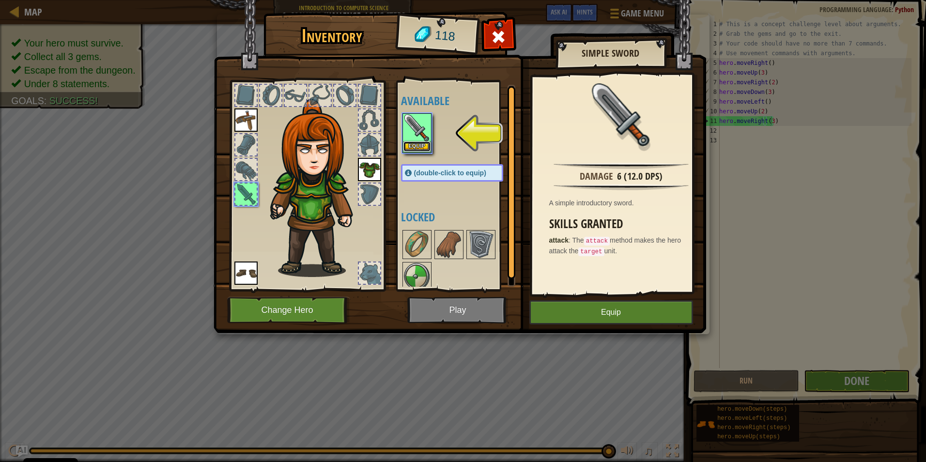
click at [415, 145] on button "Equip" at bounding box center [416, 146] width 27 height 10
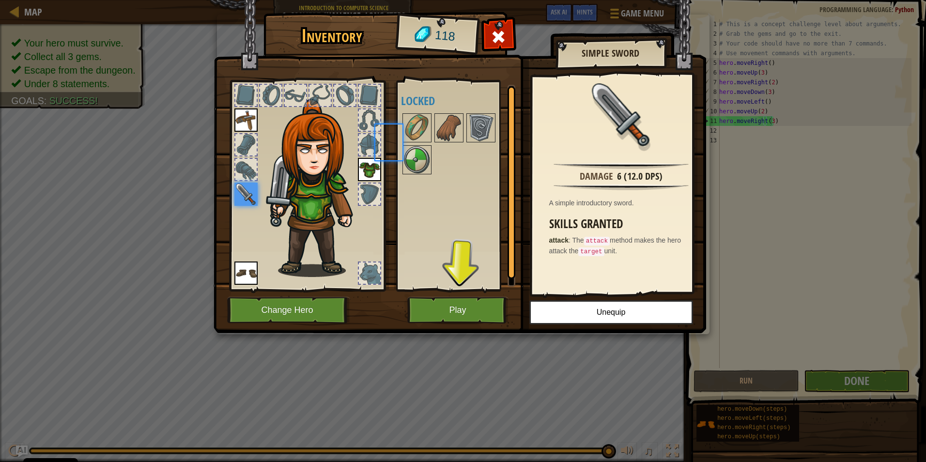
click at [415, 145] on div at bounding box center [416, 159] width 29 height 29
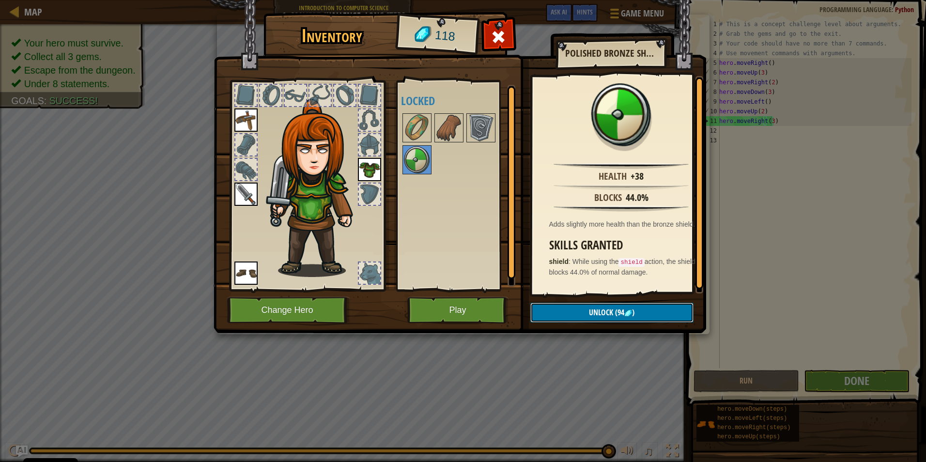
click at [616, 315] on span "(94" at bounding box center [618, 312] width 11 height 11
click at [618, 315] on button "Confirm" at bounding box center [611, 313] width 163 height 20
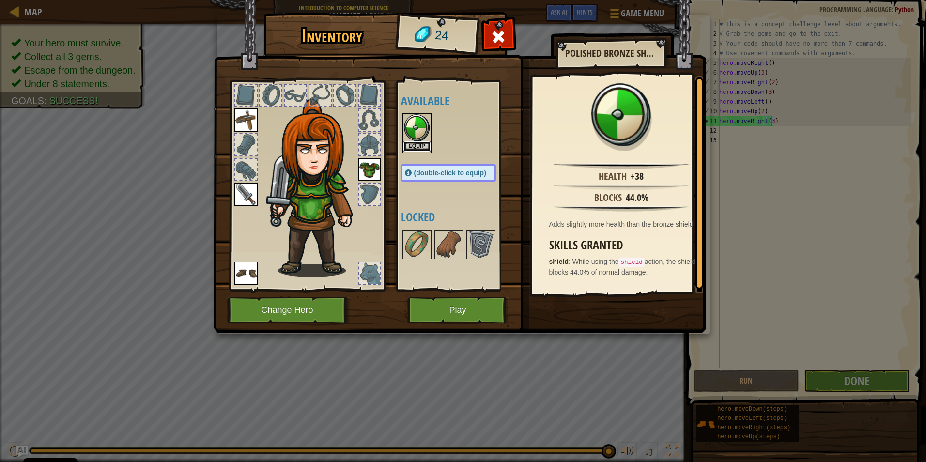
click at [409, 144] on button "Equip" at bounding box center [416, 146] width 27 height 10
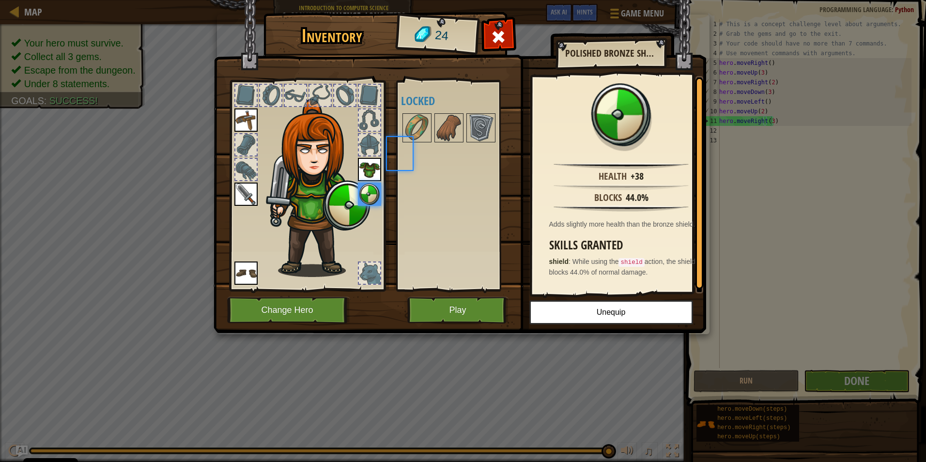
click at [409, 144] on div at bounding box center [458, 128] width 114 height 32
click at [490, 137] on img at bounding box center [480, 127] width 27 height 27
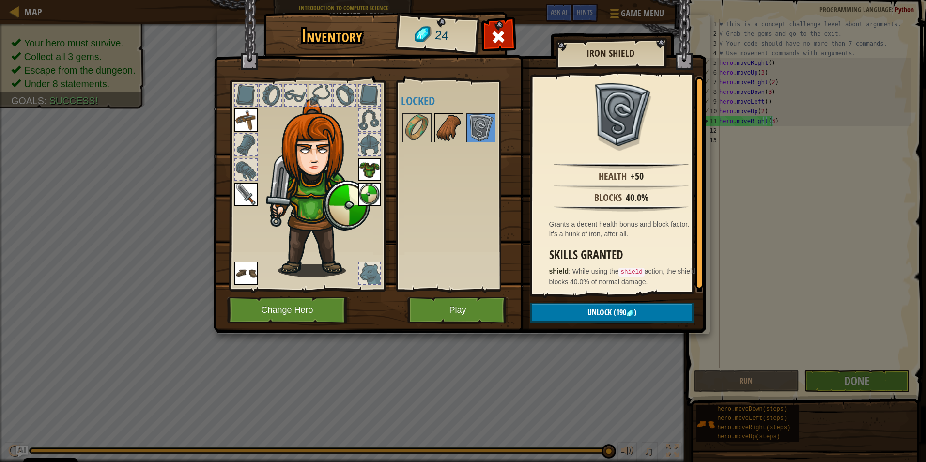
click at [452, 126] on img at bounding box center [448, 127] width 27 height 27
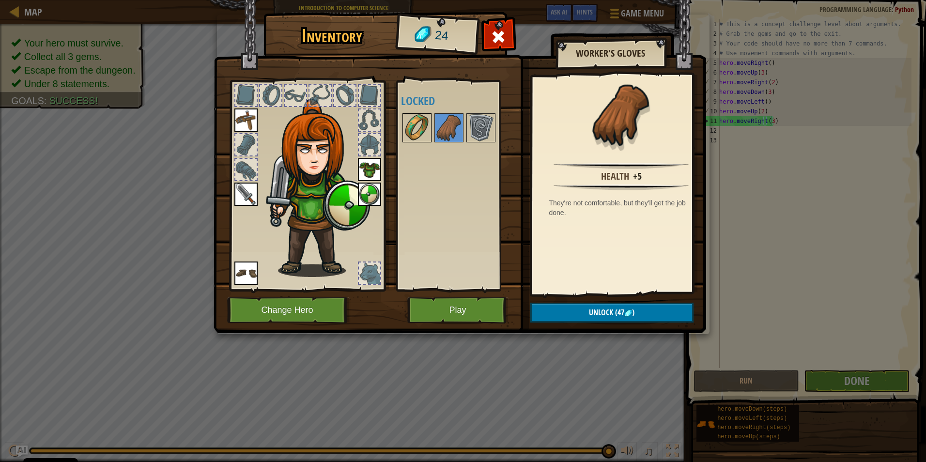
click at [414, 129] on img at bounding box center [416, 127] width 27 height 27
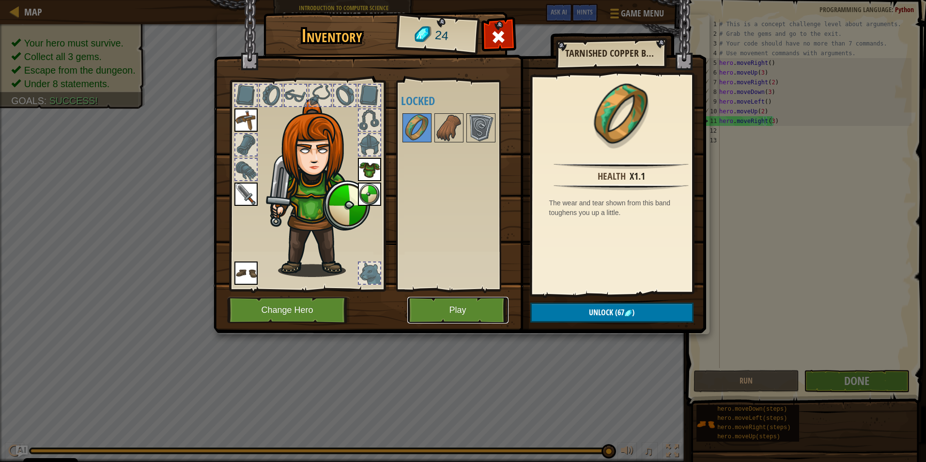
click at [472, 309] on button "Play" at bounding box center [457, 310] width 101 height 27
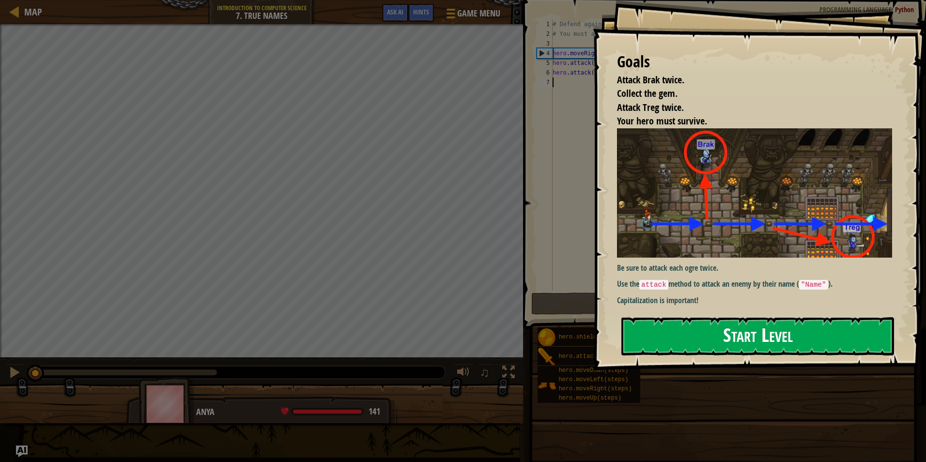
click at [756, 341] on button "Start Level" at bounding box center [757, 336] width 273 height 38
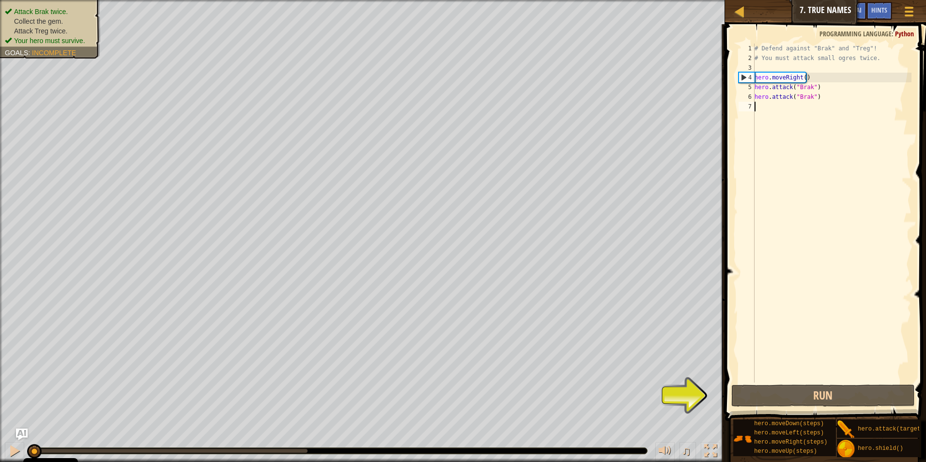
click at [768, 113] on div "# Defend against "Brak" and "Treg"! # You must attack small ogres twice. hero .…" at bounding box center [831, 223] width 159 height 358
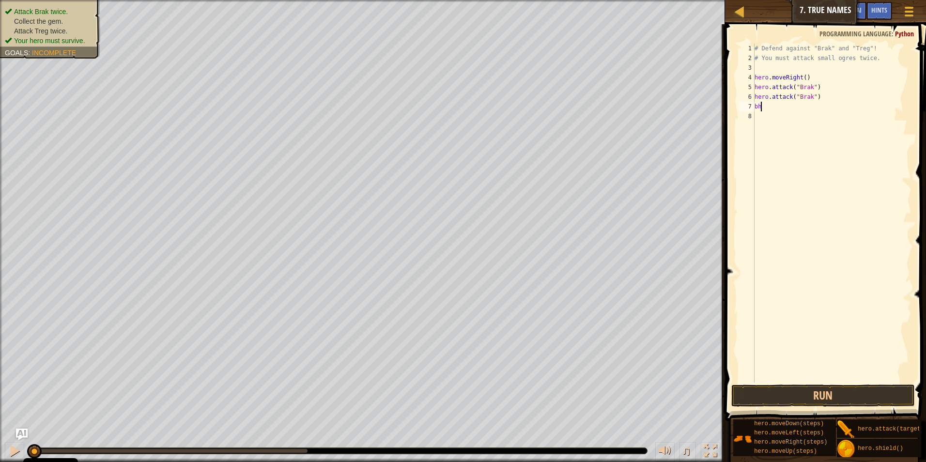
type textarea "b"
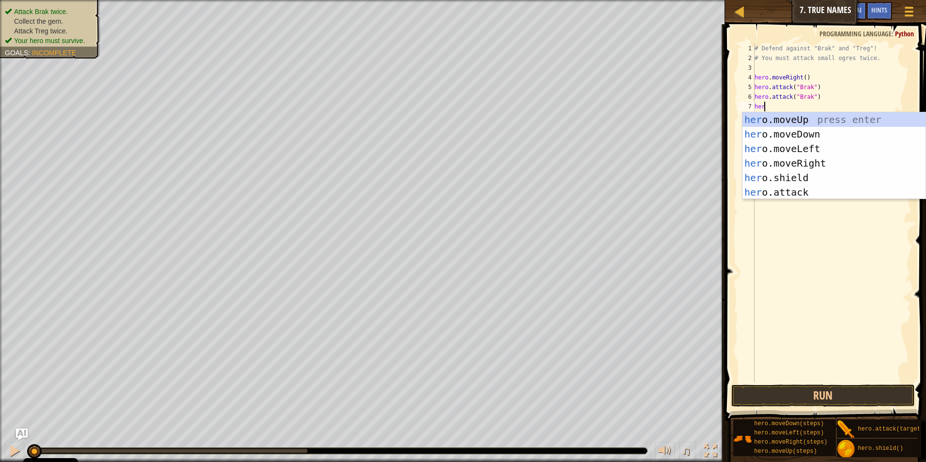
type textarea "hero"
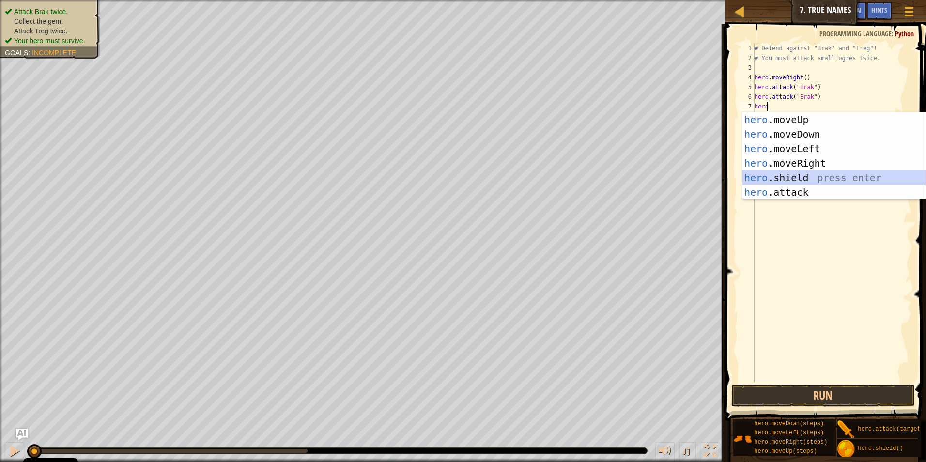
click at [817, 173] on div "hero .moveUp press enter hero .moveDown press enter hero .moveLeft press enter …" at bounding box center [833, 170] width 183 height 116
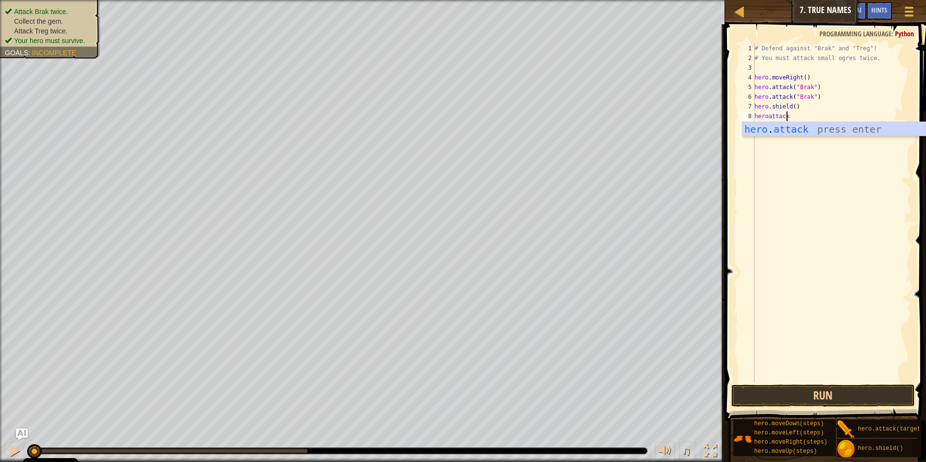
scroll to position [4, 2]
click at [802, 130] on div "hero . attack press enter" at bounding box center [833, 144] width 183 height 44
type textarea "hero.attack("Treg")"
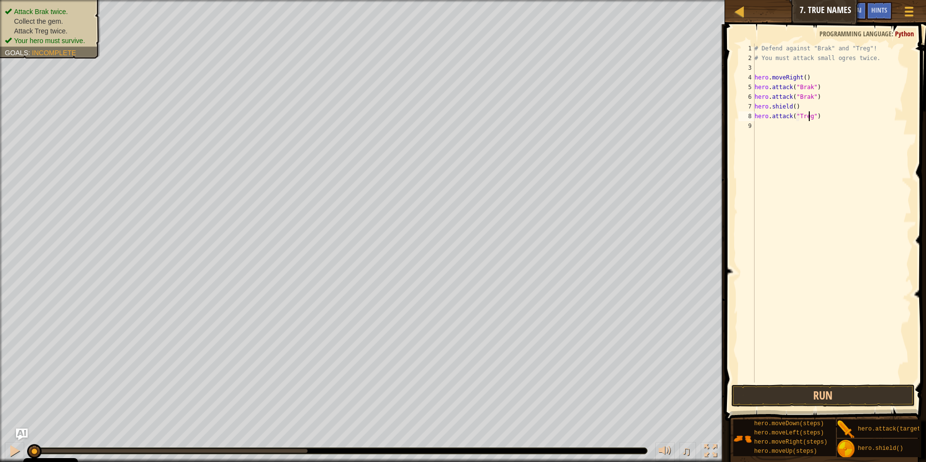
click at [775, 133] on div "# Defend against "Brak" and "Treg"! # You must attack small ogres twice. hero .…" at bounding box center [831, 223] width 159 height 358
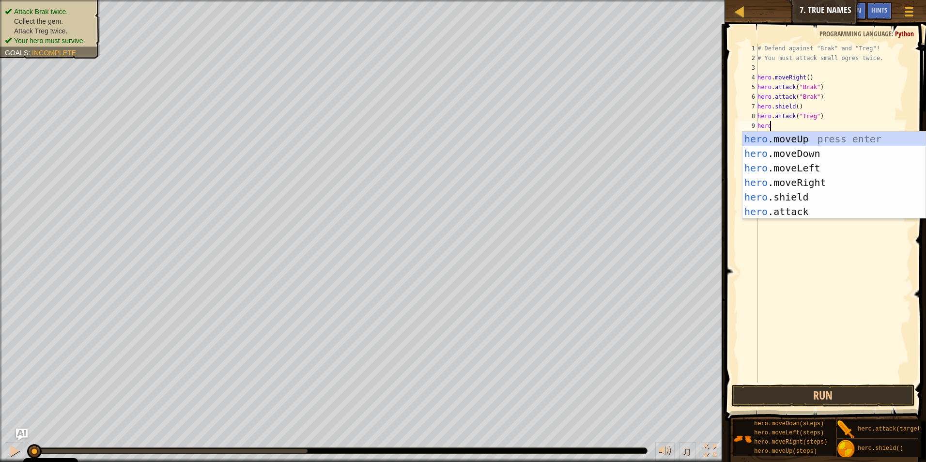
scroll to position [4, 0]
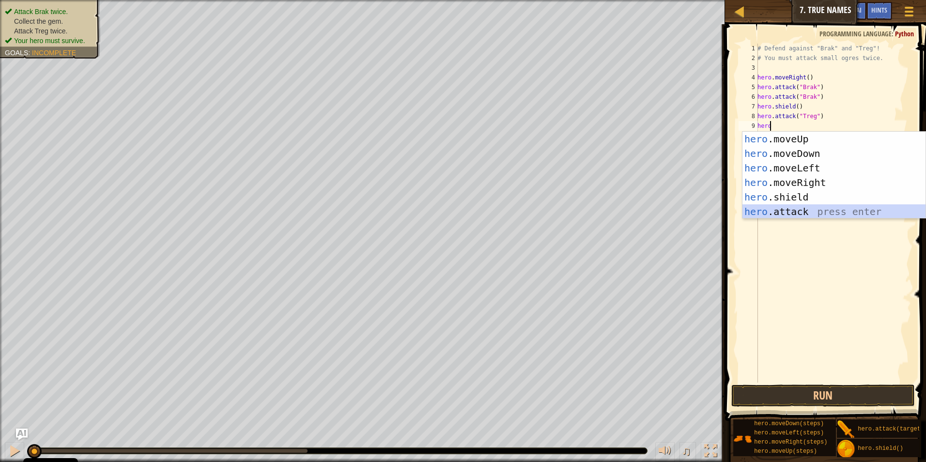
click at [827, 212] on div "hero .moveUp press enter hero .moveDown press enter hero .moveLeft press enter …" at bounding box center [833, 190] width 183 height 116
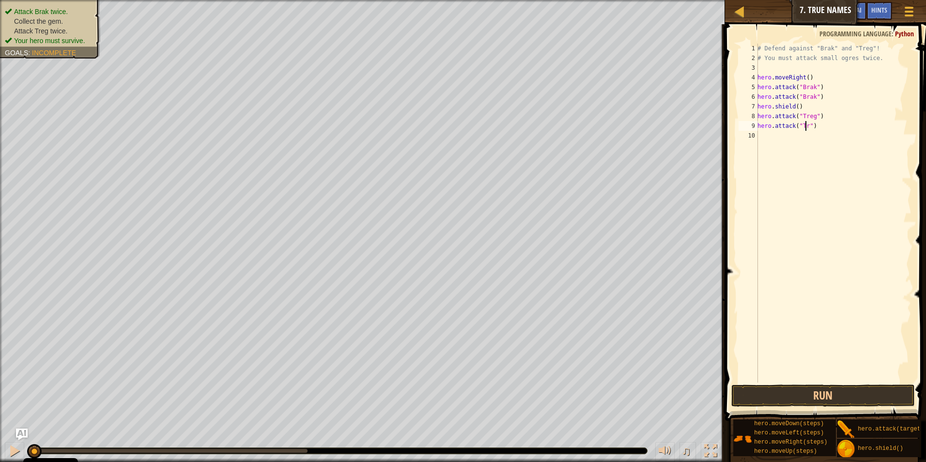
scroll to position [4, 4]
type textarea "hero.attack("Treg")"
click at [774, 142] on div "# Defend against "Brak" and "Treg"! # You must attack small ogres twice. hero .…" at bounding box center [833, 223] width 156 height 358
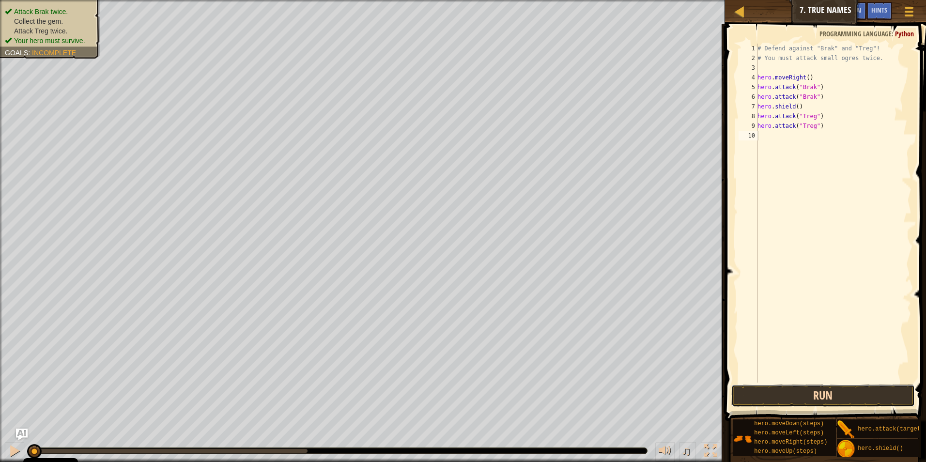
click at [813, 385] on button "Run" at bounding box center [823, 395] width 184 height 22
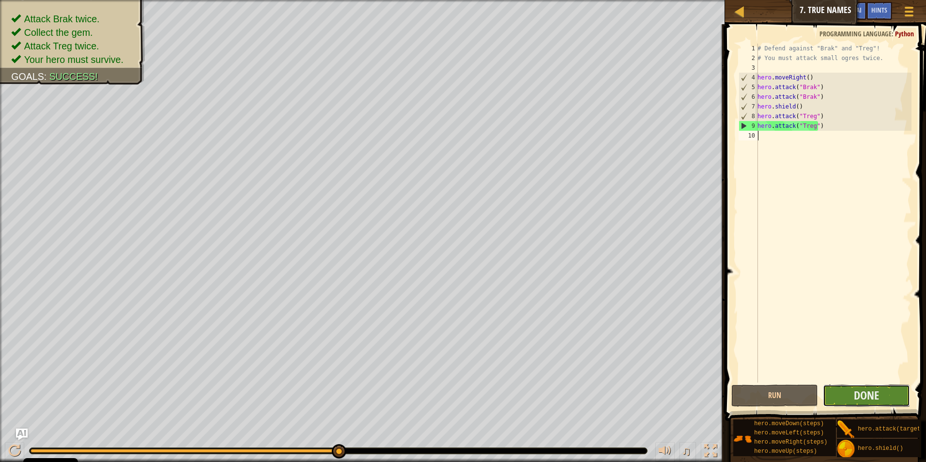
click at [882, 394] on button "Done" at bounding box center [866, 395] width 87 height 22
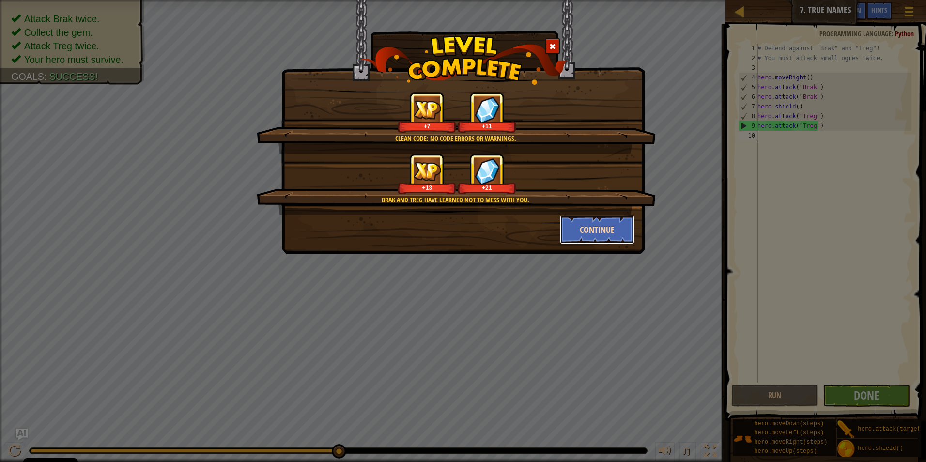
click at [591, 223] on button "Continue" at bounding box center [597, 229] width 75 height 29
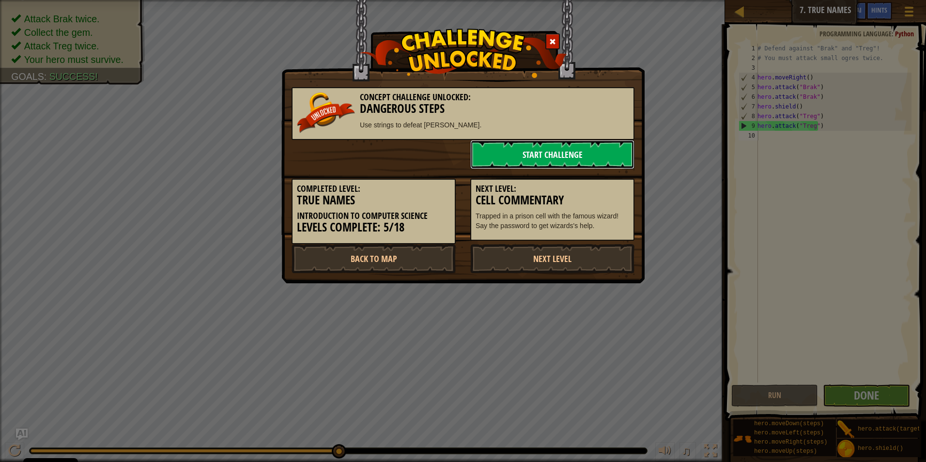
click at [549, 151] on link "Start Challenge" at bounding box center [552, 154] width 164 height 29
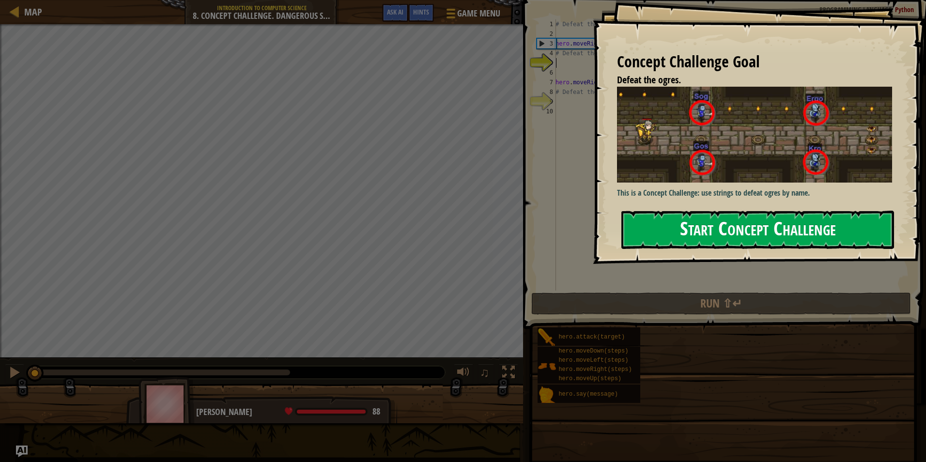
click at [672, 232] on button "Start Concept Challenge" at bounding box center [757, 230] width 273 height 38
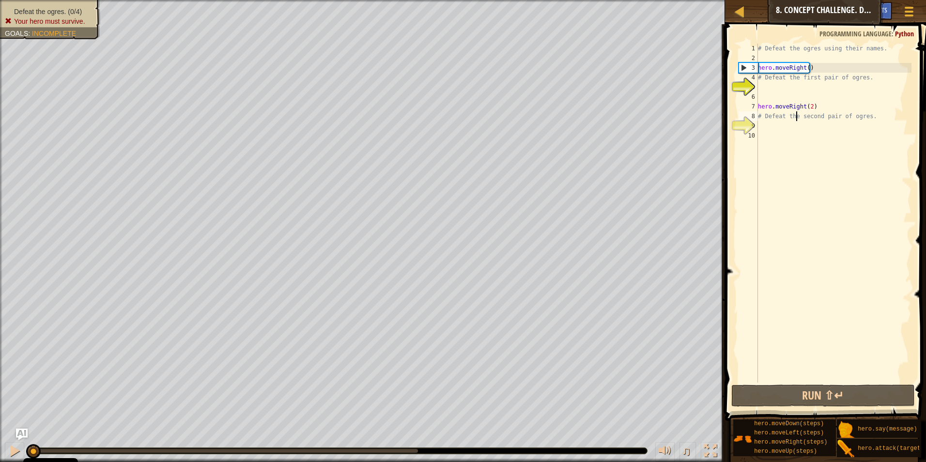
click at [796, 118] on div "# Defeat the ogres using their names. hero . moveRight ( ) # Defeat the first p…" at bounding box center [833, 223] width 155 height 358
type textarea "# Defeat the second pair of ogres."
click at [758, 132] on div "# Defeat the ogres using their names. hero . moveRight ( ) # Defeat the first p…" at bounding box center [833, 223] width 155 height 358
click at [761, 127] on div "# Defeat the ogres using their names. hero . moveRight ( ) # Defeat the first p…" at bounding box center [833, 223] width 155 height 358
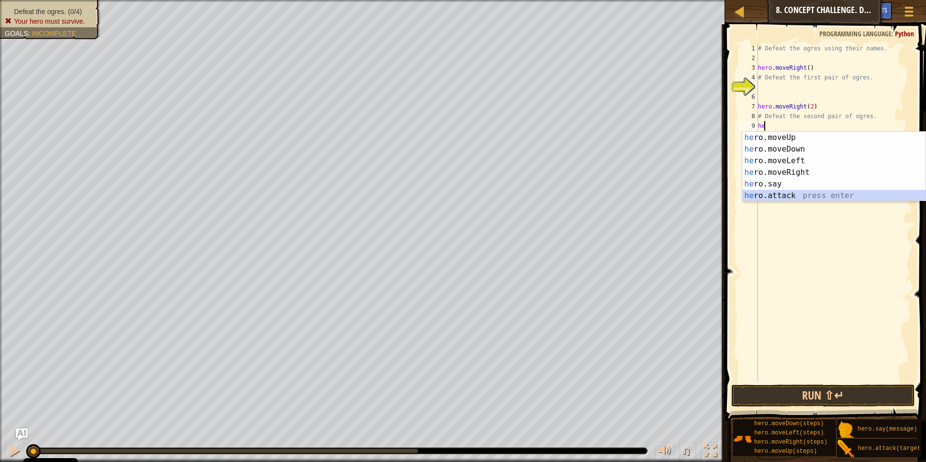
click at [780, 194] on div "he ro.moveUp press enter he ro.moveDown press enter he ro.moveLeft press enter …" at bounding box center [833, 178] width 183 height 93
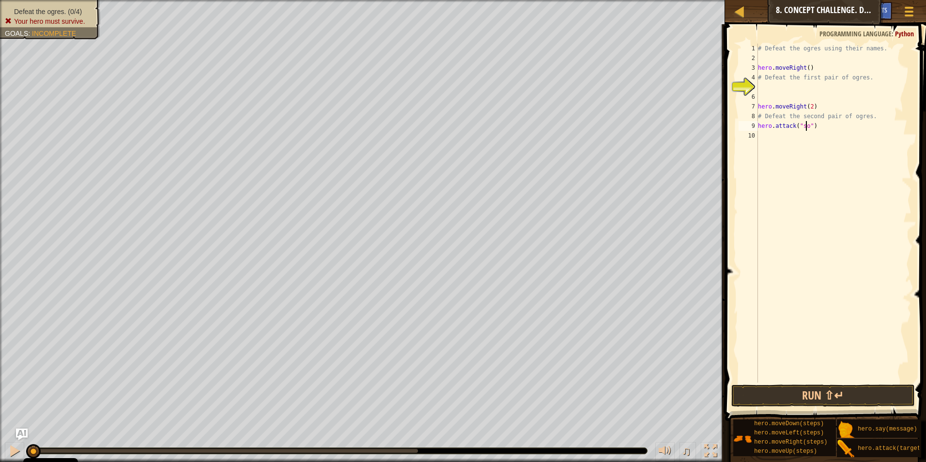
scroll to position [4, 4]
type textarea "hero.attack("sog")"
click at [766, 132] on div "# Defeat the ogres using their names. hero . moveRight ( ) # Defeat the first p…" at bounding box center [833, 223] width 155 height 358
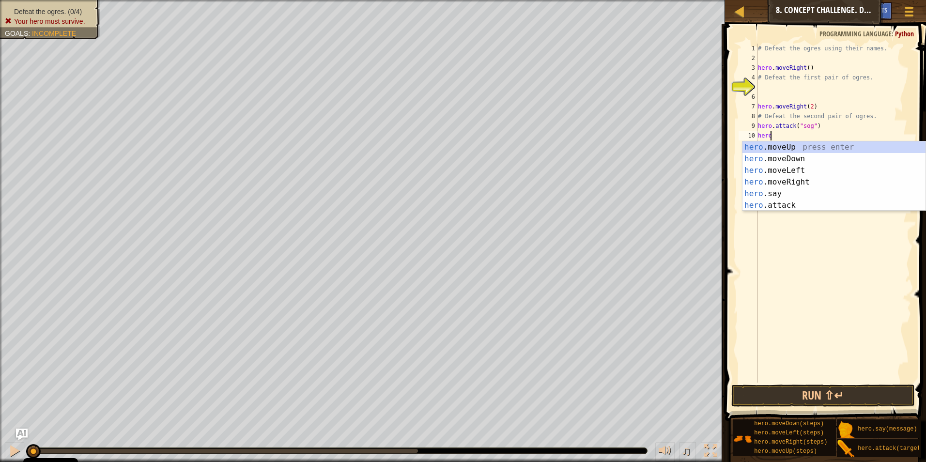
scroll to position [4, 0]
type textarea "hero"
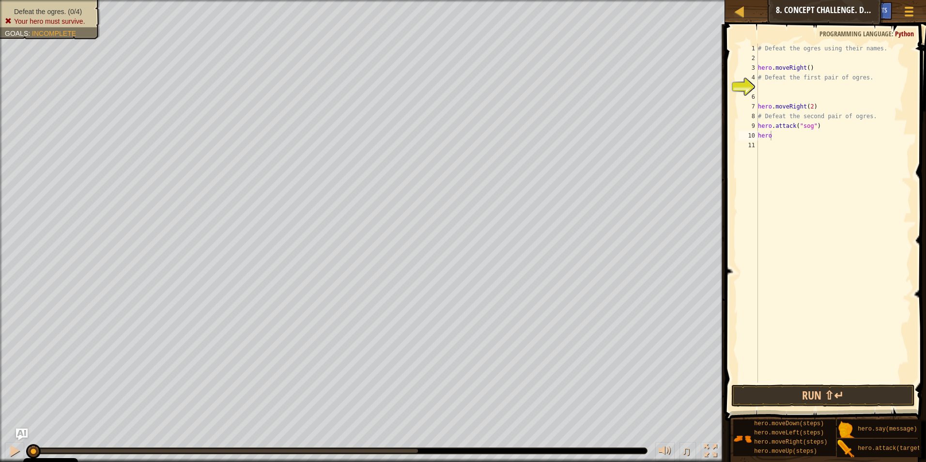
click at [774, 0] on body "Cookie Policy CodeCombat uses a few essential and non-essential cookies. Privac…" at bounding box center [463, 0] width 926 height 0
click at [778, 143] on div "# Defeat the ogres using their names. hero . moveRight ( ) # Defeat the first p…" at bounding box center [833, 223] width 155 height 358
click at [779, 131] on div "# Defeat the ogres using their names. hero . moveRight ( ) # Defeat the first p…" at bounding box center [833, 223] width 155 height 358
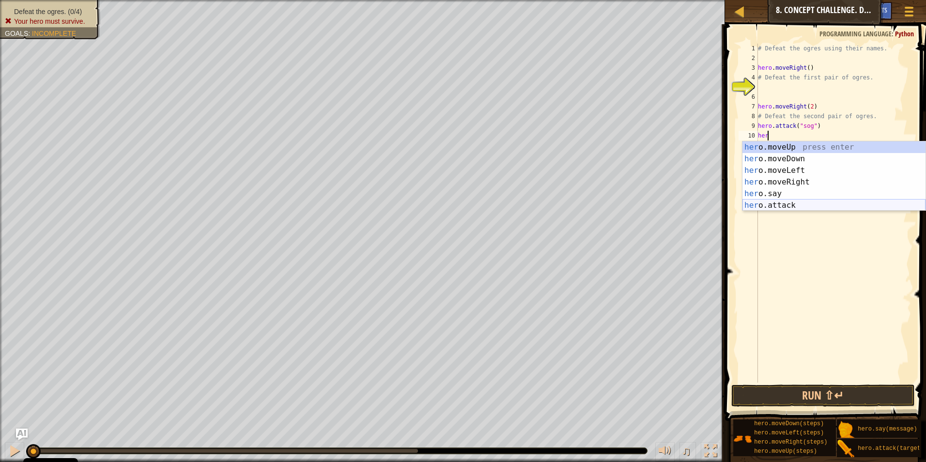
click at [787, 207] on div "her o.moveUp press enter her o.moveDown press enter her o.moveLeft press enter …" at bounding box center [833, 187] width 183 height 93
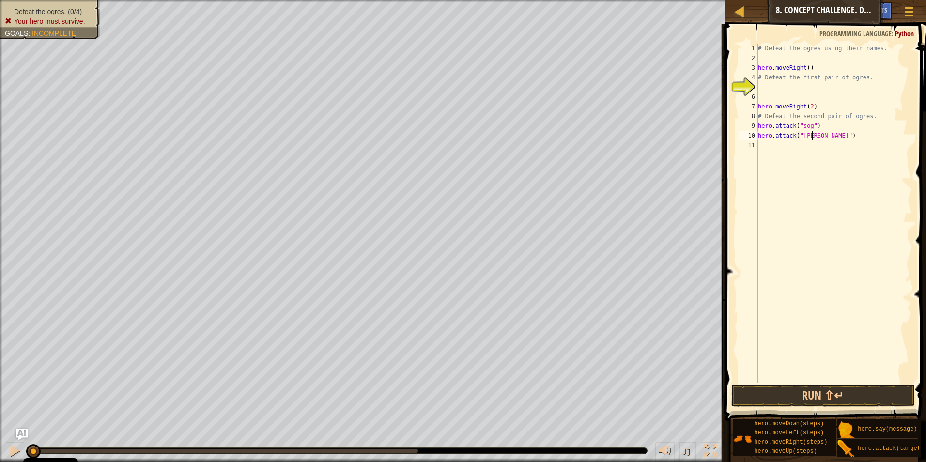
scroll to position [4, 4]
type textarea "hero.attack("Gos")"
click at [760, 141] on div "# Defeat the ogres using their names. hero . moveRight ( ) # Defeat the first p…" at bounding box center [833, 223] width 155 height 358
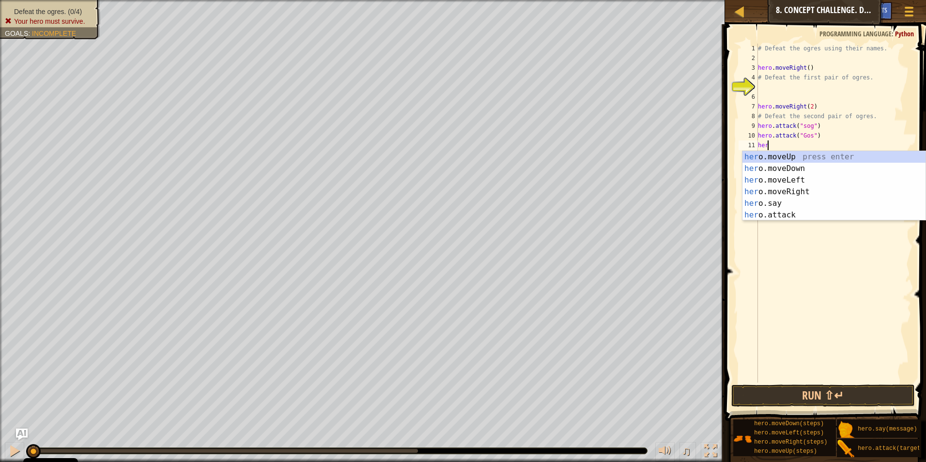
type textarea "hero"
click at [787, 195] on div "hero .moveUp press enter hero .moveDown press enter hero .moveLeft press enter …" at bounding box center [833, 197] width 183 height 93
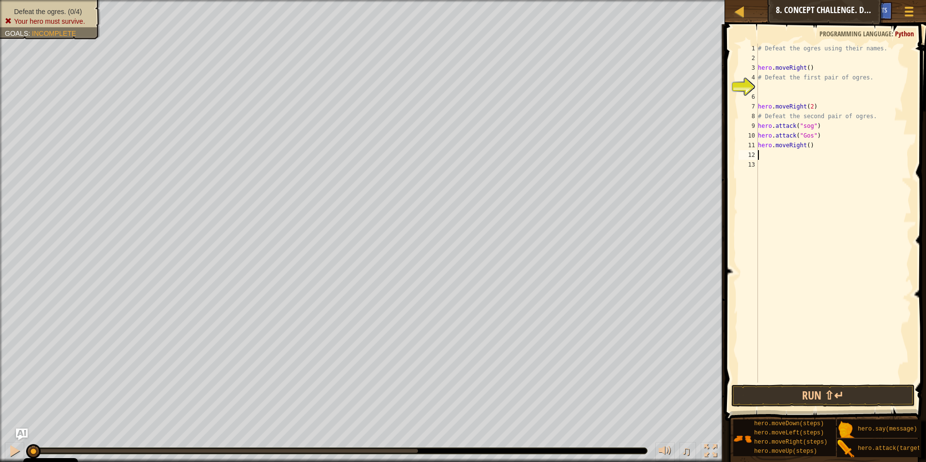
scroll to position [4, 0]
type textarea "2"
click at [807, 145] on div "# Defeat the ogres using their names. hero . moveRight ( ) # Defeat the first p…" at bounding box center [833, 223] width 155 height 358
type textarea "hero.moveRight(2)"
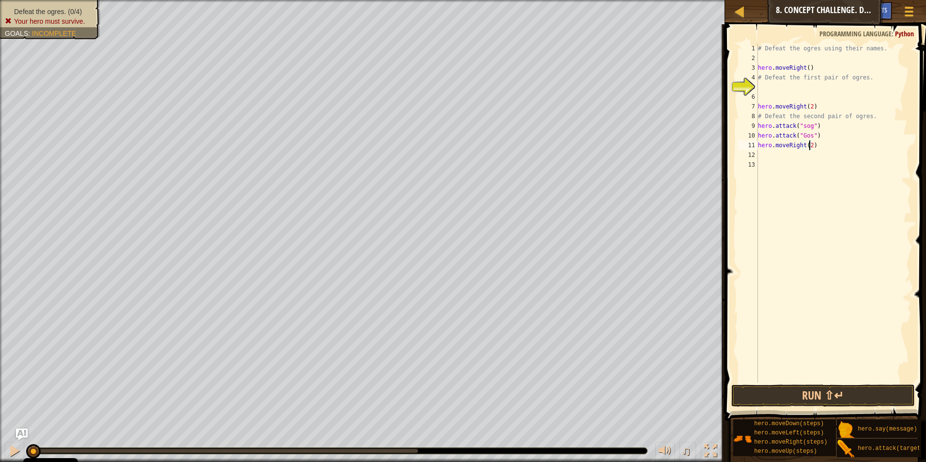
click at [773, 160] on div "# Defeat the ogres using their names. hero . moveRight ( ) # Defeat the first p…" at bounding box center [833, 223] width 155 height 358
click at [772, 156] on div "# Defeat the ogres using their names. hero . moveRight ( ) # Defeat the first p…" at bounding box center [833, 223] width 155 height 358
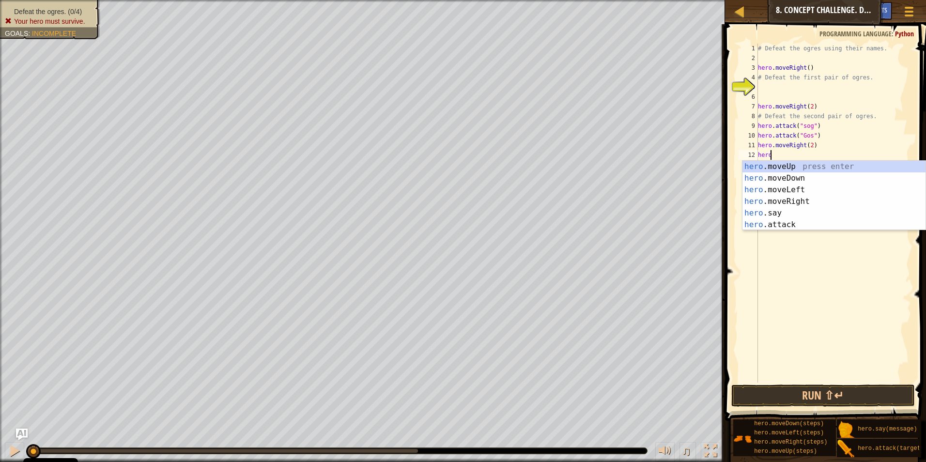
scroll to position [4, 0]
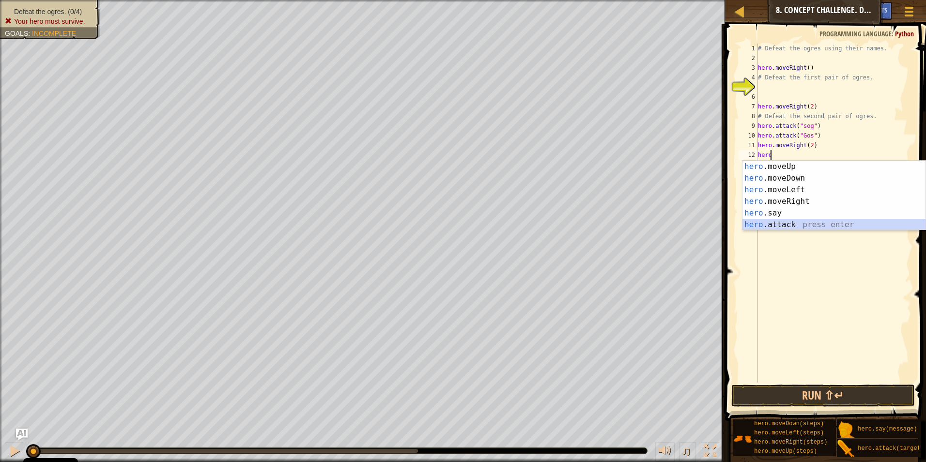
click at [792, 220] on div "hero .moveUp press enter hero .moveDown press enter hero .moveLeft press enter …" at bounding box center [833, 207] width 183 height 93
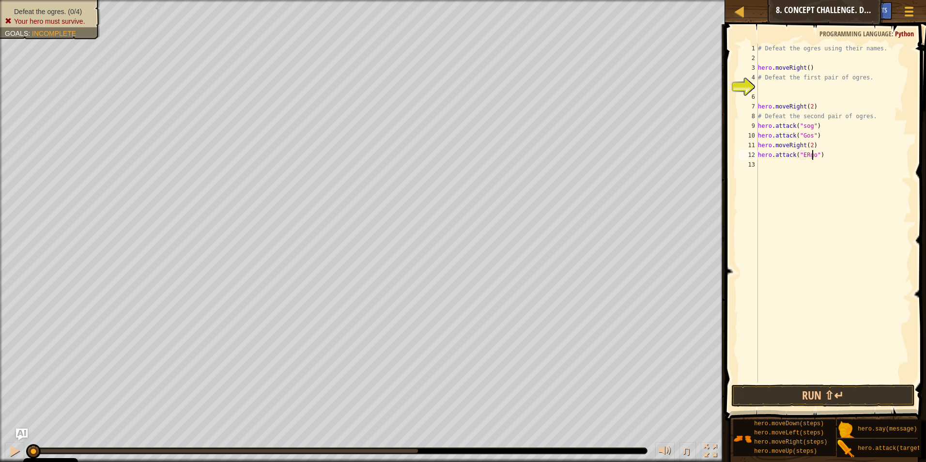
scroll to position [4, 4]
click at [807, 158] on div "# Defeat the ogres using their names. hero . moveRight ( ) # Defeat the first p…" at bounding box center [833, 223] width 155 height 358
click at [803, 156] on div "# Defeat the ogres using their names. hero . moveRight ( ) # Defeat the first p…" at bounding box center [833, 223] width 155 height 358
click at [804, 156] on div "# Defeat the ogres using their names. hero . moveRight ( ) # Defeat the first p…" at bounding box center [833, 223] width 155 height 358
click at [804, 154] on div "# Defeat the ogres using their names. hero . moveRight ( ) # Defeat the first p…" at bounding box center [833, 213] width 155 height 339
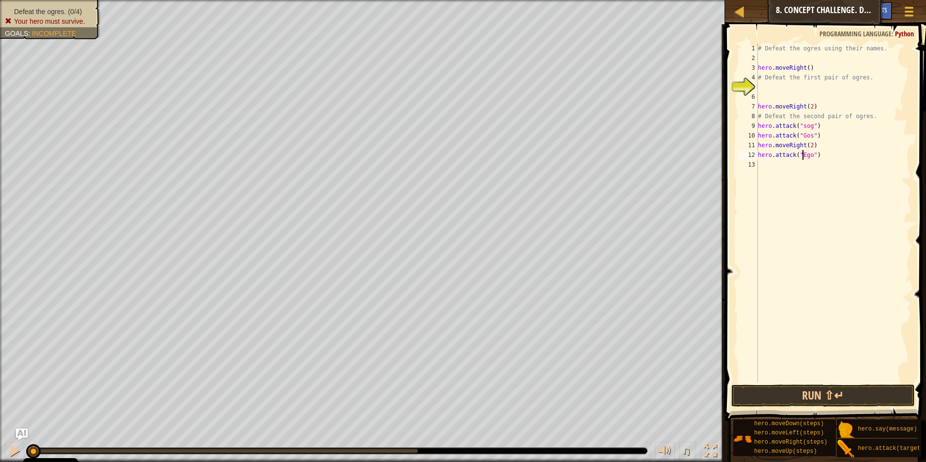
type textarea "hero.attack("Ergo")"
click at [762, 165] on div "# Defeat the ogres using their names. hero . moveRight ( ) # Defeat the first p…" at bounding box center [833, 223] width 155 height 358
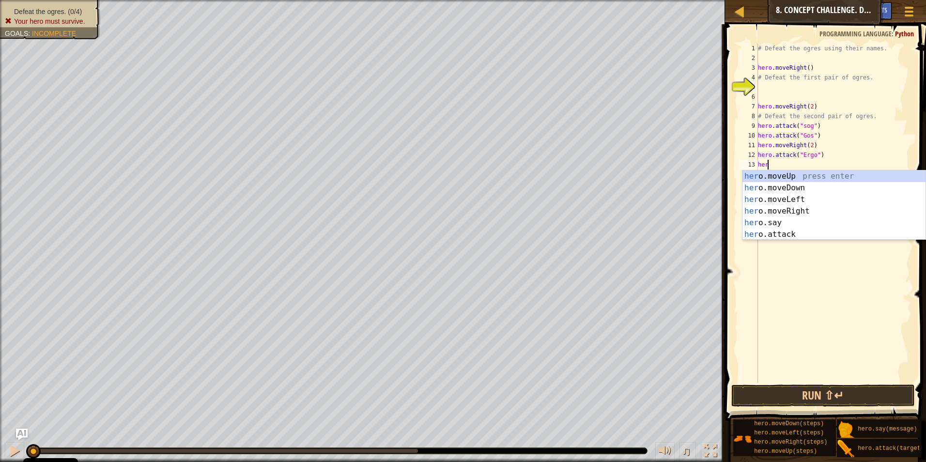
scroll to position [4, 0]
click at [791, 230] on div "hero .moveUp press enter hero .moveDown press enter hero .moveLeft press enter …" at bounding box center [833, 216] width 183 height 93
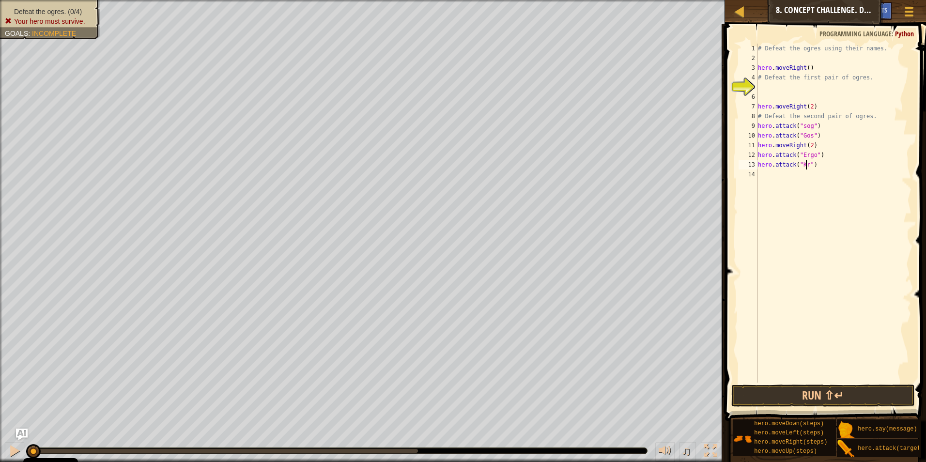
scroll to position [4, 4]
type textarea "hero.attack("Kro")"
click at [778, 174] on div "# Defeat the ogres using their names. hero . moveRight ( ) # Defeat the first p…" at bounding box center [833, 223] width 155 height 358
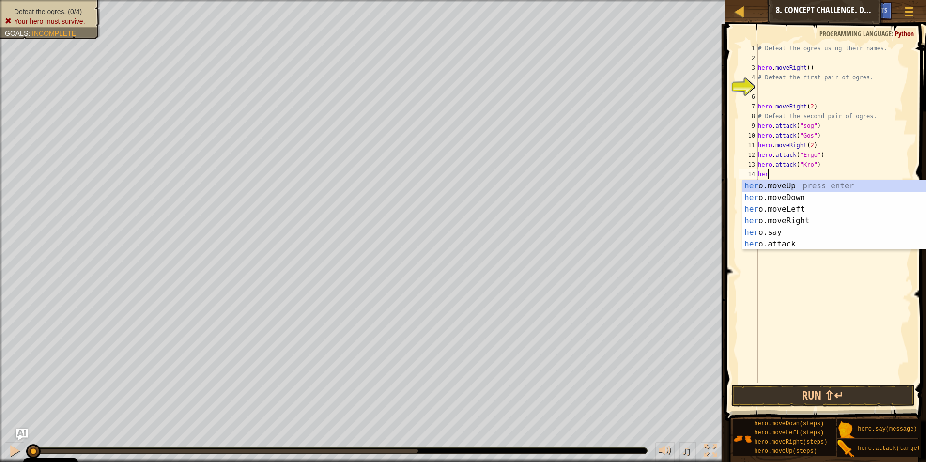
scroll to position [4, 0]
click at [760, 231] on div "hero .moveUp press enter hero .moveDown press enter hero .moveLeft press enter …" at bounding box center [833, 226] width 183 height 93
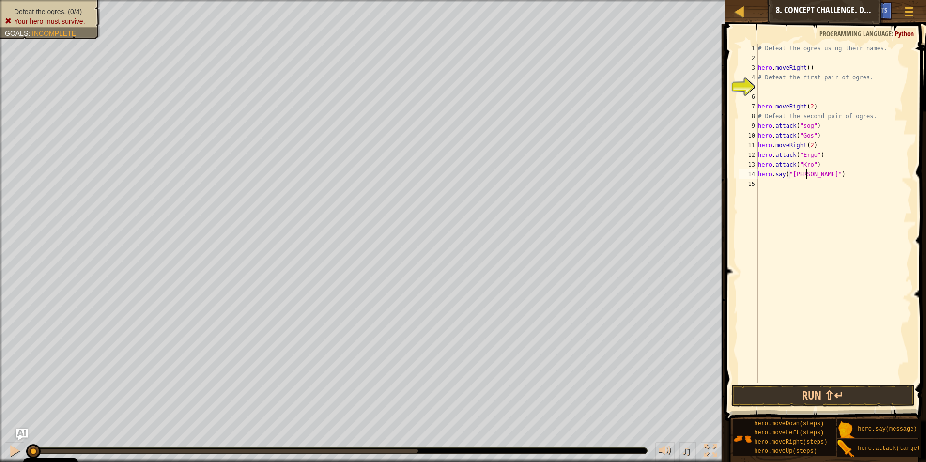
scroll to position [4, 4]
click at [864, 389] on button "Run ⇧↵" at bounding box center [823, 395] width 184 height 22
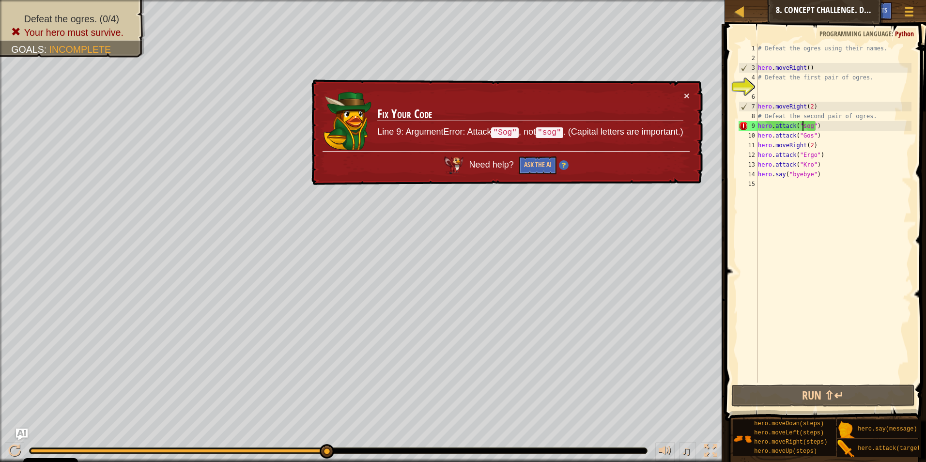
click at [803, 126] on div "# Defeat the ogres using their names. hero . moveRight ( ) # Defeat the first p…" at bounding box center [833, 223] width 155 height 358
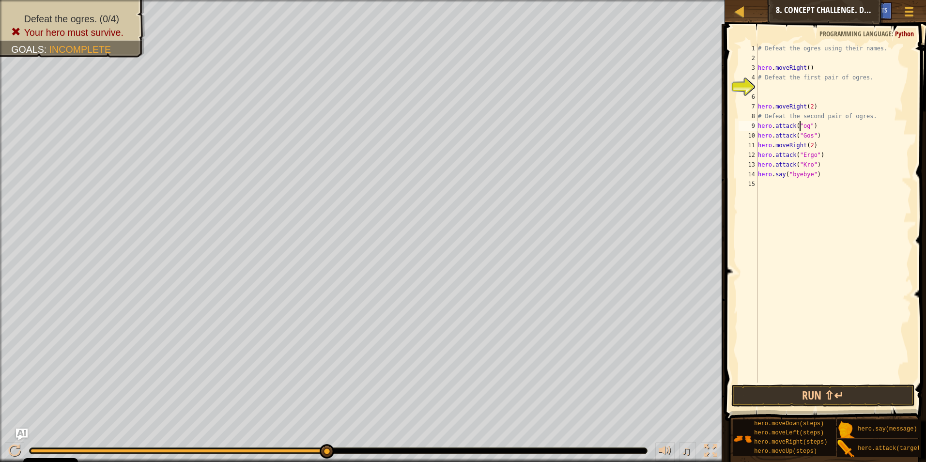
scroll to position [4, 3]
click at [759, 130] on div "# Defeat the ogres using their names. hero . moveRight ( ) # Defeat the first p…" at bounding box center [833, 223] width 155 height 358
click at [764, 133] on div "# Defeat the ogres using their names. hero . moveRight ( ) # Defeat the first p…" at bounding box center [833, 223] width 155 height 358
click at [808, 137] on div "# Defeat the ogres using their names. hero . moveRight ( ) # Defeat the first p…" at bounding box center [833, 223] width 155 height 358
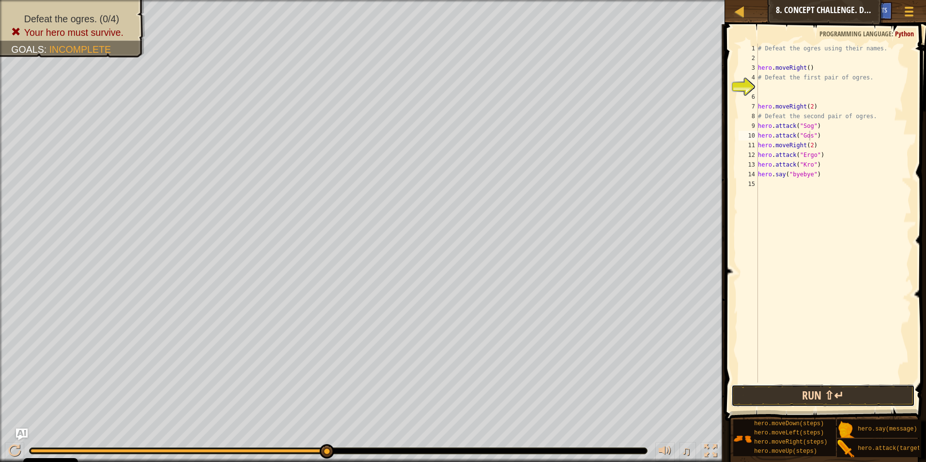
click at [819, 396] on button "Run ⇧↵" at bounding box center [823, 395] width 184 height 22
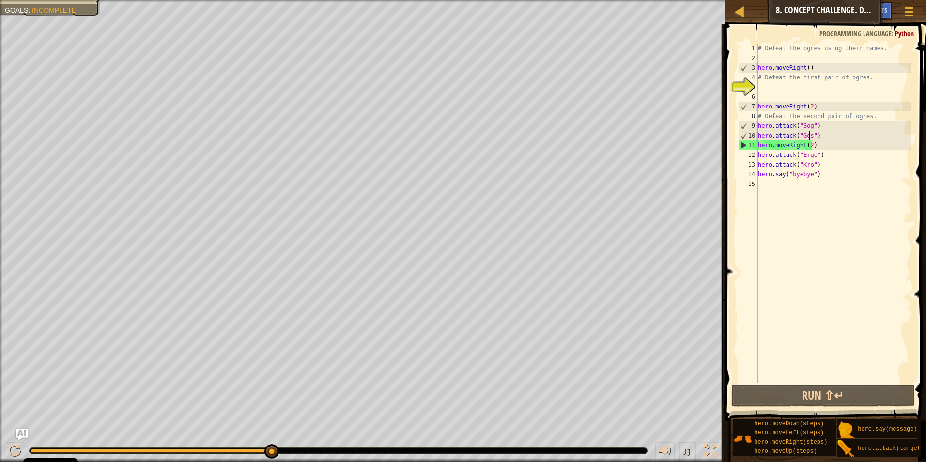
scroll to position [4, 1]
drag, startPoint x: 817, startPoint y: 144, endPoint x: 818, endPoint y: 136, distance: 8.4
click at [817, 136] on div "# Defeat the ogres using their names. hero . moveRight ( ) # Defeat the first p…" at bounding box center [833, 223] width 155 height 358
click at [807, 145] on div "# Defeat the ogres using their names. hero . moveRight ( ) # Defeat the first p…" at bounding box center [833, 223] width 155 height 358
click at [808, 145] on div "# Defeat the ogres using their names. hero . moveRight ( ) # Defeat the first p…" at bounding box center [833, 223] width 155 height 358
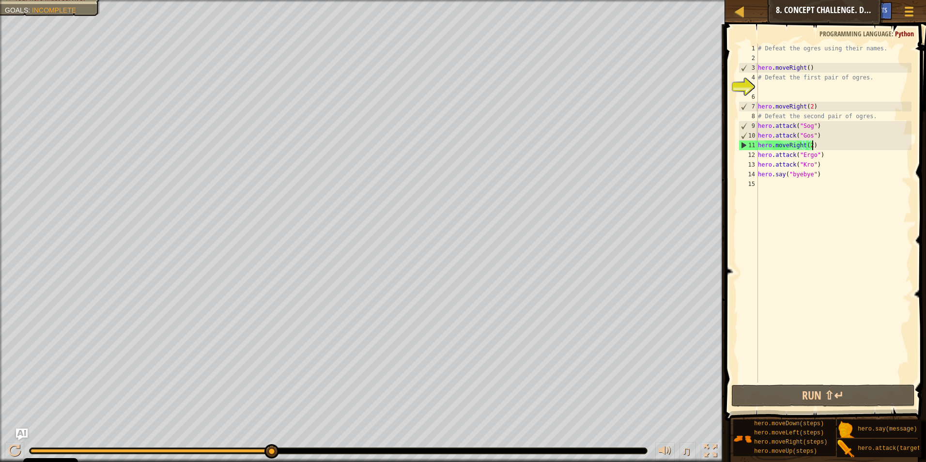
click at [829, 145] on div "# Defeat the ogres using their names. hero . moveRight ( ) # Defeat the first p…" at bounding box center [833, 223] width 155 height 358
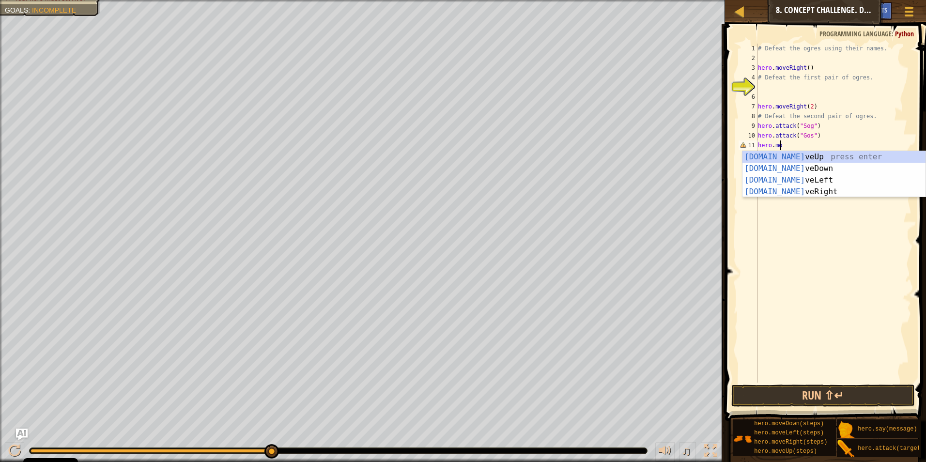
scroll to position [4, 0]
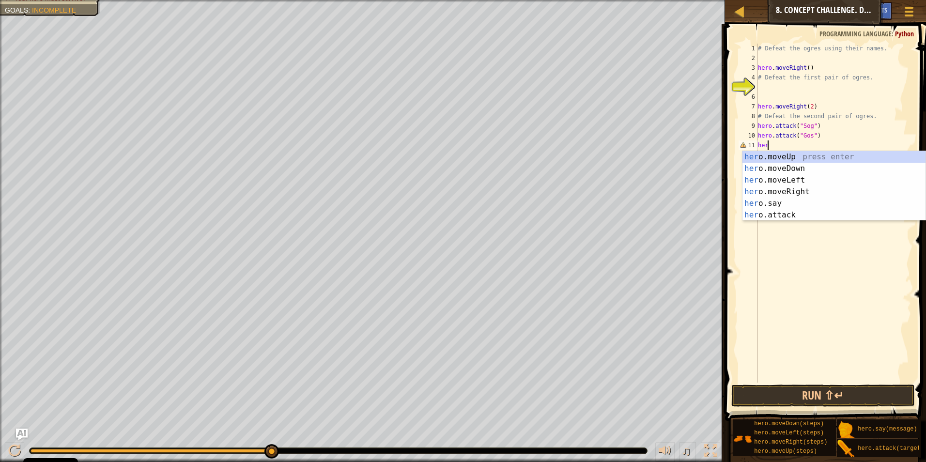
type textarea "h"
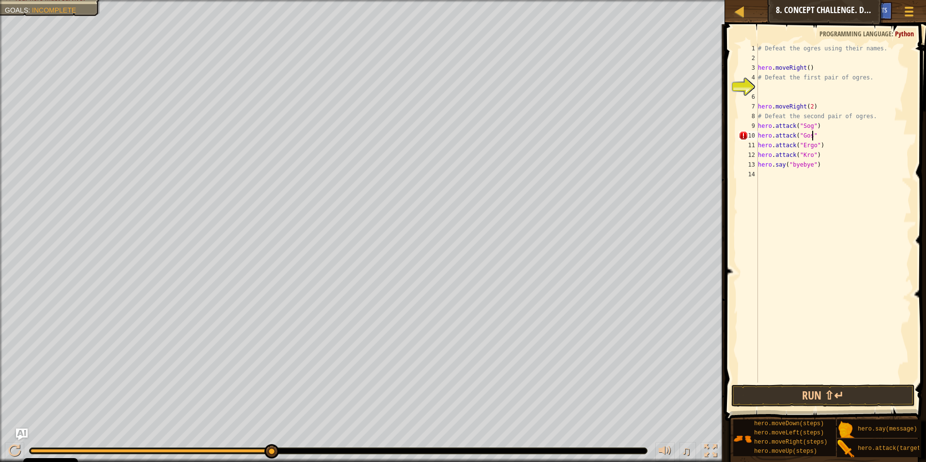
scroll to position [4, 4]
type textarea "hero.attack("Gos")"
click at [844, 397] on button "Run ⇧↵" at bounding box center [823, 395] width 184 height 22
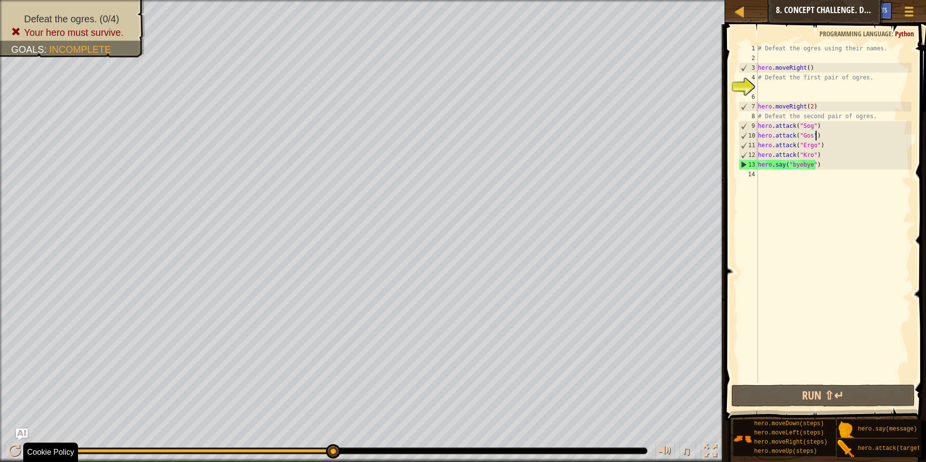
drag, startPoint x: 337, startPoint y: 449, endPoint x: 355, endPoint y: 487, distance: 41.6
click at [355, 0] on html "Cookie Policy CodeCombat uses a few essential and non-essential cookies. Privac…" at bounding box center [463, 0] width 926 height 0
click at [822, 211] on div "# Defeat the ogres using their names. hero . moveRight ( ) # Defeat the first p…" at bounding box center [833, 223] width 155 height 358
click at [9, 452] on div at bounding box center [14, 450] width 13 height 13
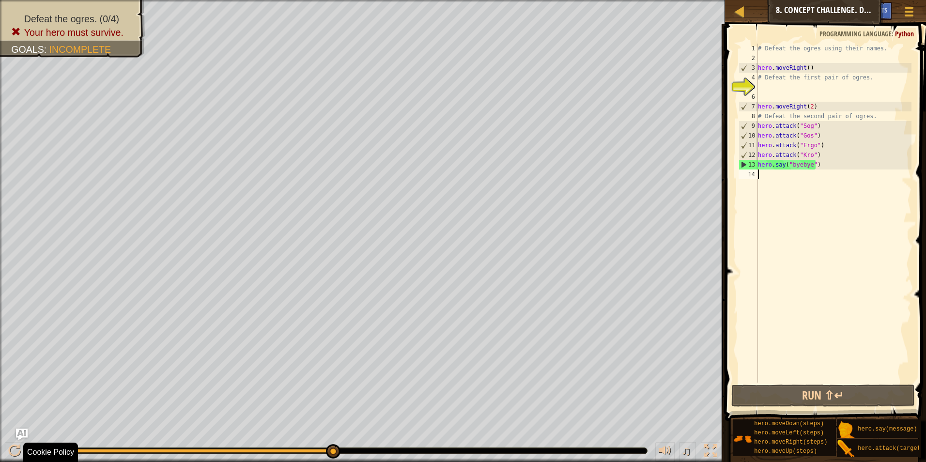
drag, startPoint x: 75, startPoint y: 449, endPoint x: 365, endPoint y: 487, distance: 292.4
click at [365, 0] on html "Cookie Policy CodeCombat uses a few essential and non-essential cookies. Privac…" at bounding box center [463, 0] width 926 height 0
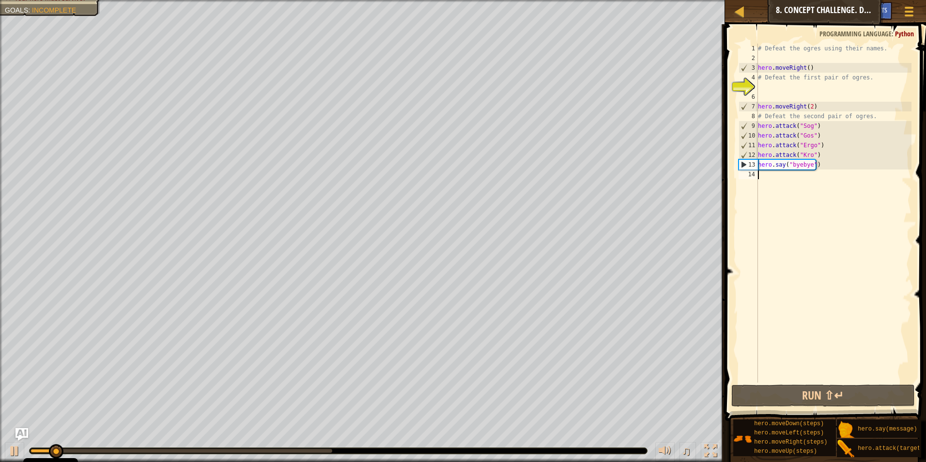
click at [18, 431] on img "Ask AI" at bounding box center [21, 434] width 13 height 13
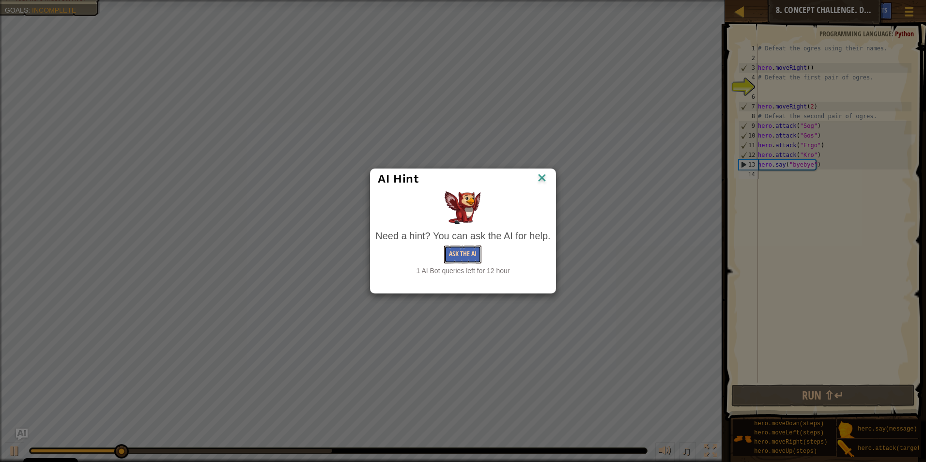
click at [471, 250] on button "Ask the AI" at bounding box center [462, 254] width 37 height 18
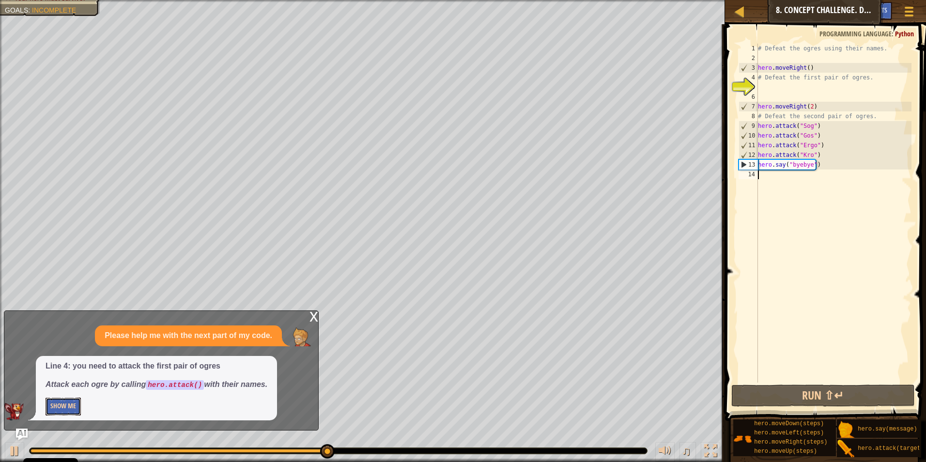
click at [49, 406] on button "Show Me" at bounding box center [63, 406] width 35 height 18
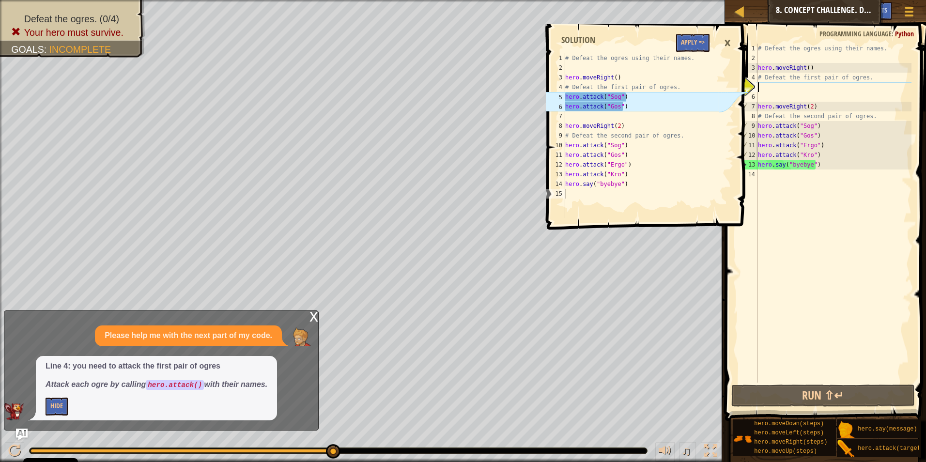
click at [768, 89] on div "# Defeat the ogres using their names. hero . moveRight ( ) # Defeat the first p…" at bounding box center [833, 223] width 155 height 358
drag, startPoint x: 824, startPoint y: 129, endPoint x: 754, endPoint y: 125, distance: 69.8
click at [754, 125] on div "1 2 3 4 5 6 7 8 9 10 11 12 13 14 # Defeat the ogres using their names. hero . m…" at bounding box center [823, 213] width 175 height 339
type textarea "hero.attack("Sog")"
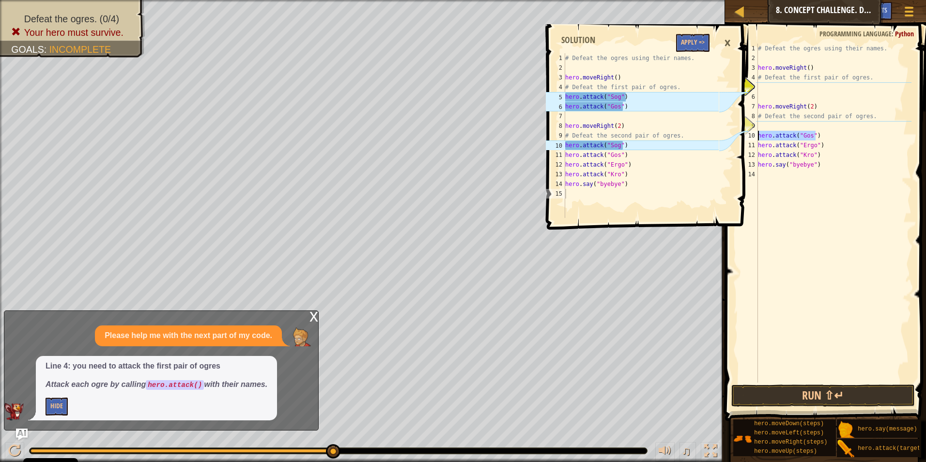
drag, startPoint x: 837, startPoint y: 136, endPoint x: 756, endPoint y: 133, distance: 80.4
click at [756, 133] on div "1 2 3 4 5 6 7 8 9 10 11 12 13 14 # Defeat the ogres using their names. hero . m…" at bounding box center [823, 213] width 175 height 339
type textarea "hero.attack("Gos")"
type textarea "# Defeat the second pair of ogres."
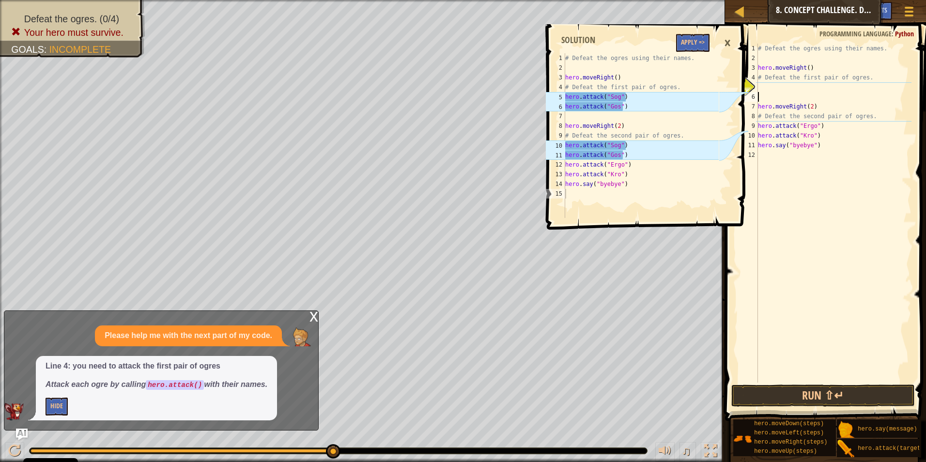
click at [797, 97] on div "# Defeat the ogres using their names. hero . moveRight ( ) # Defeat the first p…" at bounding box center [833, 223] width 155 height 358
click at [789, 83] on div "# Defeat the ogres using their names. hero . moveRight ( ) # Defeat the first p…" at bounding box center [833, 223] width 155 height 358
type textarea "H"
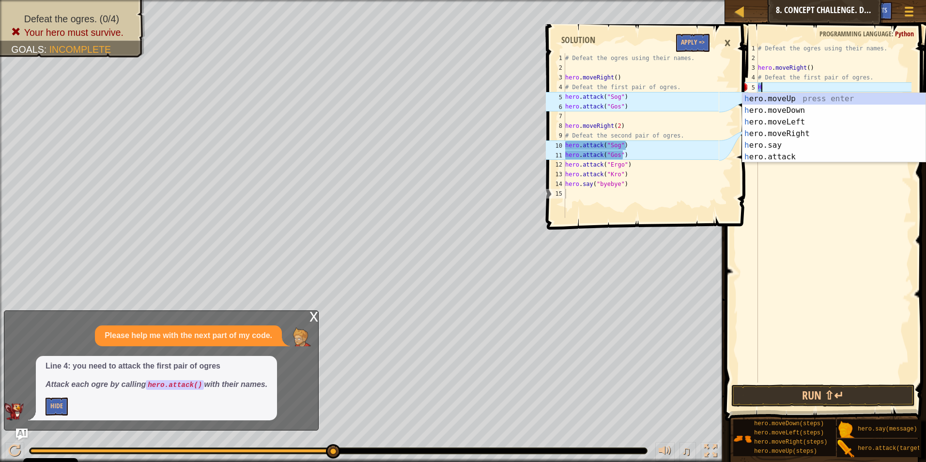
type textarea "# Defeat the first pair of ogres."
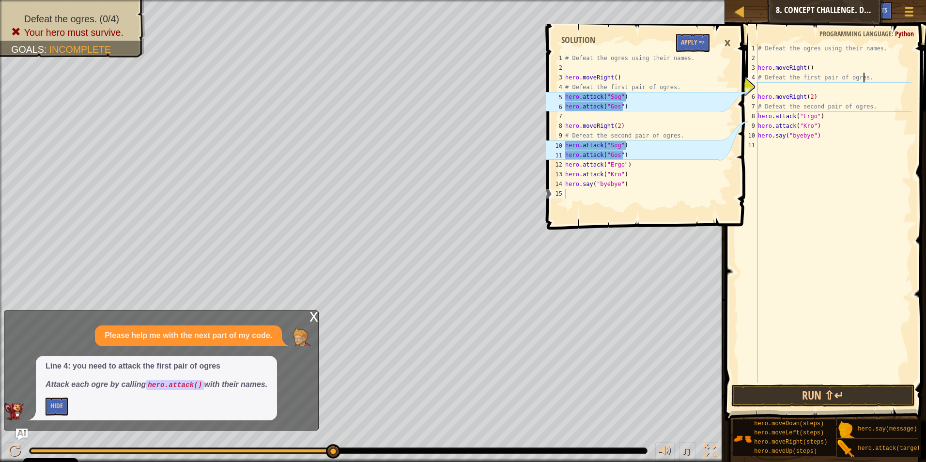
click at [784, 88] on div "# Defeat the ogres using their names. hero . moveRight ( ) # Defeat the first p…" at bounding box center [833, 223] width 155 height 358
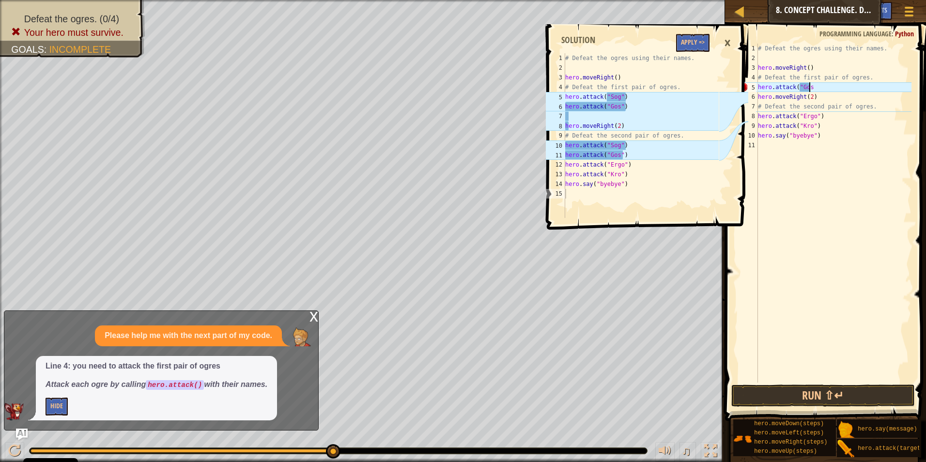
scroll to position [4, 4]
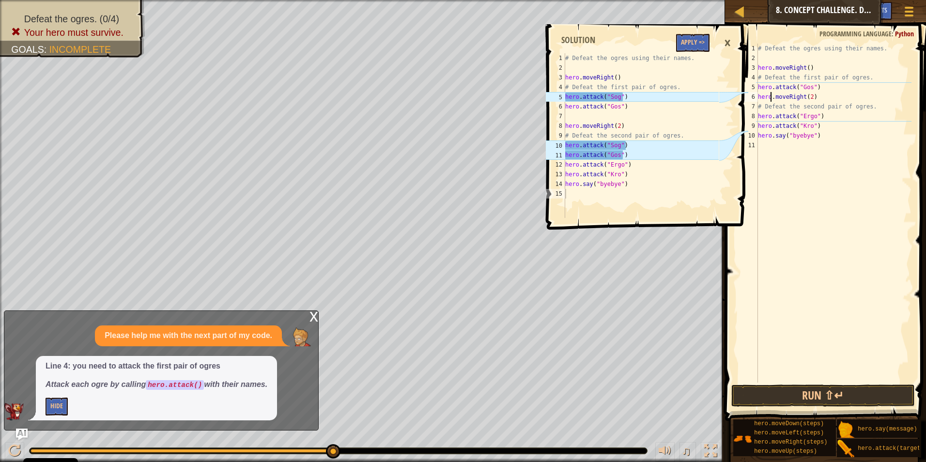
click at [771, 94] on div "# Defeat the ogres using their names. hero . moveRight ( ) # Defeat the first p…" at bounding box center [833, 223] width 155 height 358
click at [771, 90] on div "# Defeat the ogres using their names. hero . moveRight ( ) # Defeat the first p…" at bounding box center [833, 223] width 155 height 358
type textarea "hero.attack("Gos")"
click at [765, 91] on div "# Defeat the ogres using their names. hero . moveRight ( ) # Defeat the first p…" at bounding box center [833, 223] width 155 height 358
click at [768, 145] on div "# Defeat the ogres using their names. hero . moveRight ( ) # Defeat the first p…" at bounding box center [833, 223] width 155 height 358
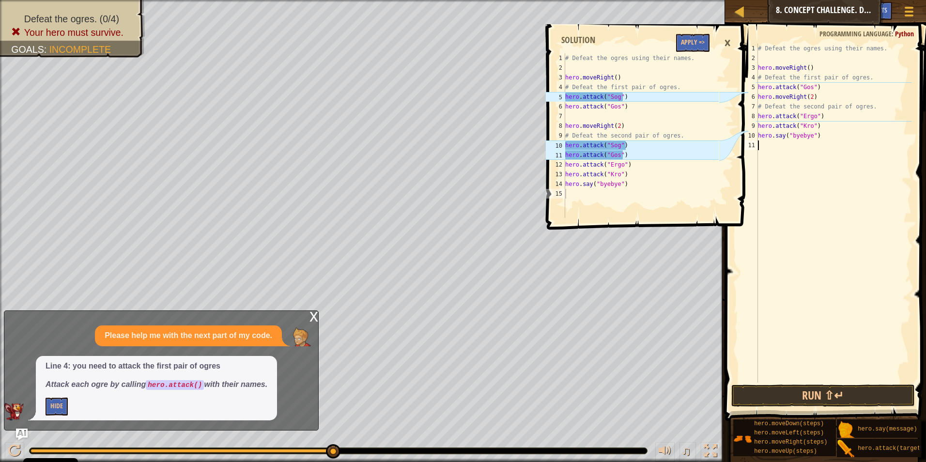
scroll to position [4, 0]
click at [821, 92] on div "# Defeat the ogres using their names. hero . moveRight ( ) # Defeat the first p…" at bounding box center [833, 223] width 155 height 358
click at [819, 99] on div "# Defeat the ogres using their names. hero . moveRight ( ) # Defeat the first p…" at bounding box center [833, 223] width 155 height 358
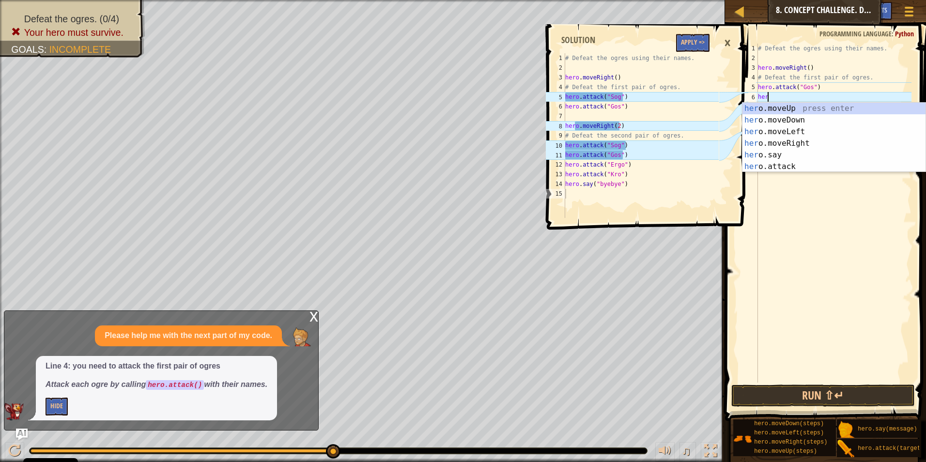
type textarea "h"
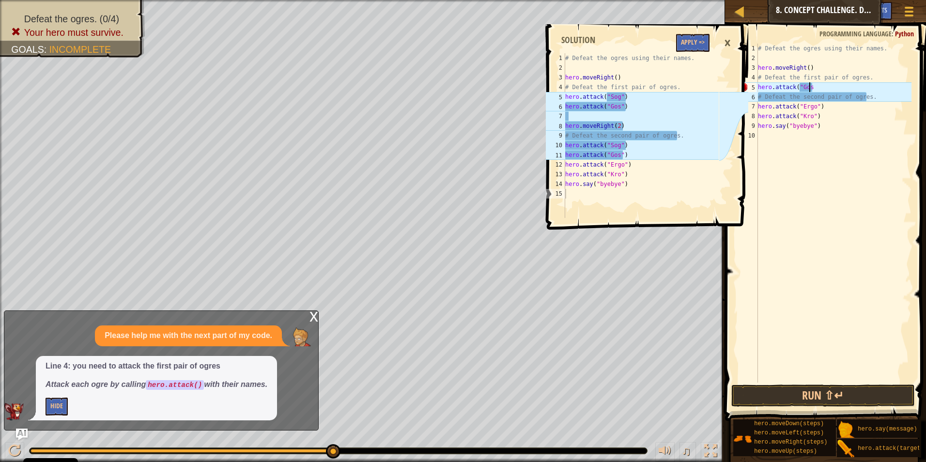
scroll to position [4, 4]
type textarea "hero.attack("Gos")"
drag, startPoint x: 828, startPoint y: 177, endPoint x: 827, endPoint y: 170, distance: 6.8
click at [828, 174] on div "# Defeat the ogres using their names. hero . moveRight ( ) # Defeat the first p…" at bounding box center [833, 223] width 155 height 358
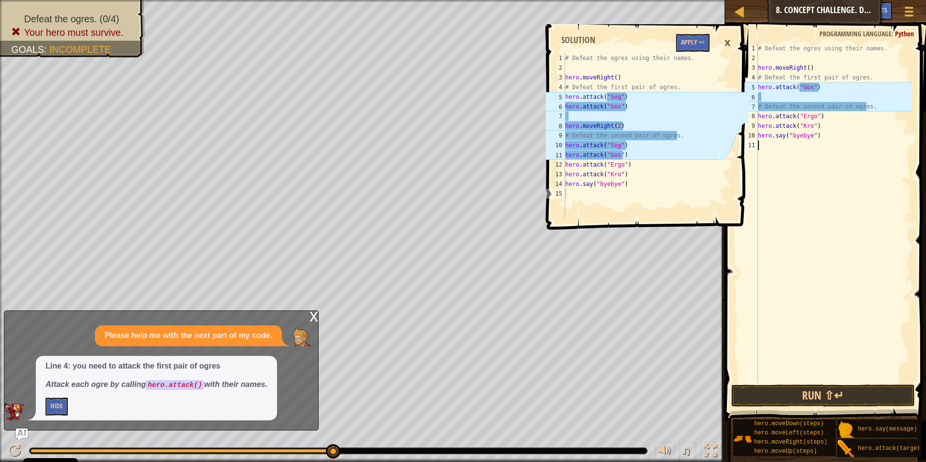
click at [800, 90] on div "# Defeat the ogres using their names. hero . moveRight ( ) # Defeat the first p…" at bounding box center [833, 223] width 155 height 358
type textarea "hero.attack("Gos")"
click at [777, 91] on div "# Defeat the ogres using their names. hero . moveRight ( ) # Defeat the first p…" at bounding box center [833, 223] width 155 height 358
click at [777, 95] on div "# Defeat the ogres using their names. hero . moveRight ( ) # Defeat the first p…" at bounding box center [833, 223] width 155 height 358
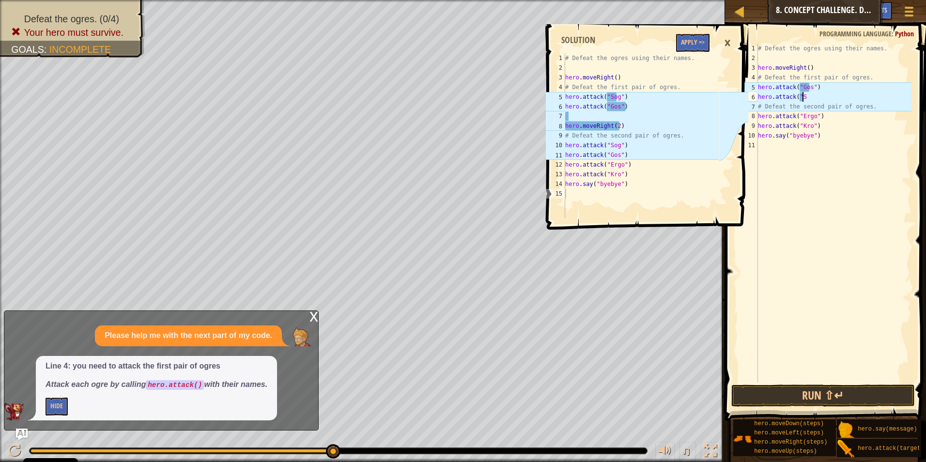
scroll to position [4, 3]
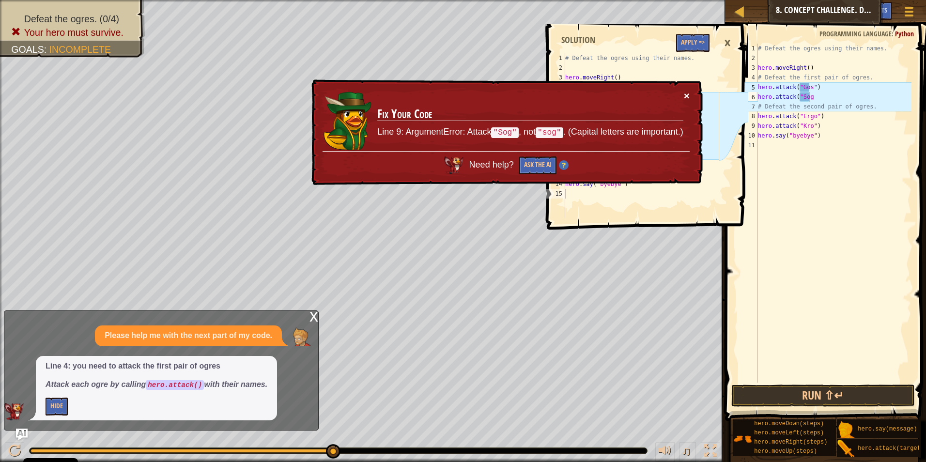
click at [685, 91] on button "×" at bounding box center [687, 96] width 6 height 10
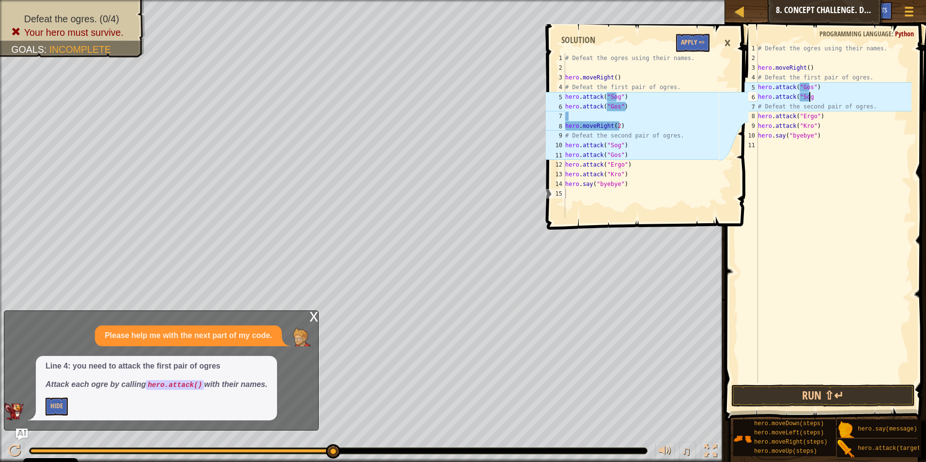
scroll to position [4, 4]
click at [824, 398] on button "Run ⇧↵" at bounding box center [823, 395] width 184 height 22
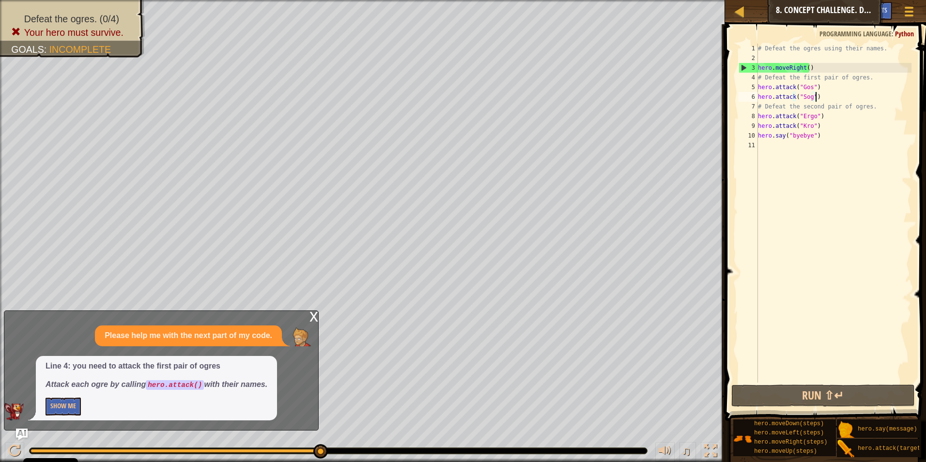
click at [823, 67] on div "# Defeat the ogres using their names. hero . moveRight ( ) # Defeat the first p…" at bounding box center [833, 223] width 155 height 358
click at [805, 67] on div "# Defeat the ogres using their names. hero . moveRight ( ) # Defeat the first p…" at bounding box center [833, 223] width 155 height 358
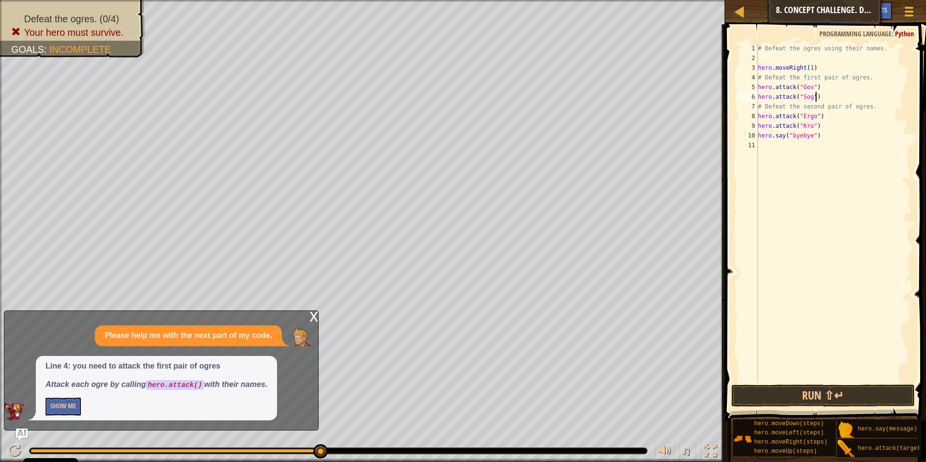
click at [823, 98] on div "# Defeat the ogres using their names. hero . moveRight ( 1 ) # Defeat the first…" at bounding box center [833, 223] width 155 height 358
type textarea "hero.attack("Sog")"
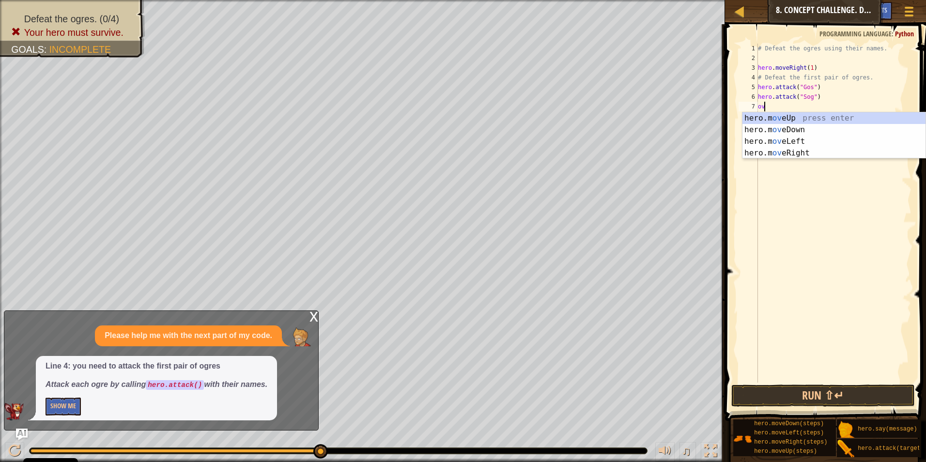
type textarea "ove"
click at [793, 156] on div "hero.m ove Up press enter hero.m ove Down press enter hero.m ove Left press ent…" at bounding box center [833, 147] width 183 height 70
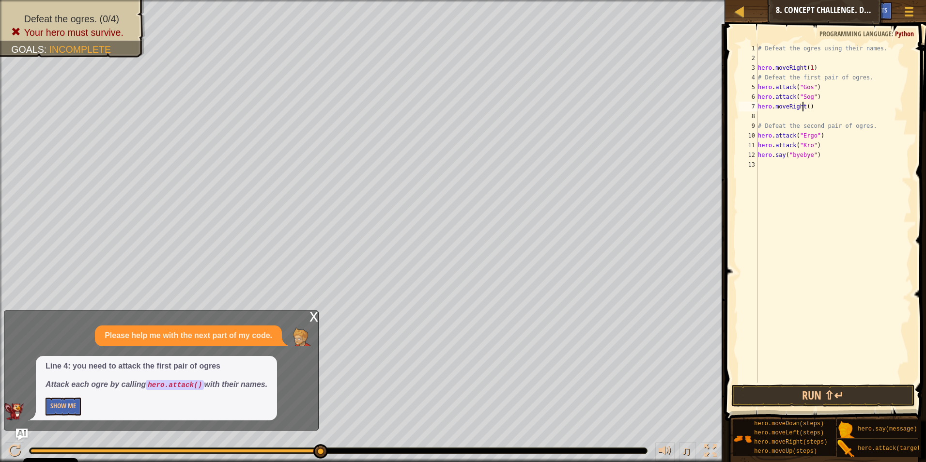
click at [804, 108] on div "# Defeat the ogres using their names. hero . moveRight ( 1 ) # Defeat the first…" at bounding box center [833, 223] width 155 height 358
click at [805, 108] on div "# Defeat the ogres using their names. hero . moveRight ( 1 ) # Defeat the first…" at bounding box center [833, 223] width 155 height 358
click at [787, 122] on div "# Defeat the ogres using their names. hero . moveRight ( 1 ) # Defeat the first…" at bounding box center [833, 223] width 155 height 358
type textarea "# Defeat the second pair of ogres."
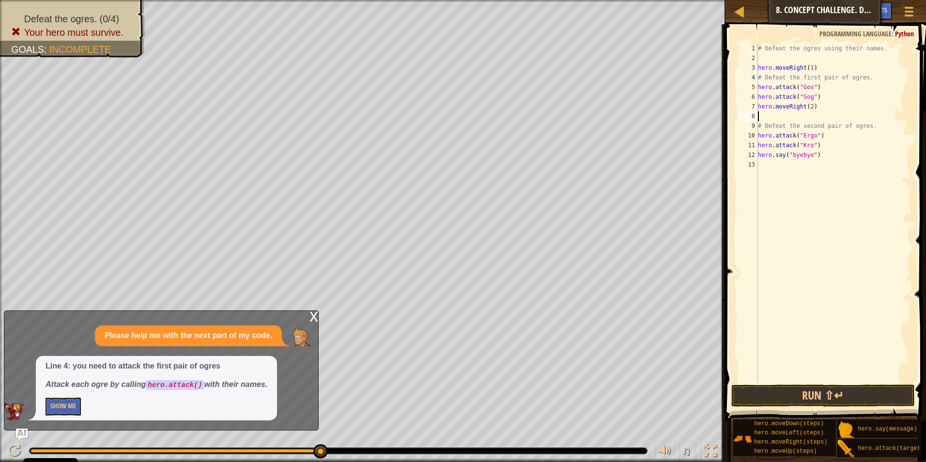
click at [786, 117] on div "# Defeat the ogres using their names. hero . moveRight ( 1 ) # Defeat the first…" at bounding box center [833, 223] width 155 height 358
drag, startPoint x: 834, startPoint y: 399, endPoint x: 803, endPoint y: 424, distance: 39.6
click at [835, 398] on button "Run ⇧↵" at bounding box center [823, 395] width 184 height 22
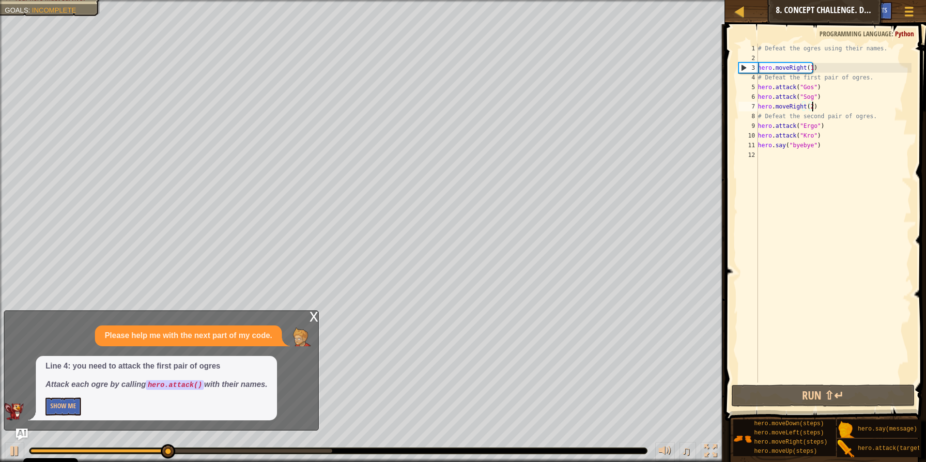
click at [823, 107] on div "# Defeat the ogres using their names. hero . moveRight ( 1 ) # Defeat the first…" at bounding box center [833, 223] width 155 height 358
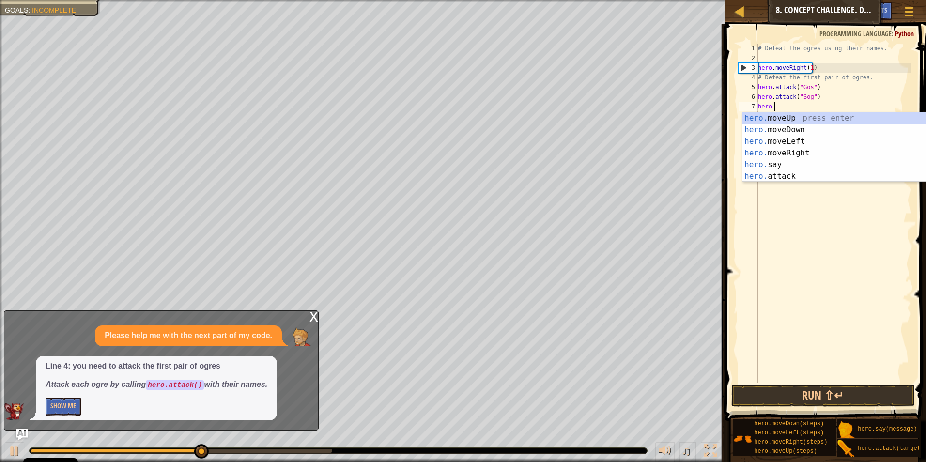
type textarea "h"
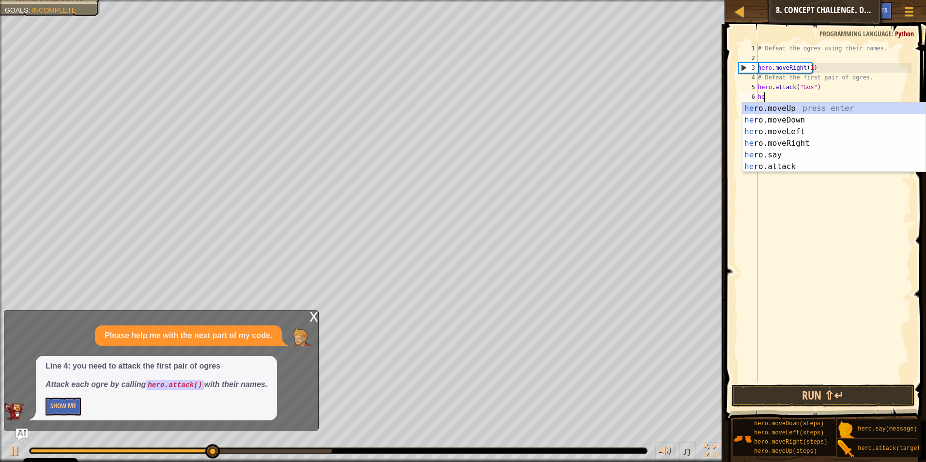
type textarea "h"
type textarea "hero.attack(""
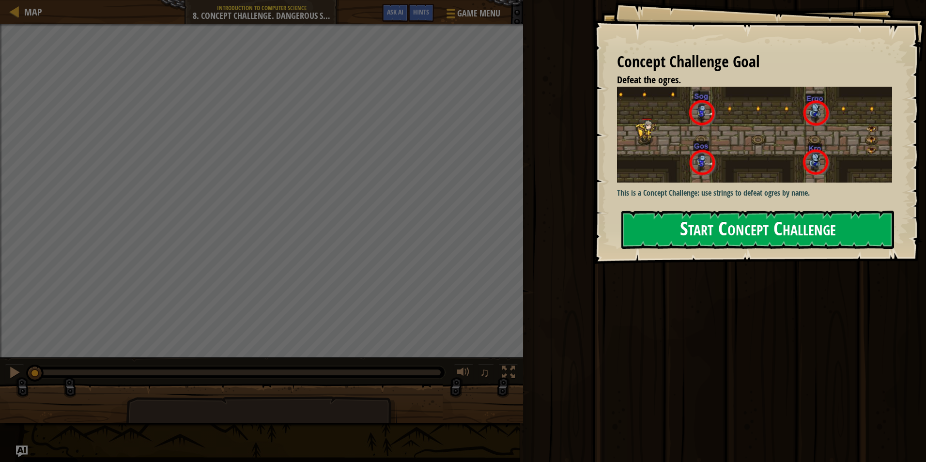
click at [694, 234] on button "Start Concept Challenge" at bounding box center [757, 230] width 273 height 38
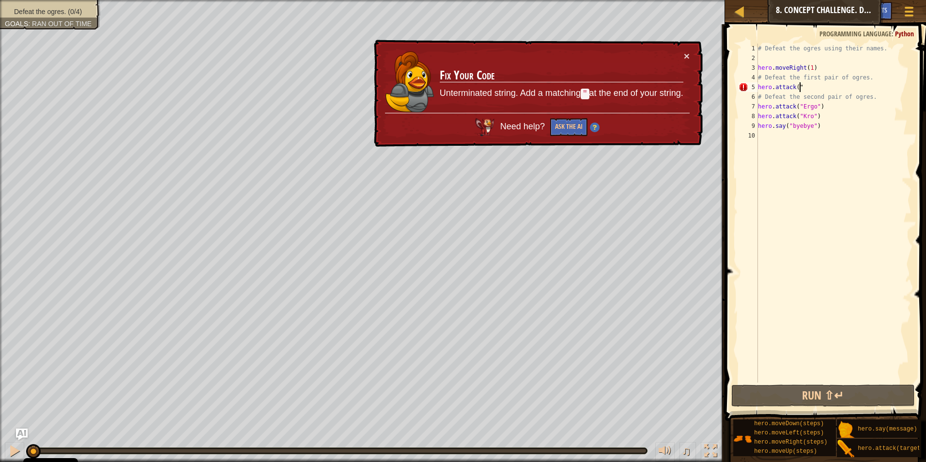
click at [806, 85] on div "# Defeat the ogres using their names. hero . moveRight ( 1 ) # Defeat the first…" at bounding box center [833, 223] width 155 height 358
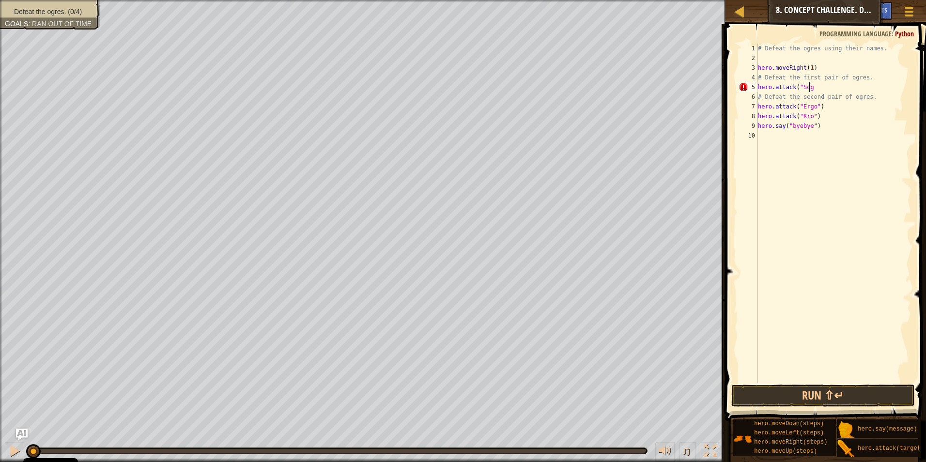
scroll to position [4, 4]
type textarea "hero.attack("Sog")"
click at [788, 107] on div "# Defeat the ogres using their names. hero . moveRight ( 1 ) # Defeat the first…" at bounding box center [833, 223] width 155 height 358
type textarea "# Defeat the second pair of ogres."
click at [870, 110] on div "# Defeat the ogres using their names. hero . moveRight ( 1 ) # Defeat the first…" at bounding box center [833, 223] width 155 height 358
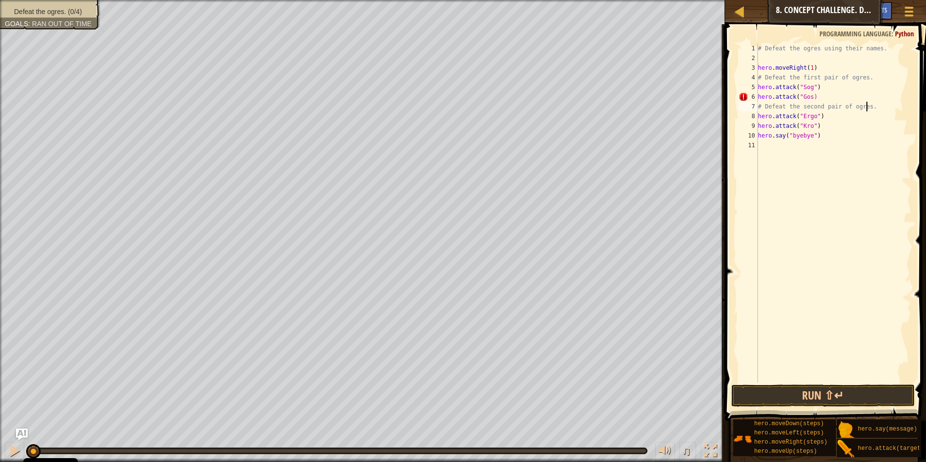
scroll to position [4, 0]
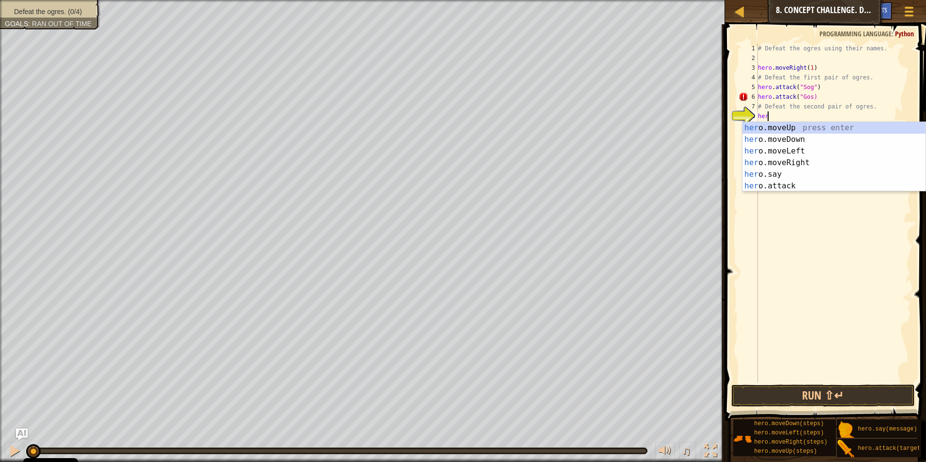
type textarea "hero"
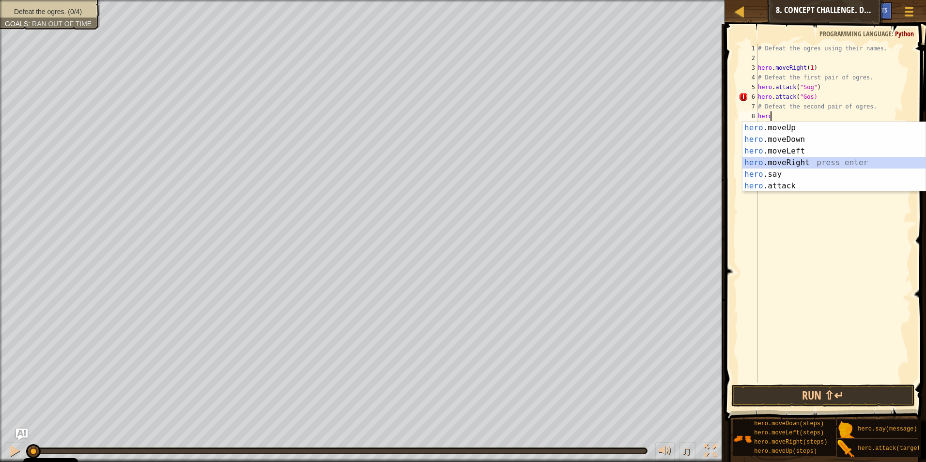
click at [809, 166] on div "hero .moveUp press enter hero .moveDown press enter hero .moveLeft press enter …" at bounding box center [833, 168] width 183 height 93
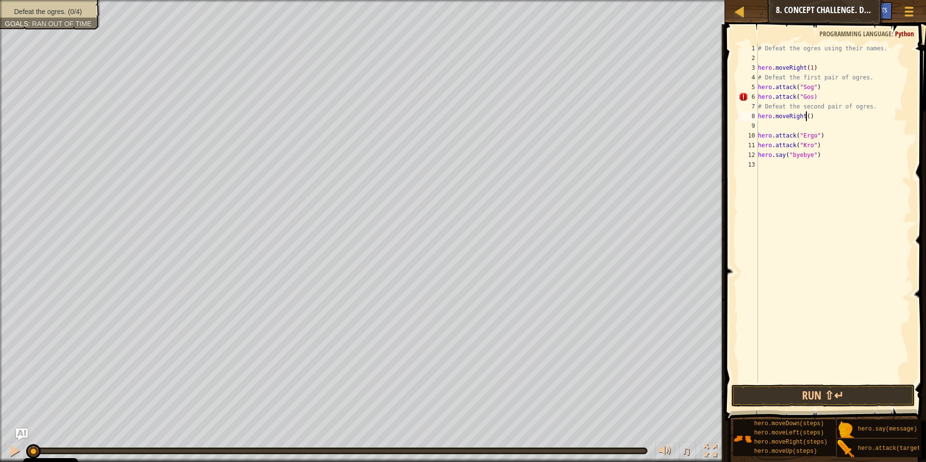
click at [807, 117] on div "# Defeat the ogres using their names. hero . moveRight ( 1 ) # Defeat the first…" at bounding box center [833, 223] width 155 height 358
type textarea "hero.moveRight(2)"
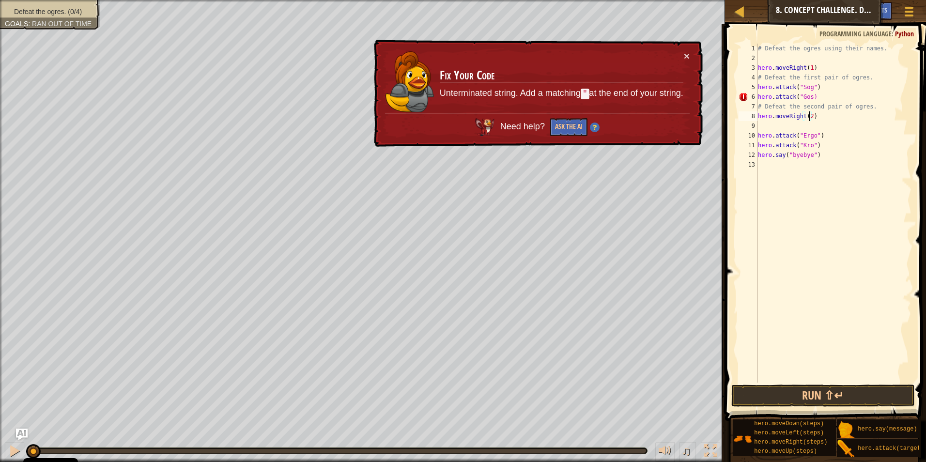
click at [785, 130] on div "# Defeat the ogres using their names. hero . moveRight ( 1 ) # Defeat the first…" at bounding box center [833, 223] width 155 height 358
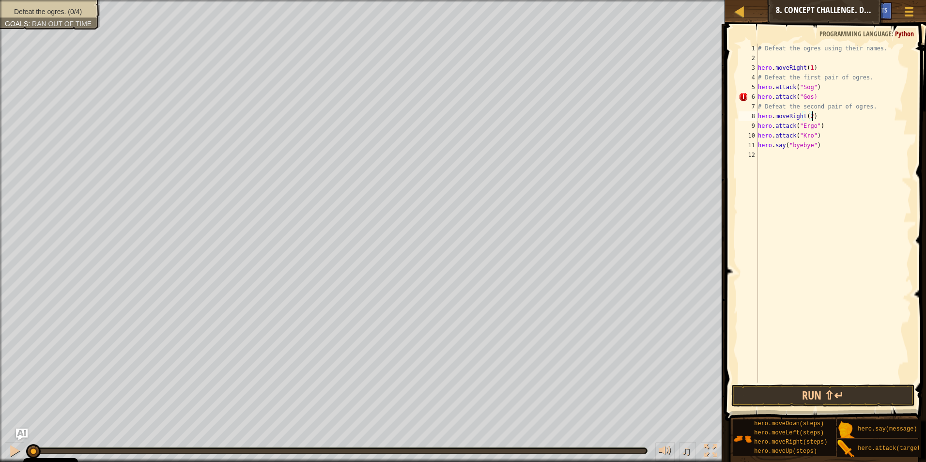
click at [807, 98] on div "# Defeat the ogres using their names. hero . moveRight ( 1 ) # Defeat the first…" at bounding box center [833, 223] width 155 height 358
type textarea "hero.attack("Gos")"
click at [904, 388] on button "Run ⇧↵" at bounding box center [823, 395] width 184 height 22
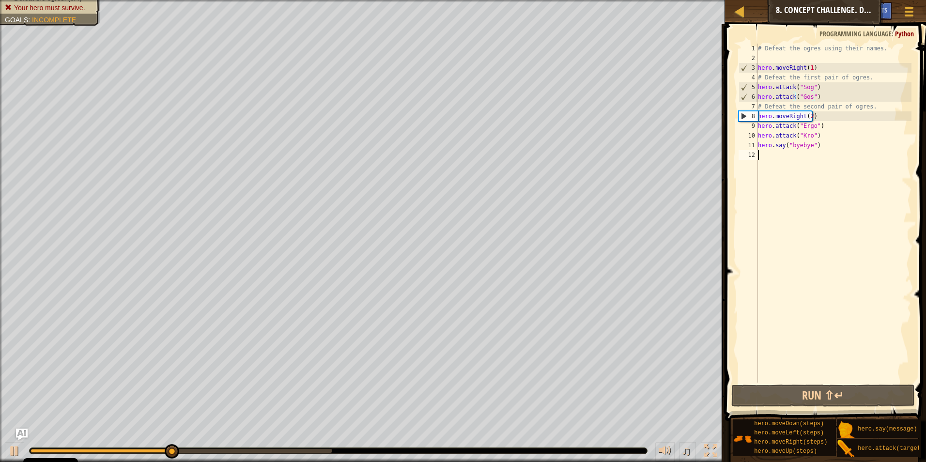
click at [892, 221] on div "# Defeat the ogres using their names. hero . moveRight ( 1 ) # Defeat the first…" at bounding box center [833, 223] width 155 height 358
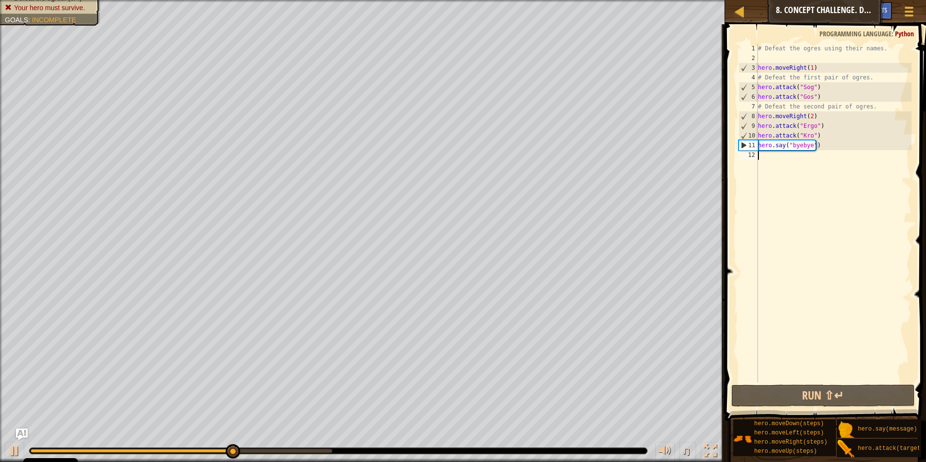
click at [750, 95] on div "6" at bounding box center [748, 97] width 19 height 10
click at [820, 101] on div "# Defeat the ogres using their names. hero . moveRight ( 1 ) # Defeat the first…" at bounding box center [833, 223] width 155 height 358
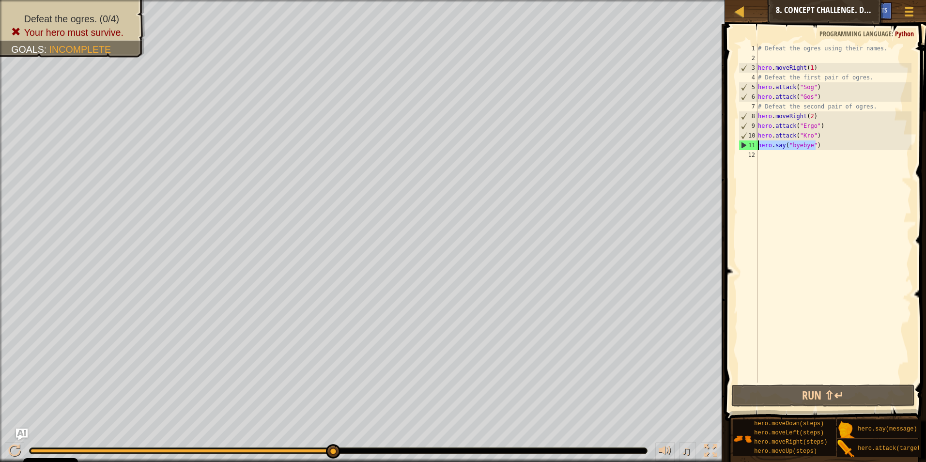
click at [716, 140] on div "Map Introduction to Computer Science 8. Concept Challenge. Dangerous Steps Game…" at bounding box center [463, 231] width 926 height 462
type textarea "hero.say("byebye")"
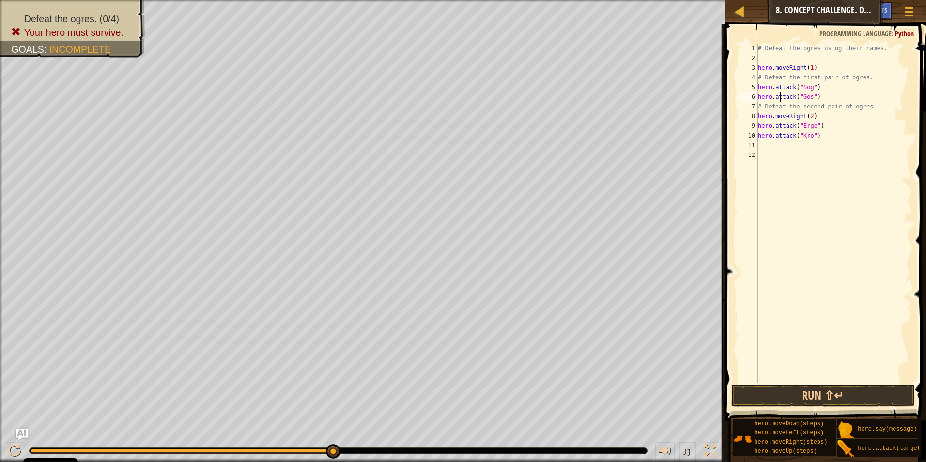
click at [781, 100] on div "# Defeat the ogres using their names. hero . moveRight ( 1 ) # Defeat the first…" at bounding box center [833, 223] width 155 height 358
type textarea "hero.attack("Gos")"
click at [823, 99] on div "# Defeat the ogres using their names. hero . moveRight ( 1 ) # Defeat the first…" at bounding box center [833, 223] width 155 height 358
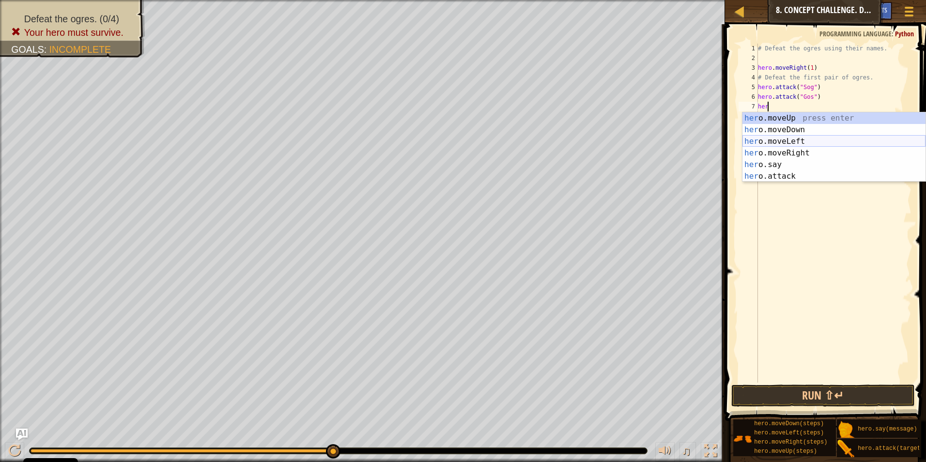
scroll to position [4, 0]
click at [796, 159] on div "hero .moveUp press enter hero .moveDown press enter hero .moveLeft press enter …" at bounding box center [833, 158] width 183 height 93
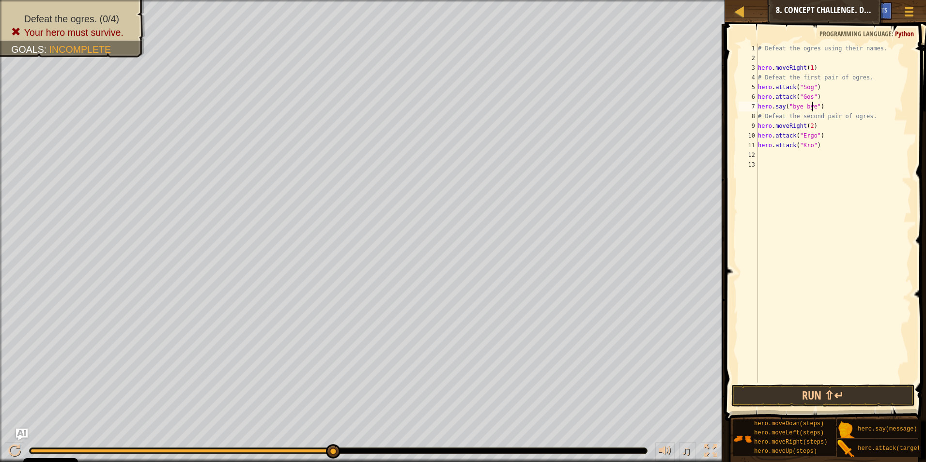
scroll to position [4, 4]
type textarea "hero.say("bye bye ")"
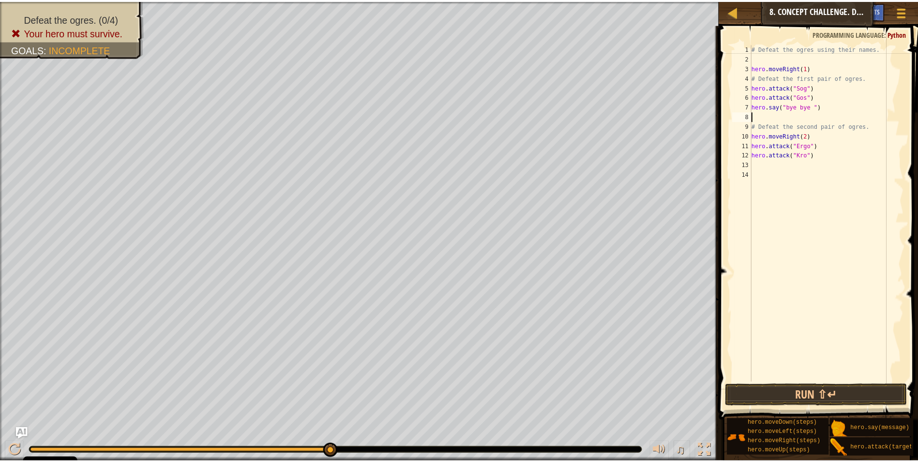
scroll to position [4, 0]
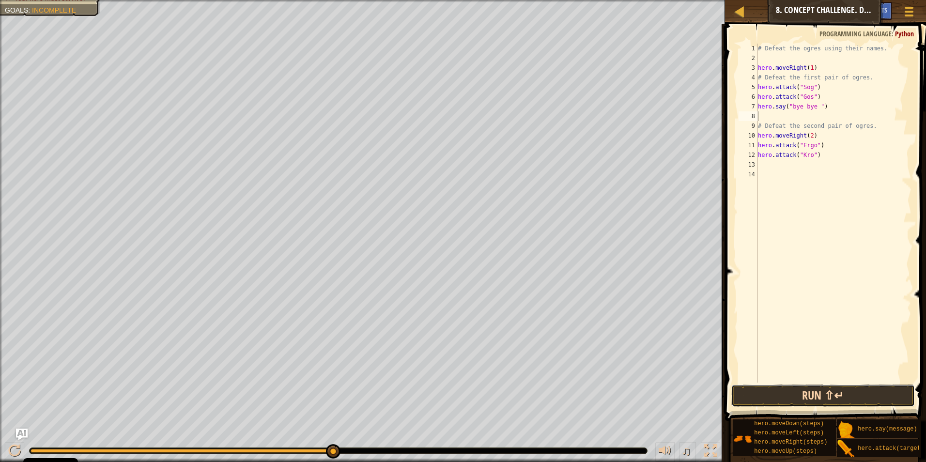
click at [854, 400] on button "Run ⇧↵" at bounding box center [823, 395] width 184 height 22
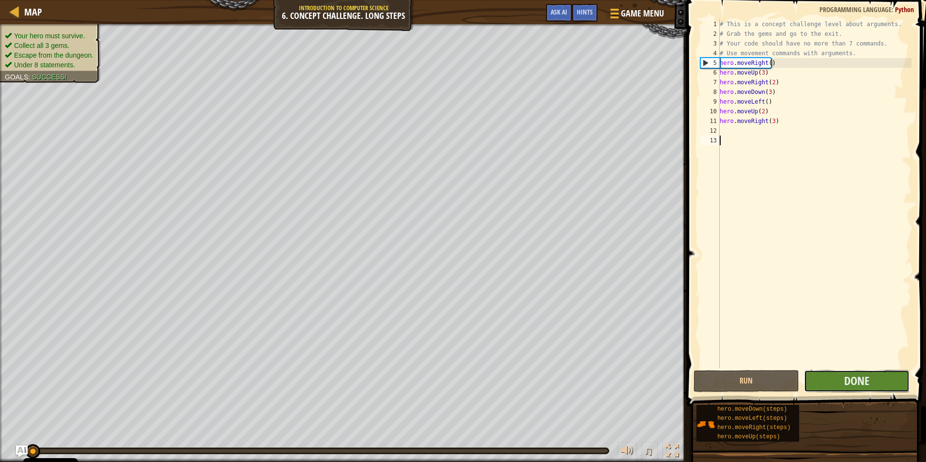
click at [838, 375] on button "Done" at bounding box center [857, 381] width 106 height 22
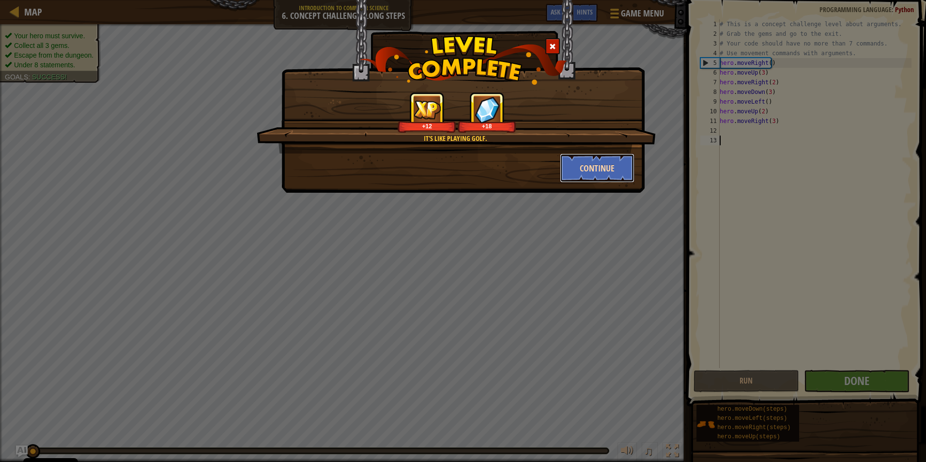
click at [593, 168] on button "Continue" at bounding box center [597, 167] width 75 height 29
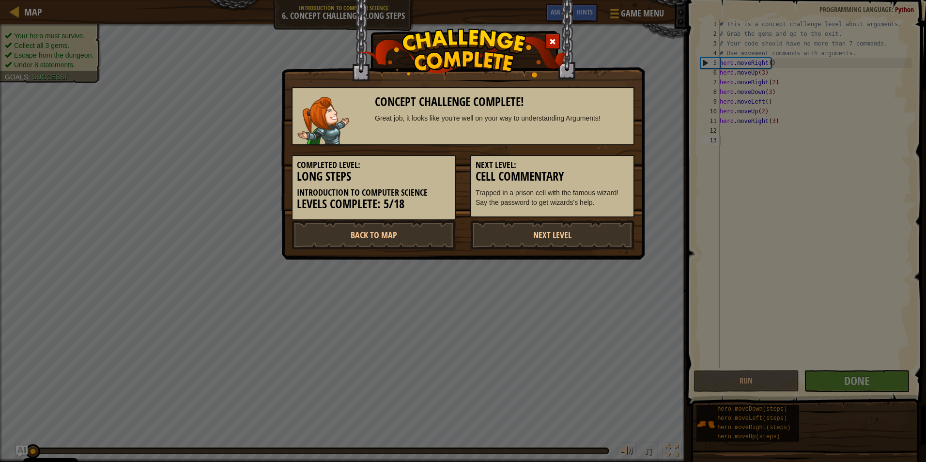
click at [593, 168] on h5 "Next Level:" at bounding box center [551, 165] width 153 height 10
click at [589, 238] on link "Next Level" at bounding box center [552, 234] width 164 height 29
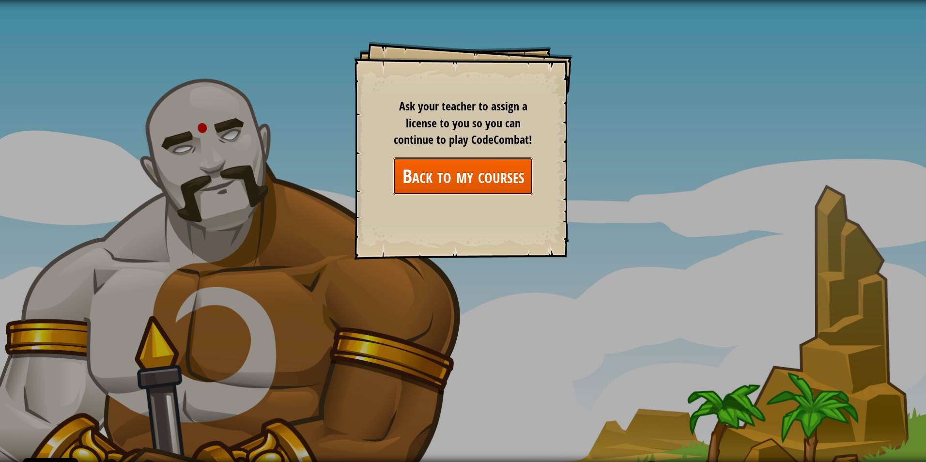
click at [439, 189] on link "Back to my courses" at bounding box center [463, 175] width 140 height 37
